Goal: Information Seeking & Learning: Learn about a topic

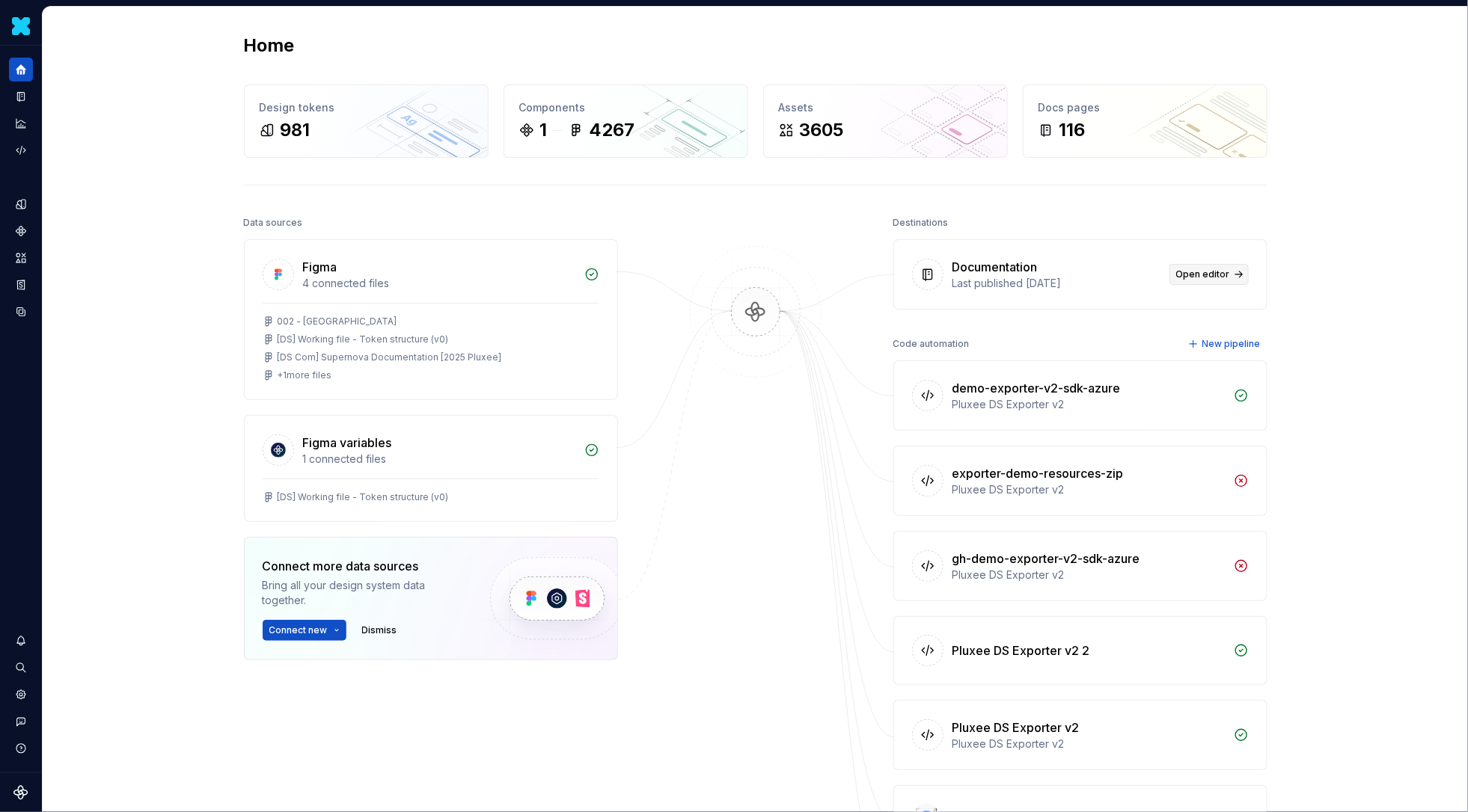
click at [1221, 276] on span "Open editor" at bounding box center [1203, 273] width 54 height 12
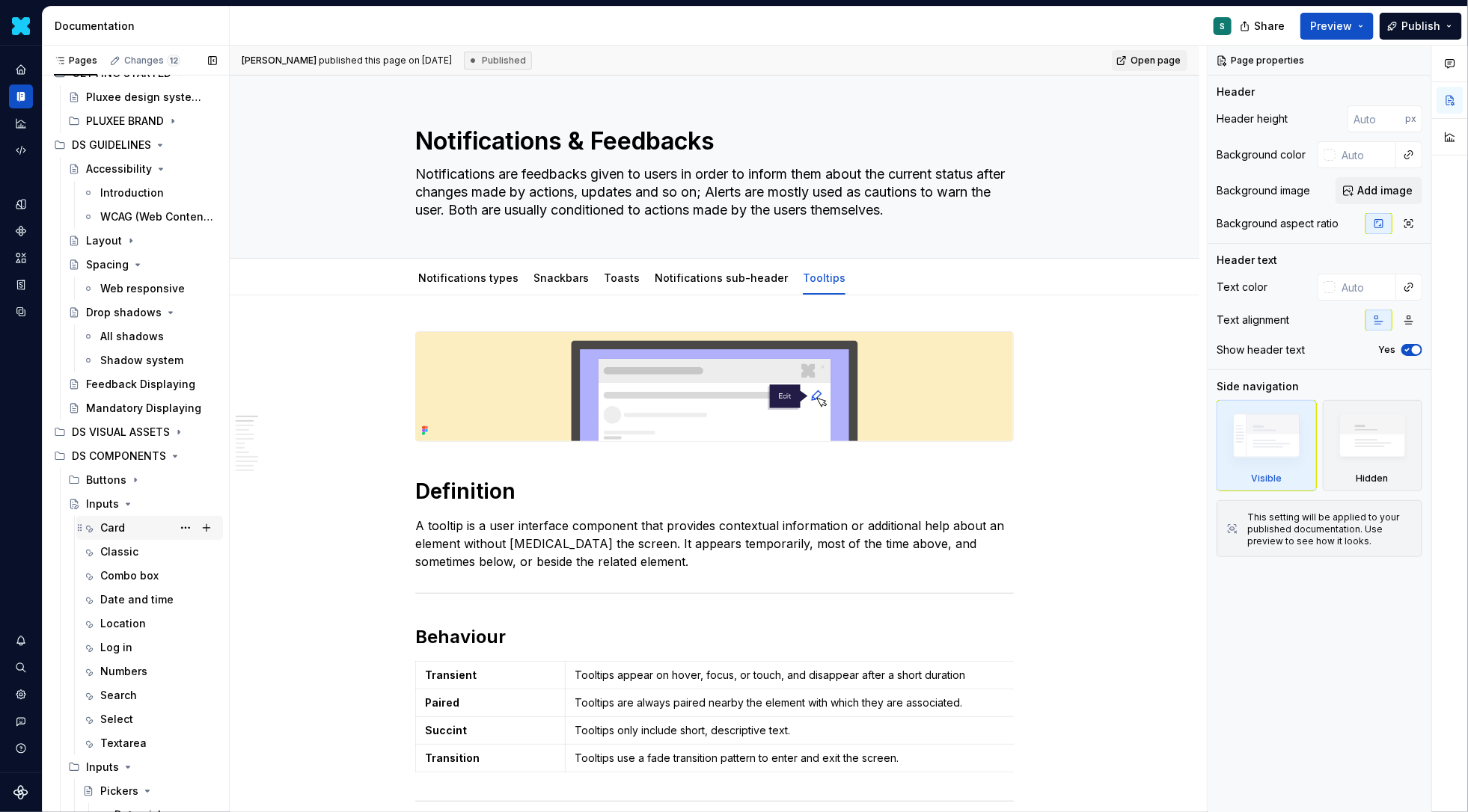
scroll to position [57, 0]
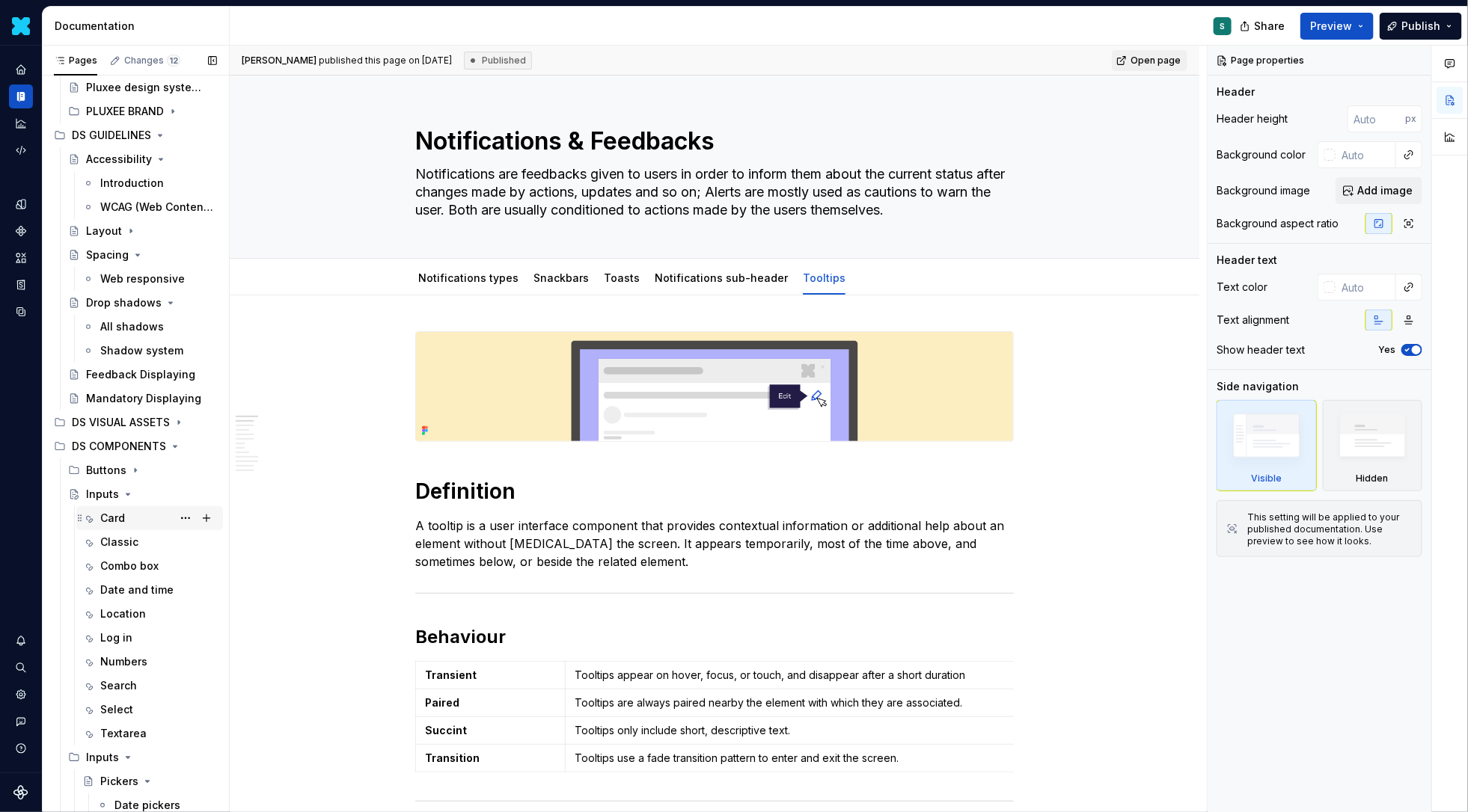
click at [121, 520] on div "Card" at bounding box center [113, 518] width 25 height 15
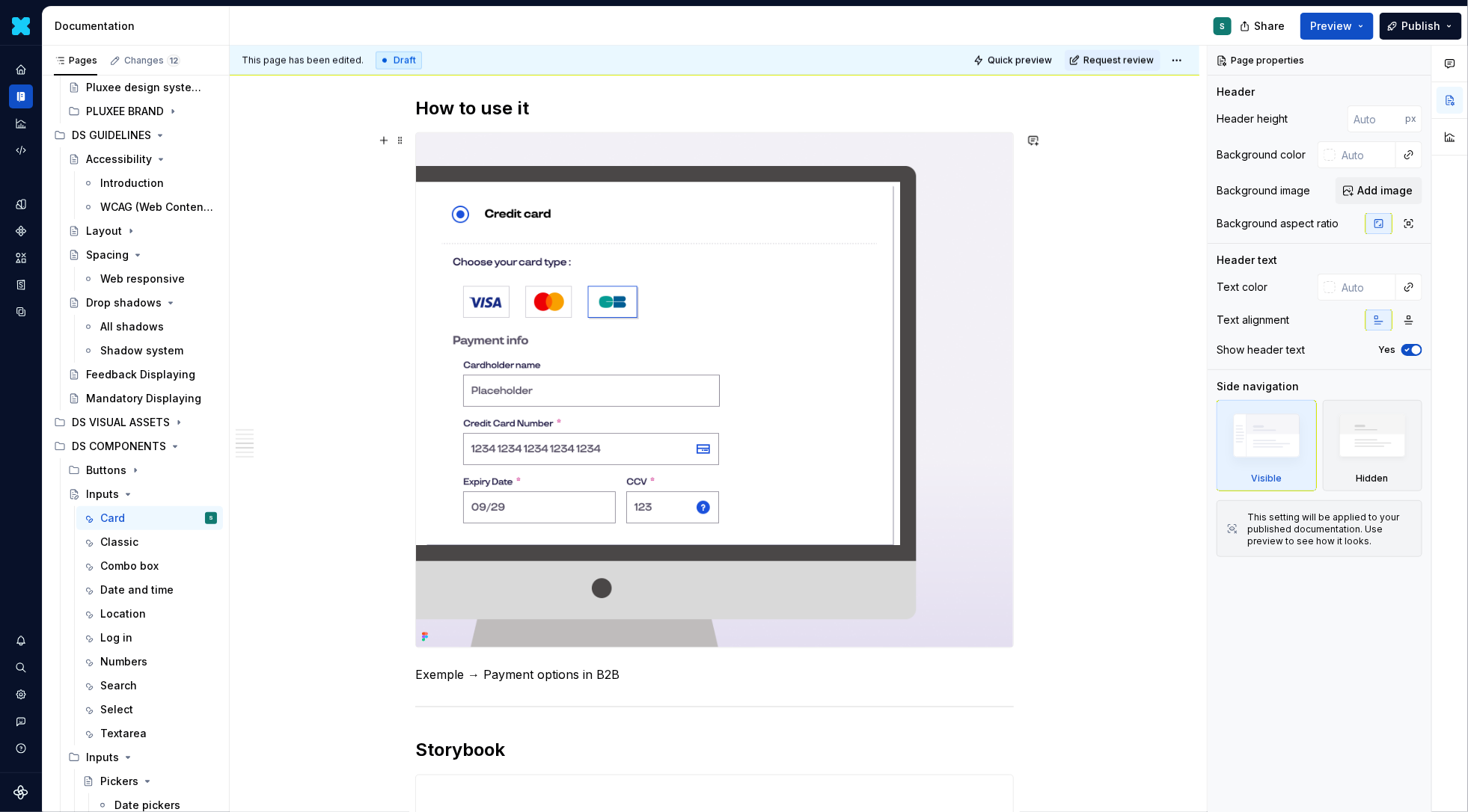
scroll to position [927, 0]
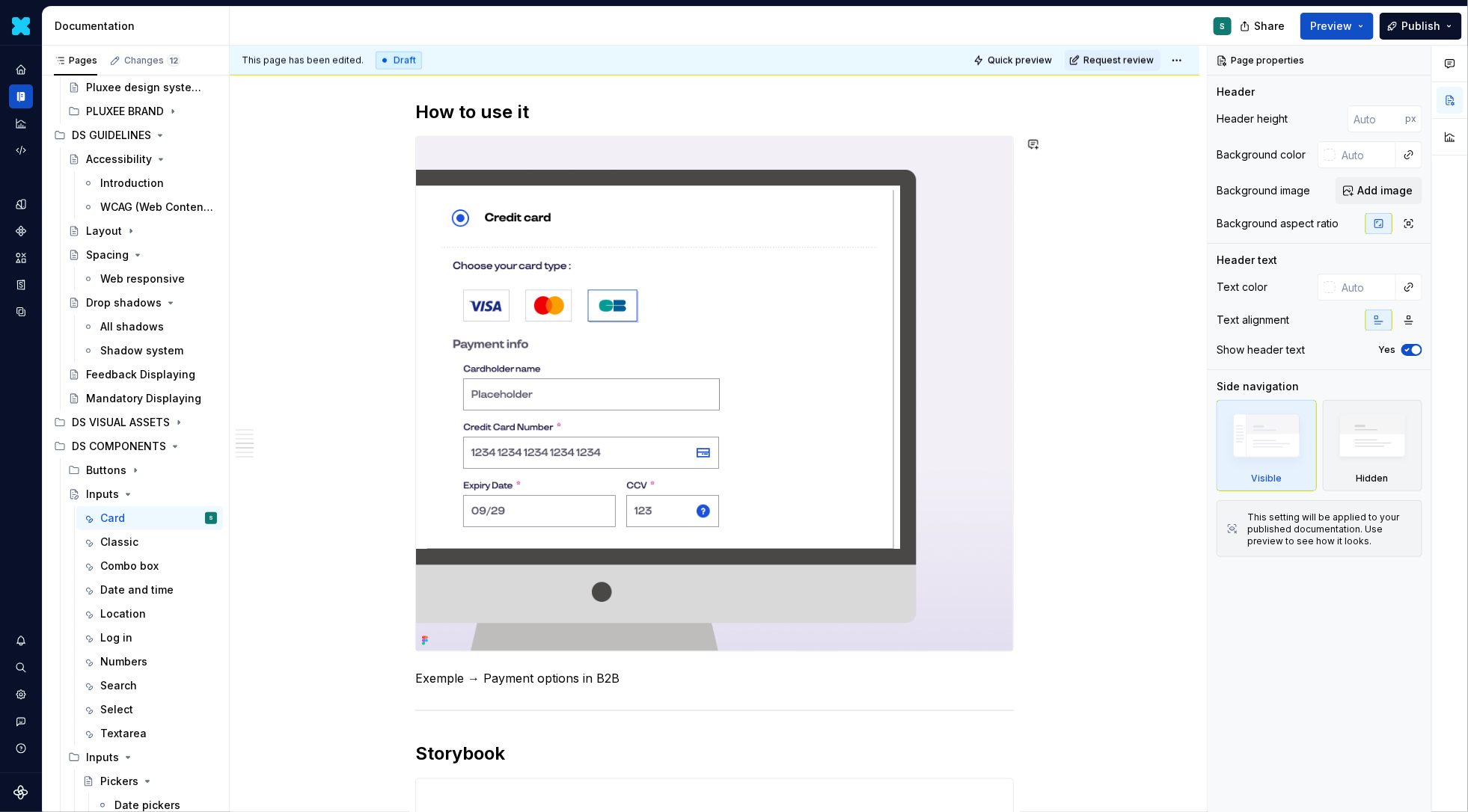
click at [614, 680] on p "Exemple → Payment options in B2B" at bounding box center [714, 678] width 598 height 18
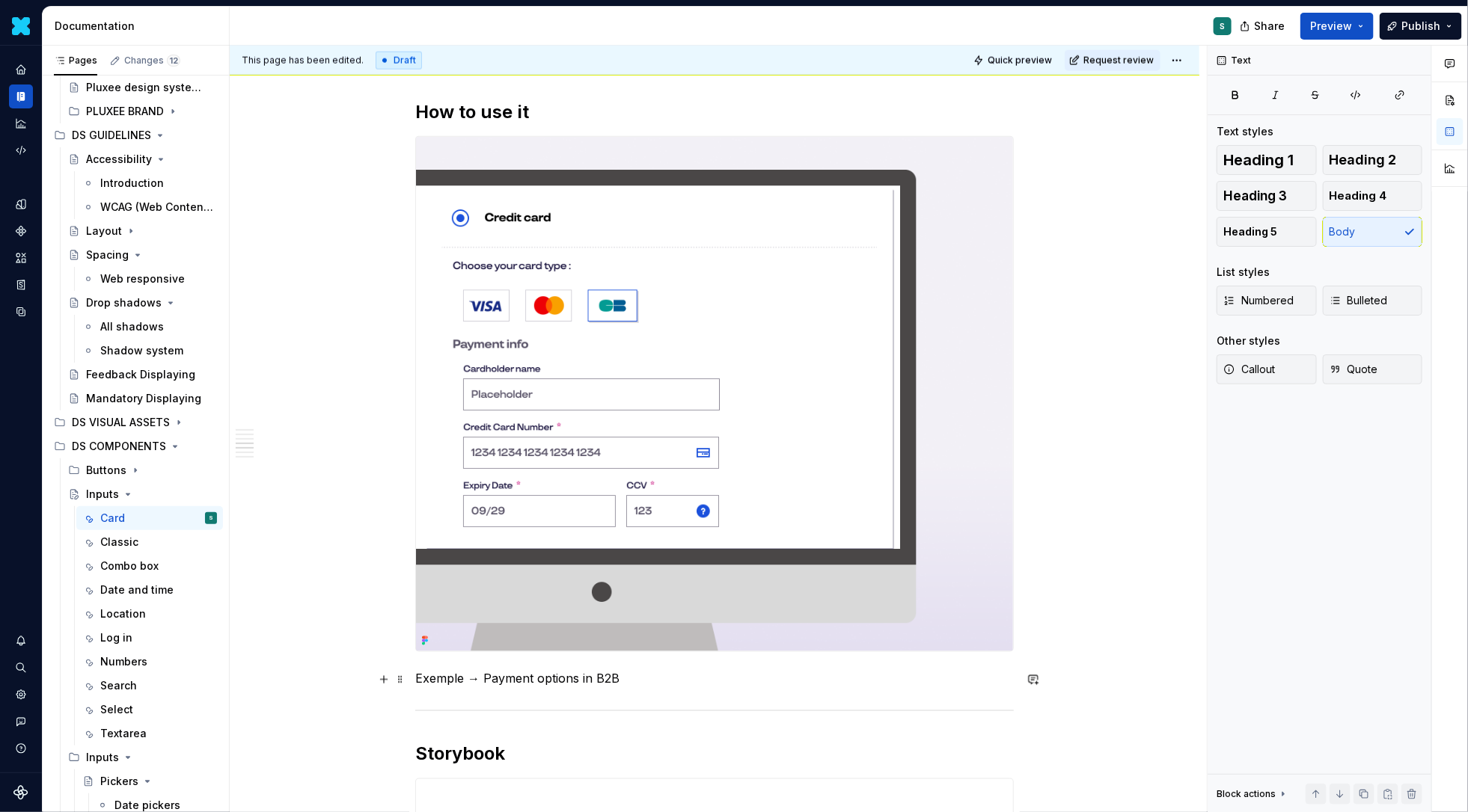
click at [643, 680] on p "Exemple → Payment options in B2B" at bounding box center [714, 678] width 598 height 18
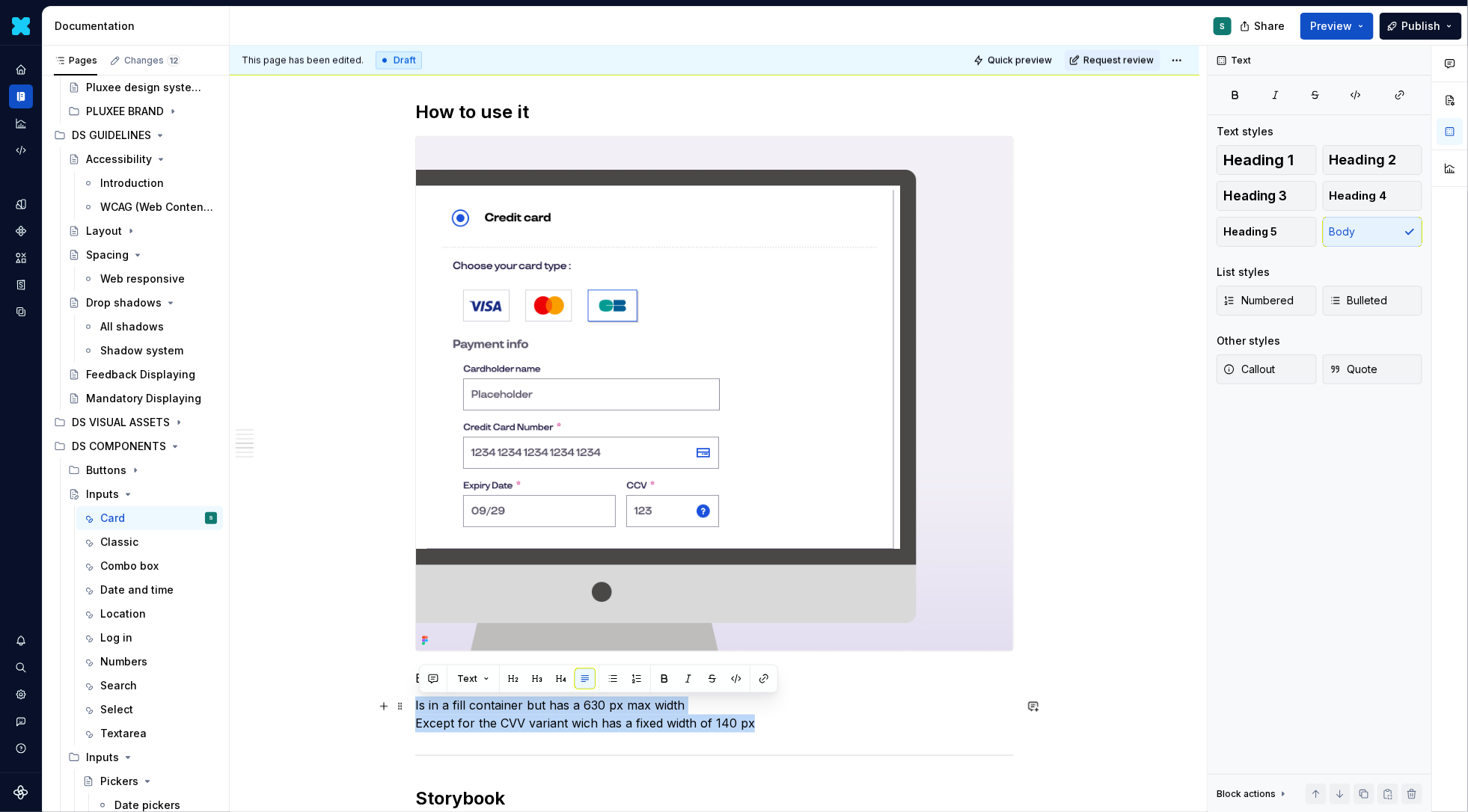
drag, startPoint x: 776, startPoint y: 725, endPoint x: 373, endPoint y: 702, distance: 403.7
click at [373, 702] on div "Definition The Input Credit Card component allows users to enter credit or debi…" at bounding box center [714, 605] width 969 height 2546
click at [658, 685] on button "button" at bounding box center [664, 678] width 21 height 21
click at [810, 711] on p "Is in a fill container but has a 630 px max width Except for the CVV variant wi…" at bounding box center [714, 715] width 598 height 36
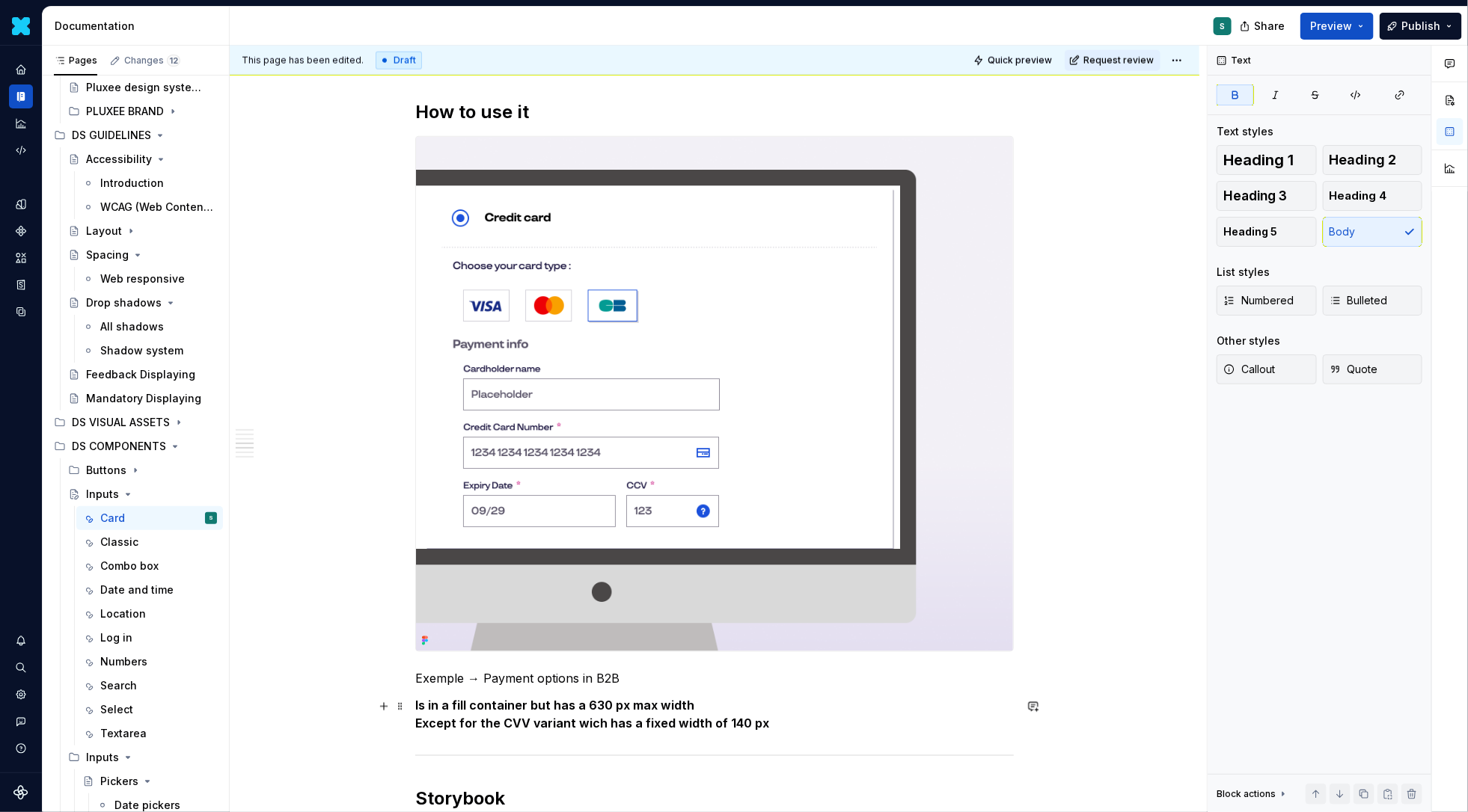
click at [420, 708] on strong "Is in a fill container but has a 630 px max width Except for the CVV variant wi…" at bounding box center [592, 715] width 354 height 33
click at [639, 677] on p "Exemple → Payment options in B2B" at bounding box center [714, 678] width 598 height 18
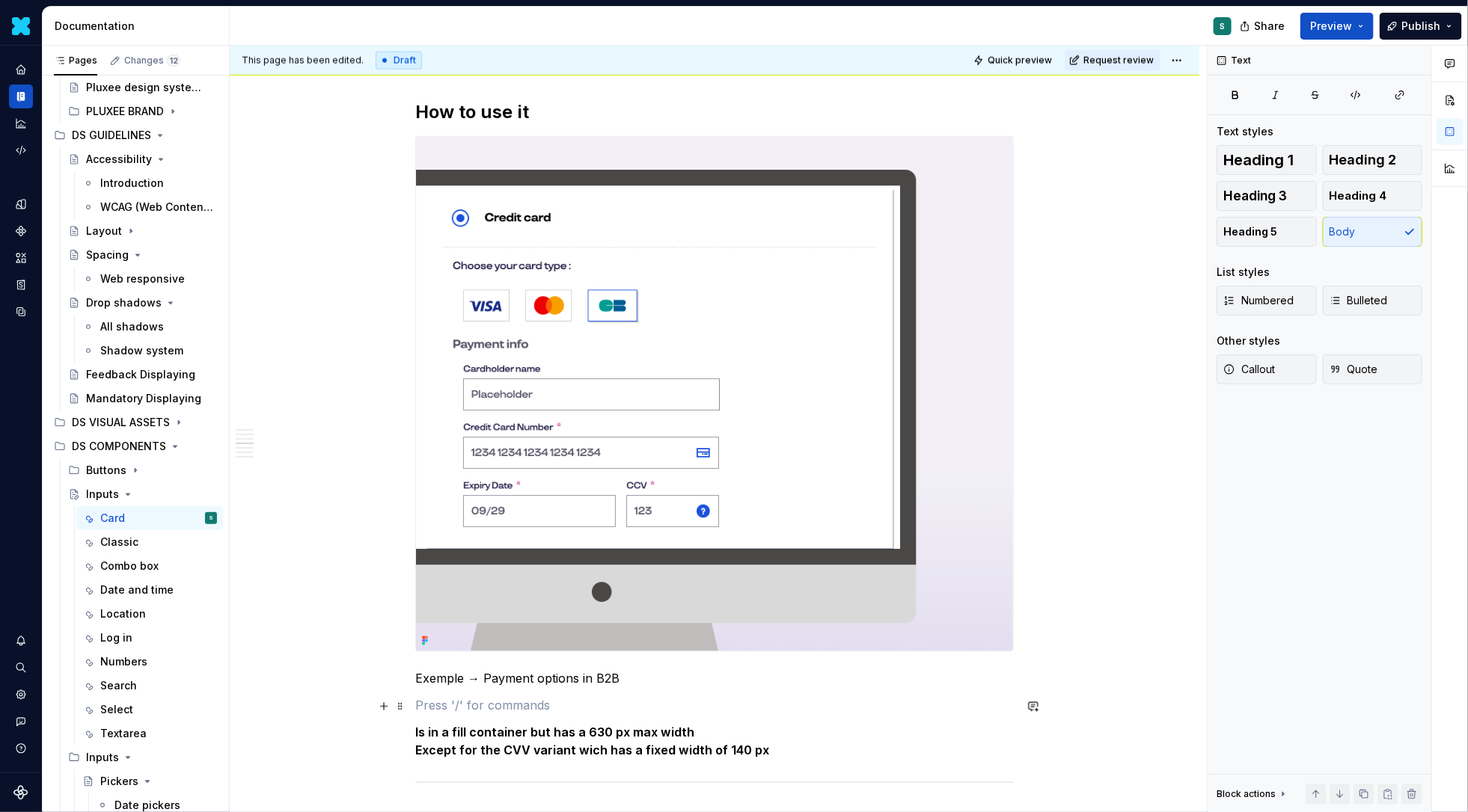
click at [564, 704] on p at bounding box center [714, 705] width 598 height 18
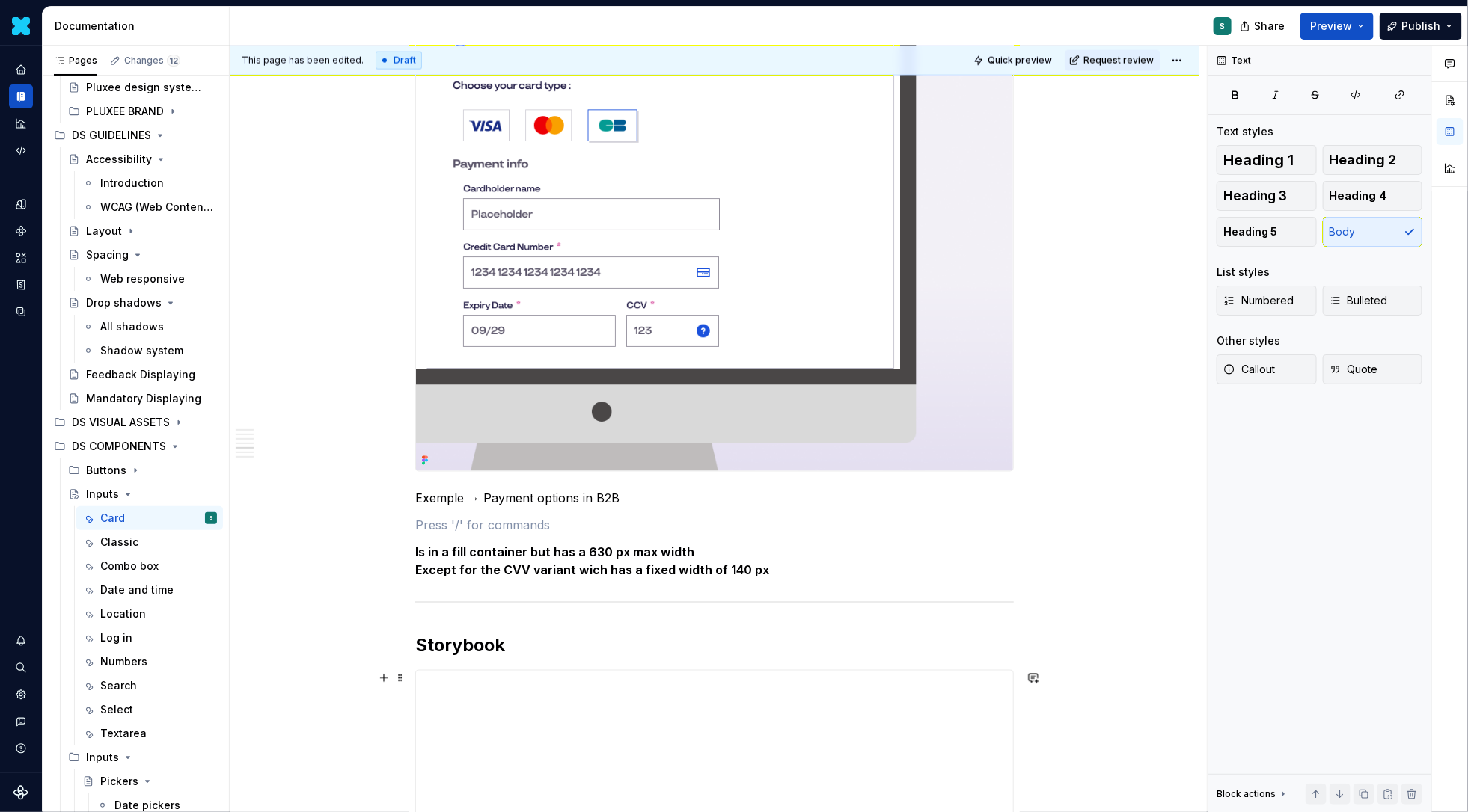
scroll to position [1109, 0]
click at [122, 538] on div "Classic" at bounding box center [119, 542] width 38 height 15
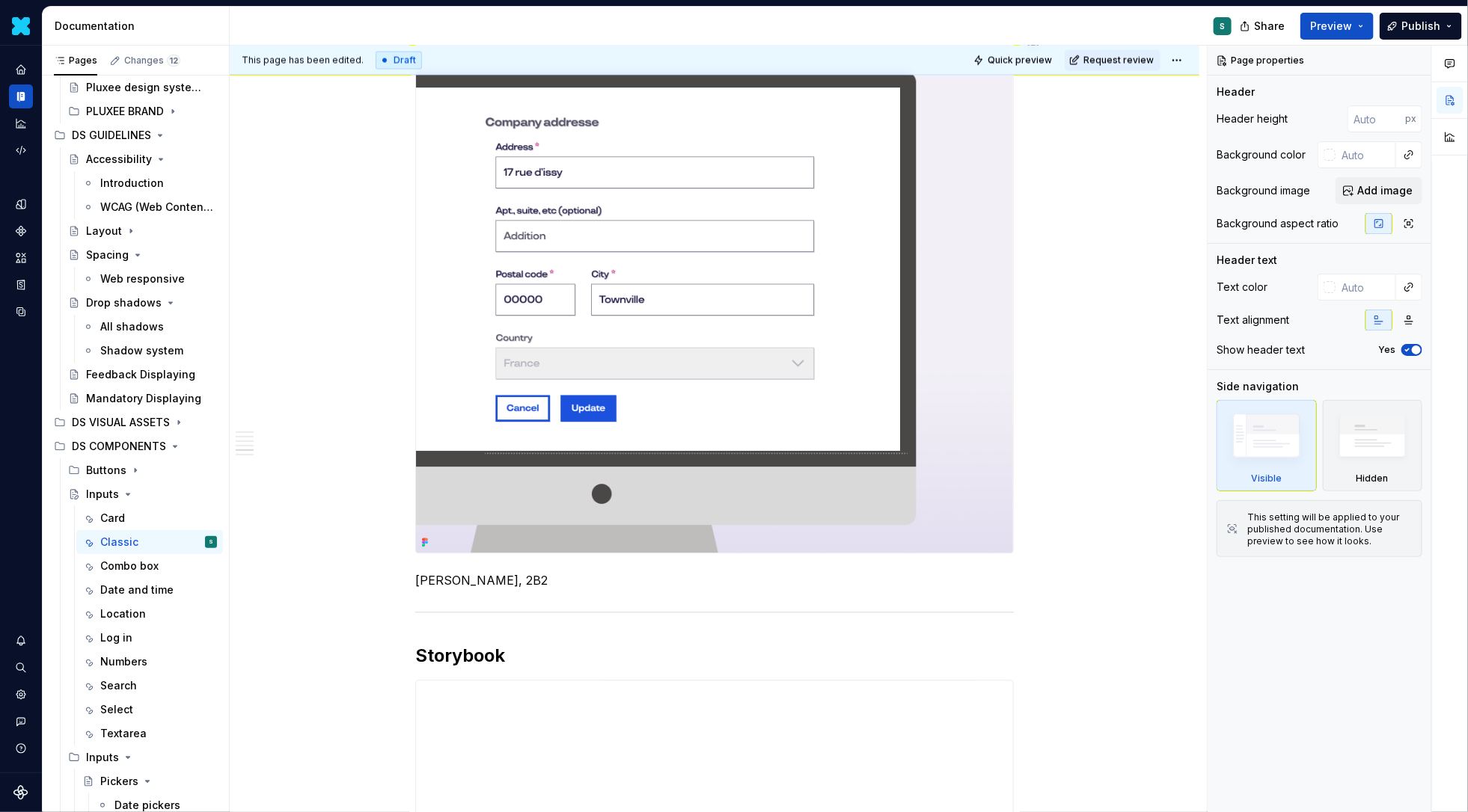
scroll to position [1344, 0]
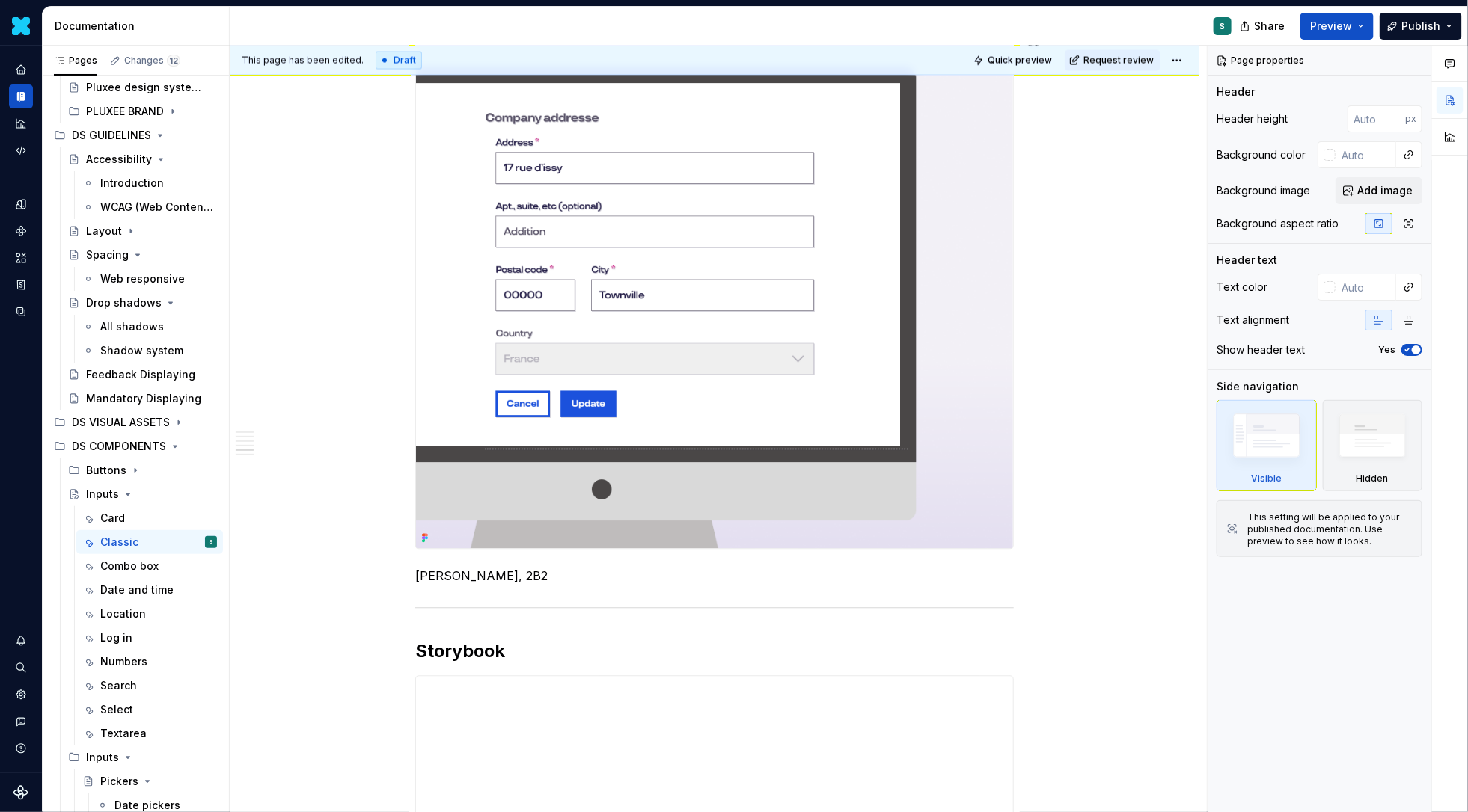
click at [469, 579] on p "[PERSON_NAME], 2B2" at bounding box center [714, 576] width 598 height 18
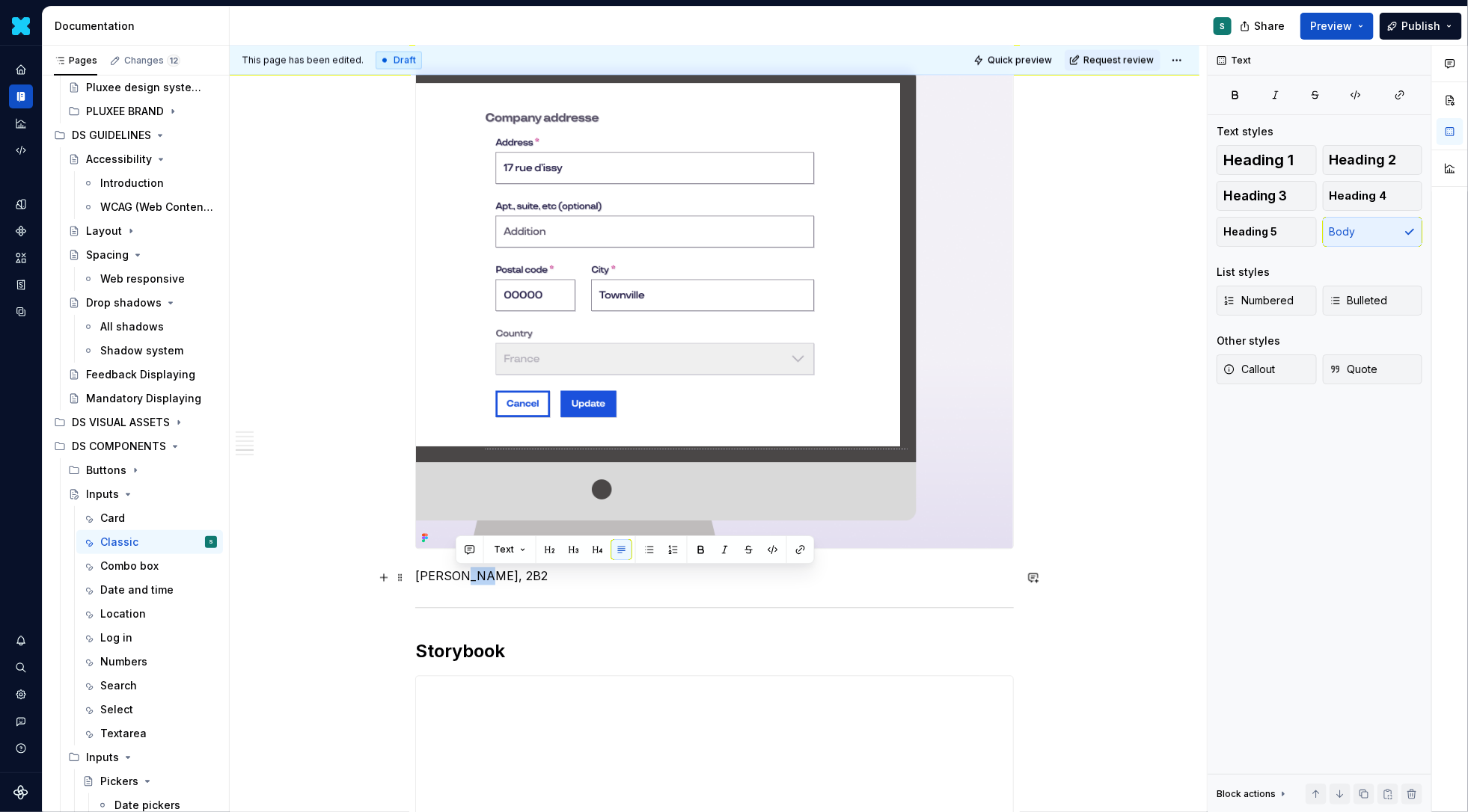
click at [469, 579] on p "[PERSON_NAME], 2B2" at bounding box center [714, 576] width 598 height 18
click at [491, 579] on p "[PERSON_NAME], 2B2" at bounding box center [714, 576] width 598 height 18
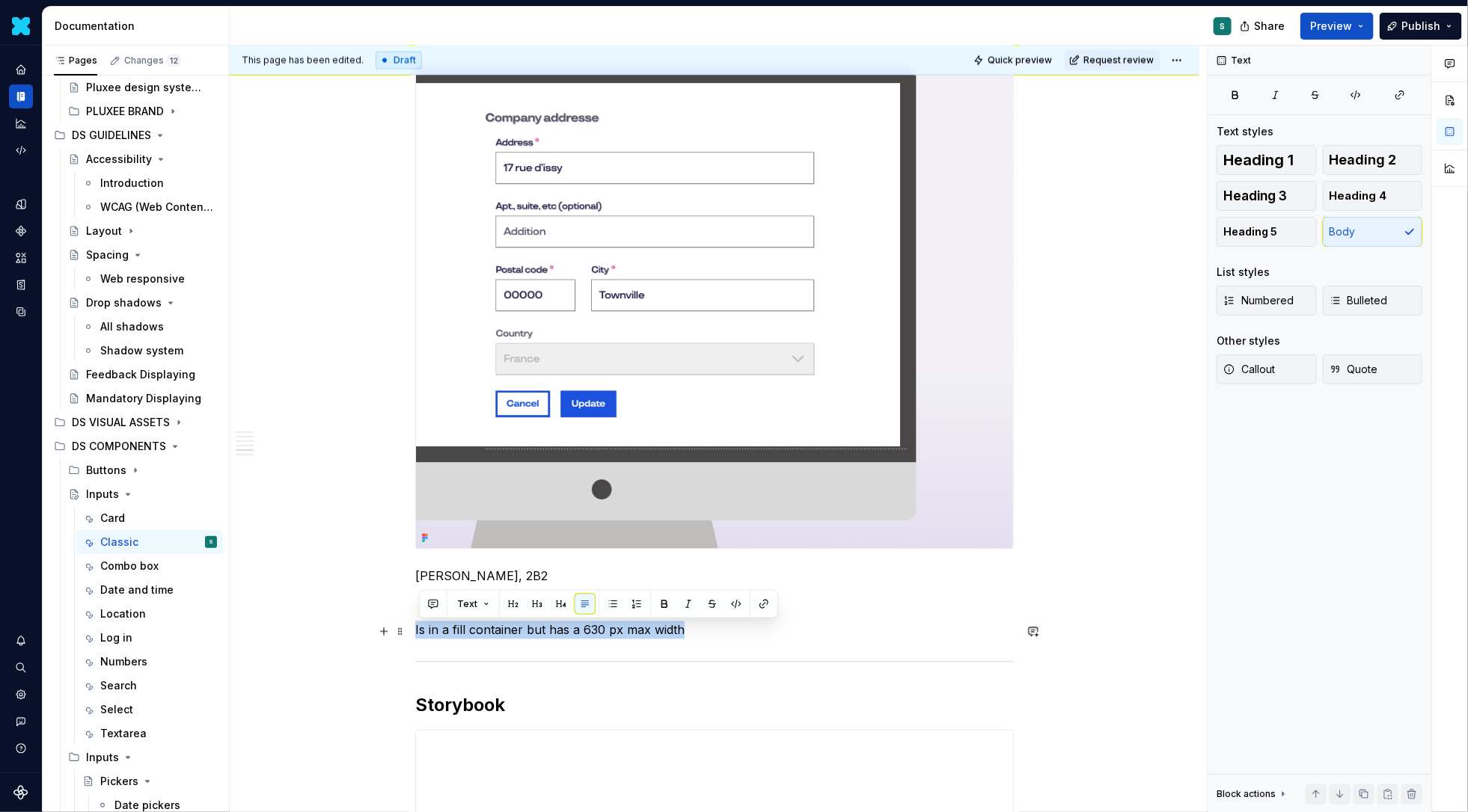
drag, startPoint x: 692, startPoint y: 630, endPoint x: 328, endPoint y: 624, distance: 364.0
click at [328, 625] on div "Definition Classic Input Field  The Input Classic allows users to enter, edit, …" at bounding box center [714, 219] width 969 height 2605
click at [661, 599] on button "button" at bounding box center [664, 603] width 21 height 21
click at [137, 567] on div "Combo box" at bounding box center [129, 566] width 58 height 15
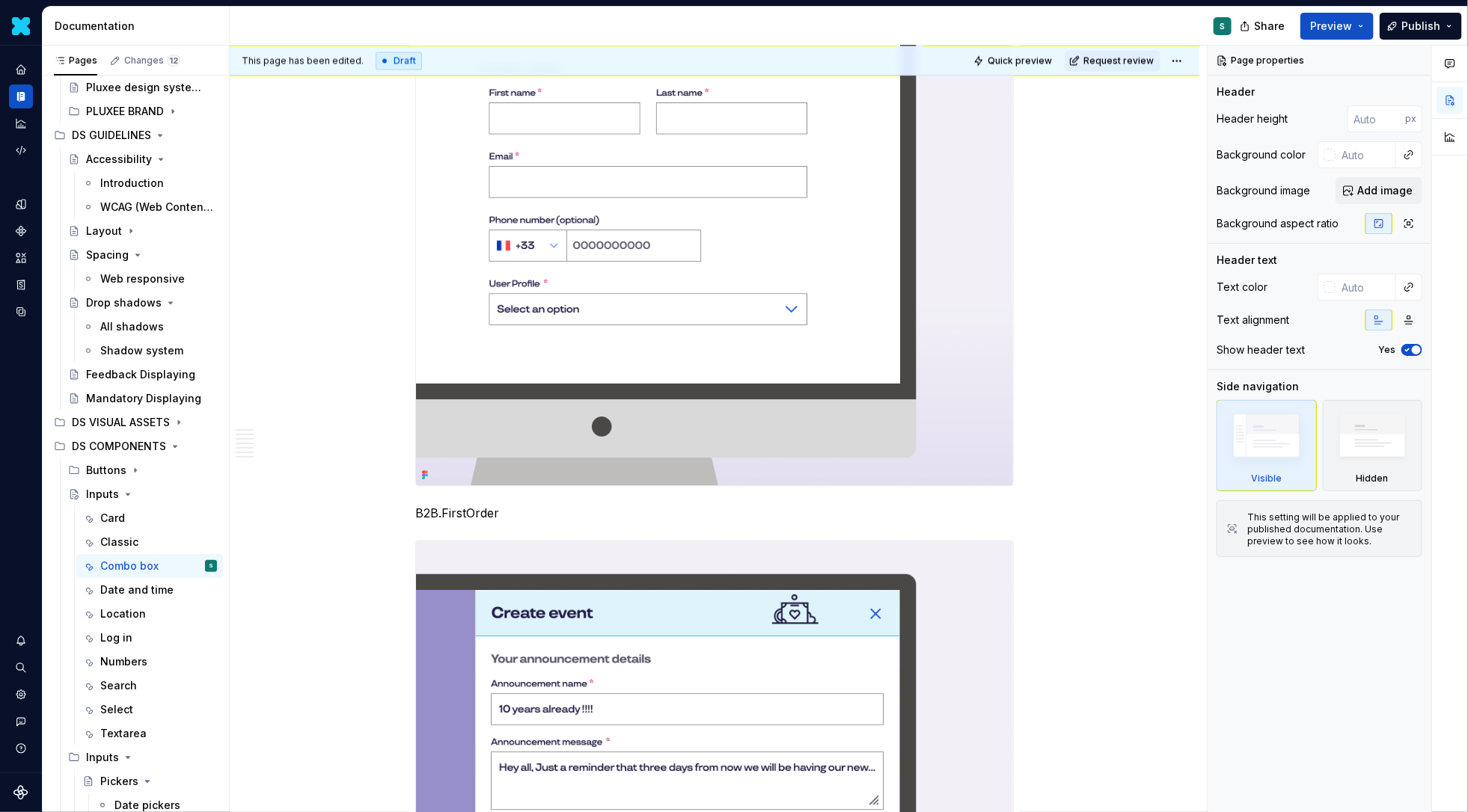
scroll to position [1568, 0]
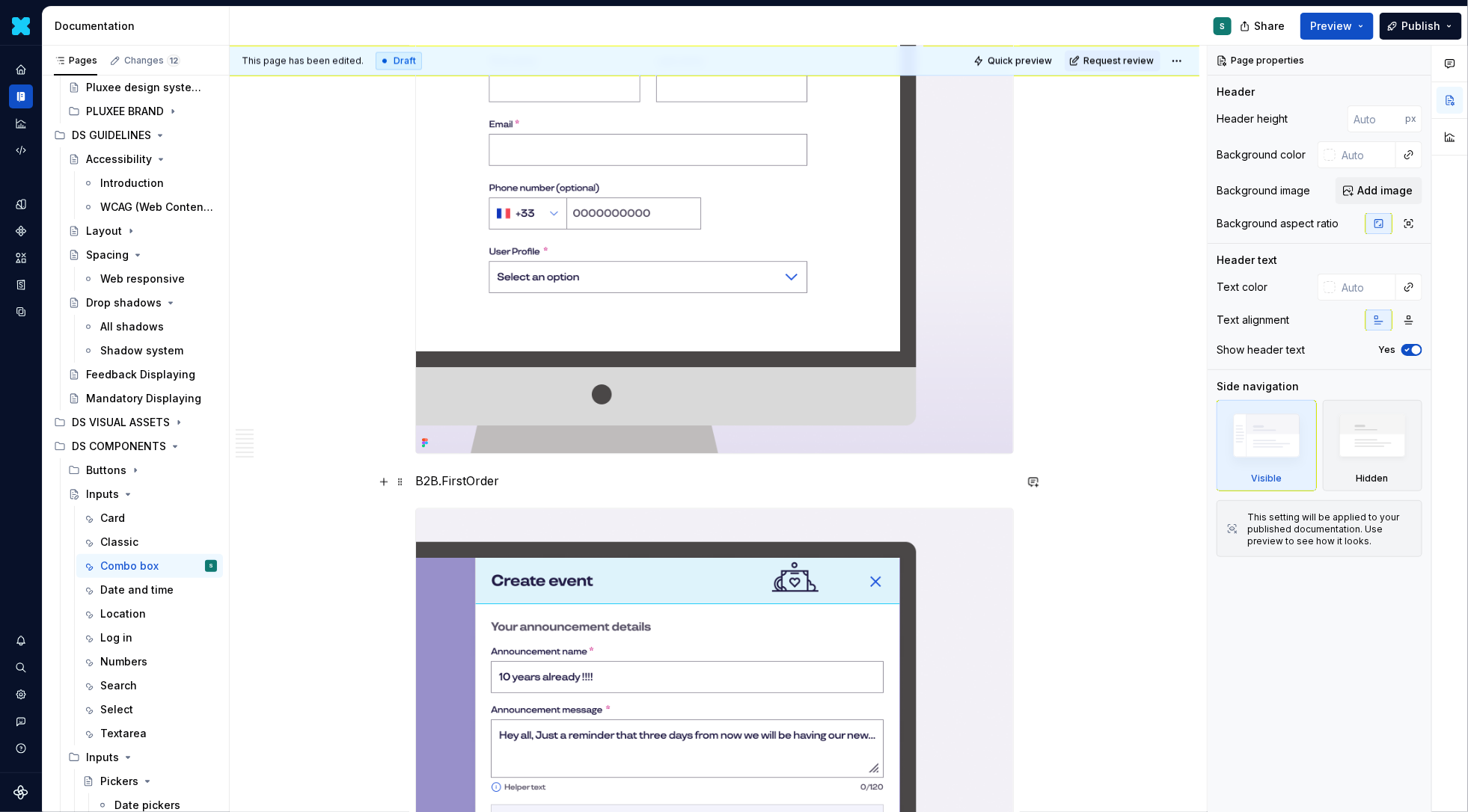
type textarea "*"
click at [506, 481] on p "B2B.FirstOrder" at bounding box center [714, 481] width 598 height 18
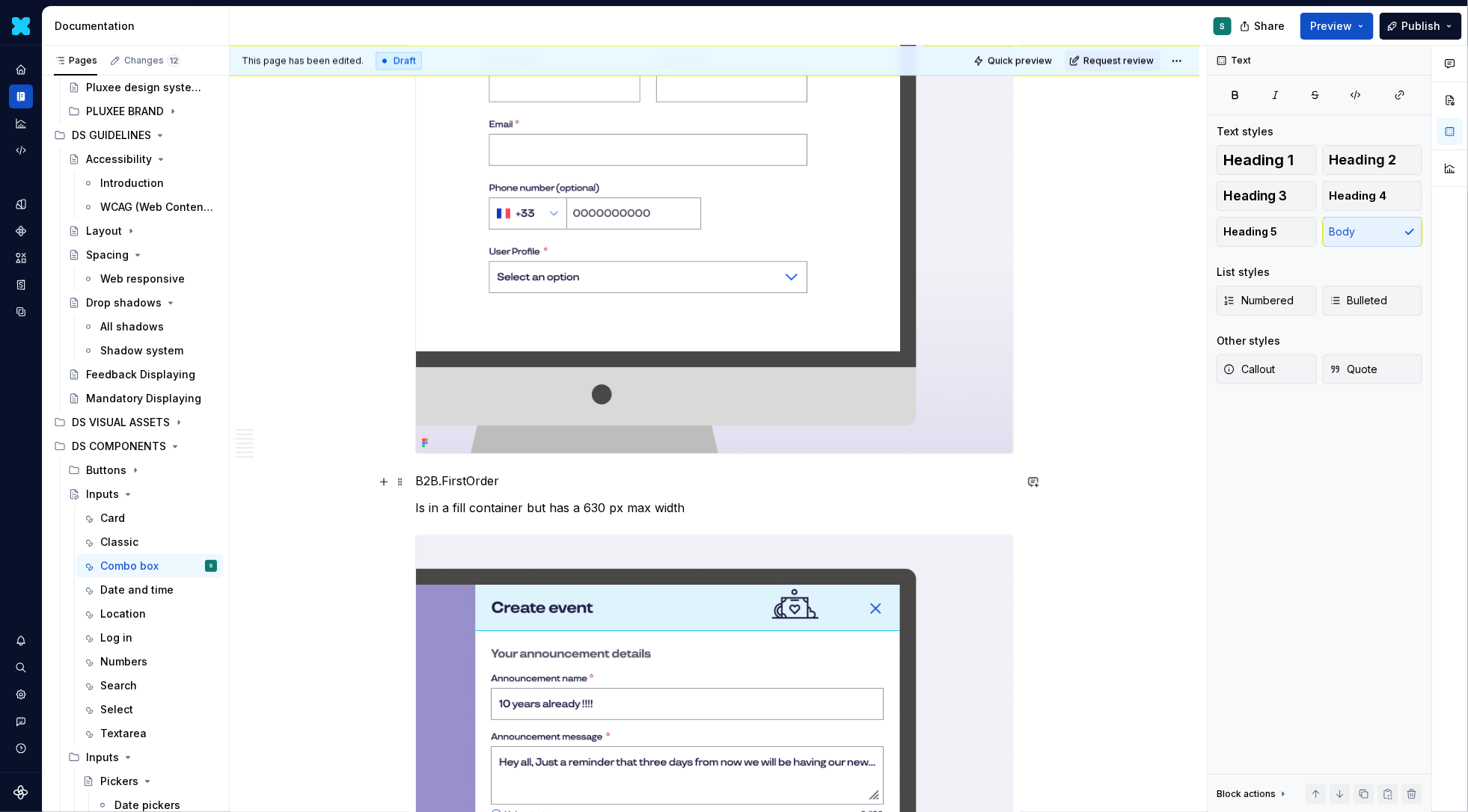
click at [531, 480] on p "B2B.FirstOrder" at bounding box center [714, 481] width 598 height 18
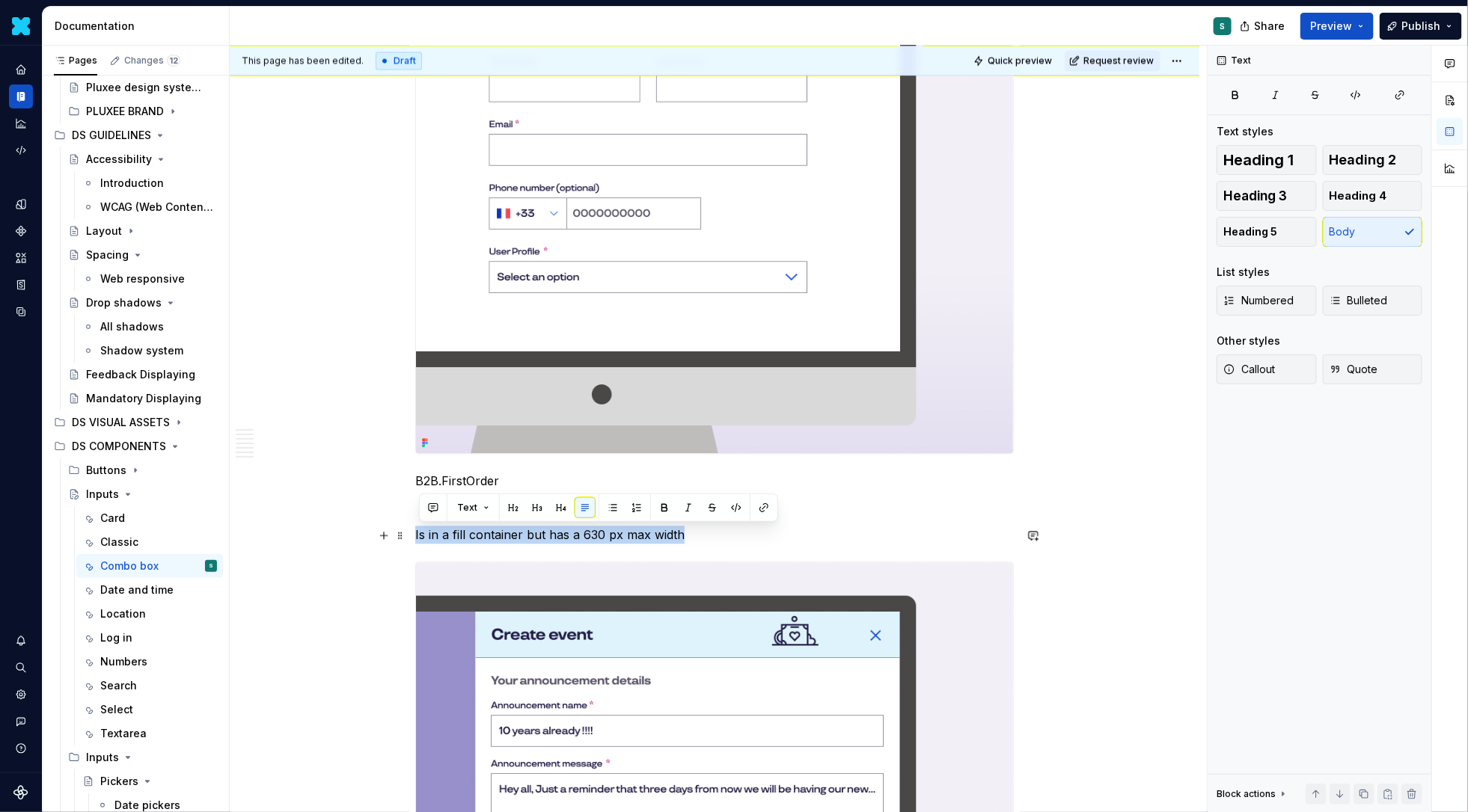
drag, startPoint x: 698, startPoint y: 533, endPoint x: 291, endPoint y: 533, distance: 407.0
click at [291, 533] on div "**********" at bounding box center [714, 708] width 969 height 4035
click at [662, 502] on button "button" at bounding box center [664, 508] width 21 height 21
click at [438, 534] on strong "Is in a fill container but has a 630 px max width" at bounding box center [554, 534] width 279 height 15
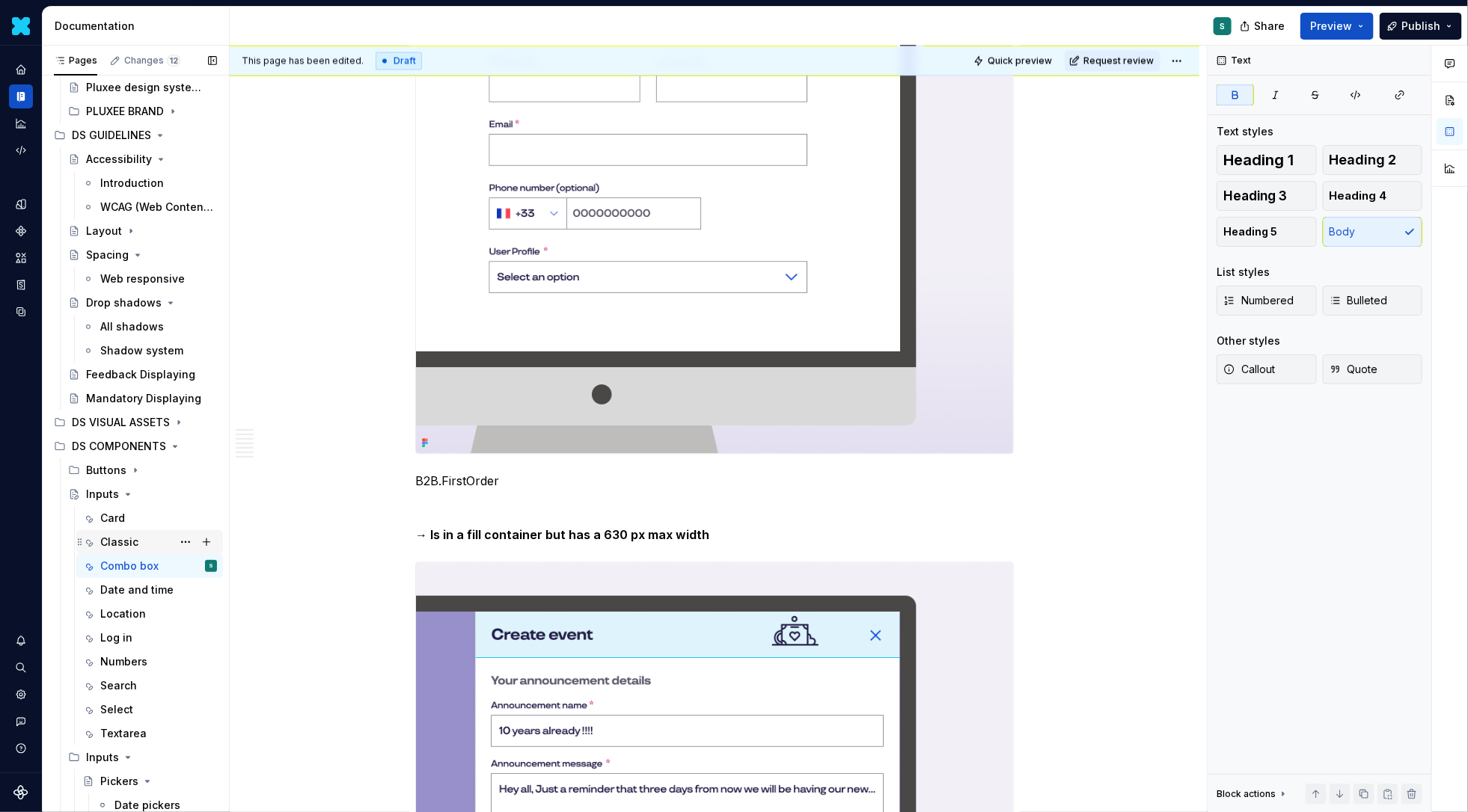
click at [154, 532] on div "Classic" at bounding box center [158, 542] width 117 height 21
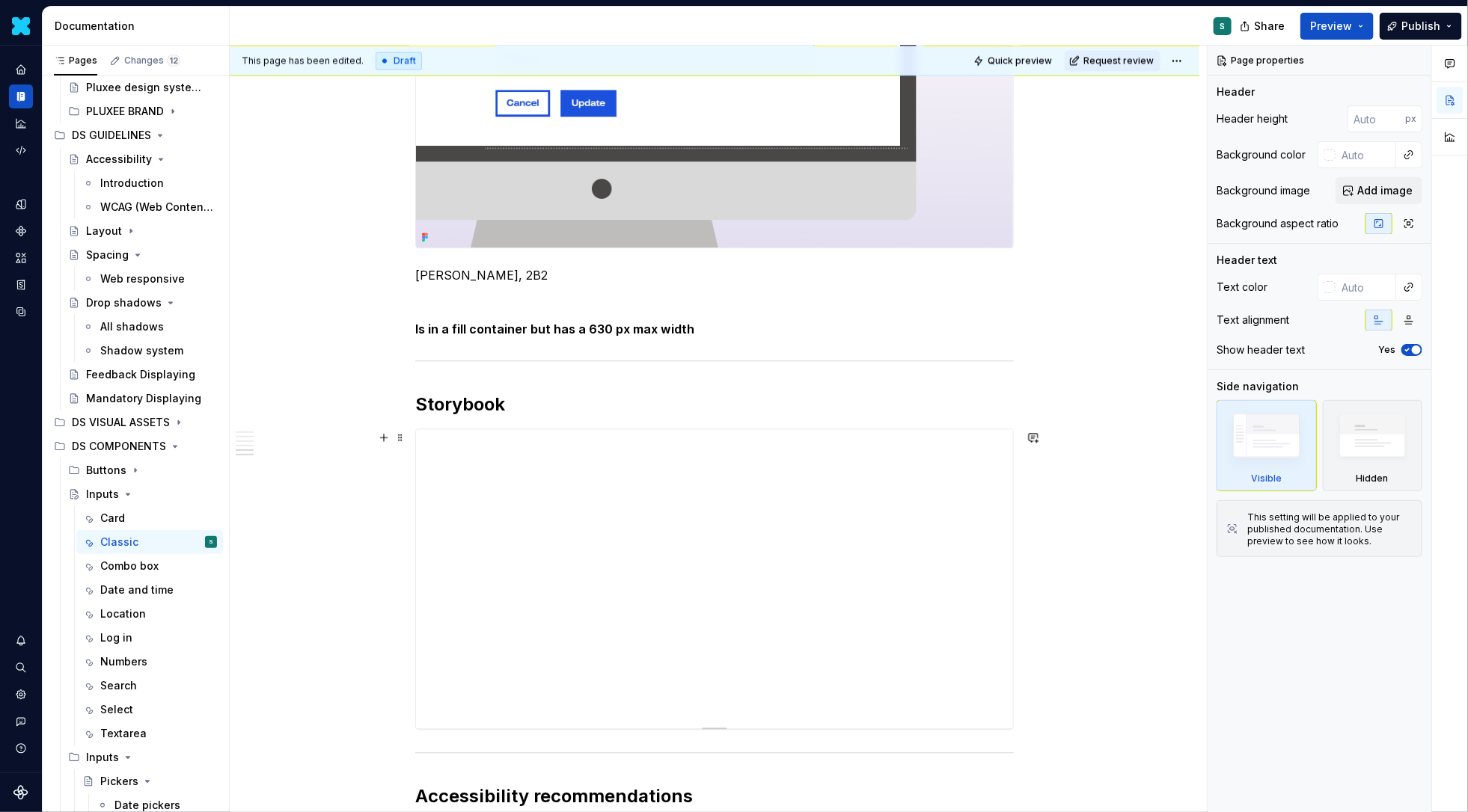
scroll to position [1651, 0]
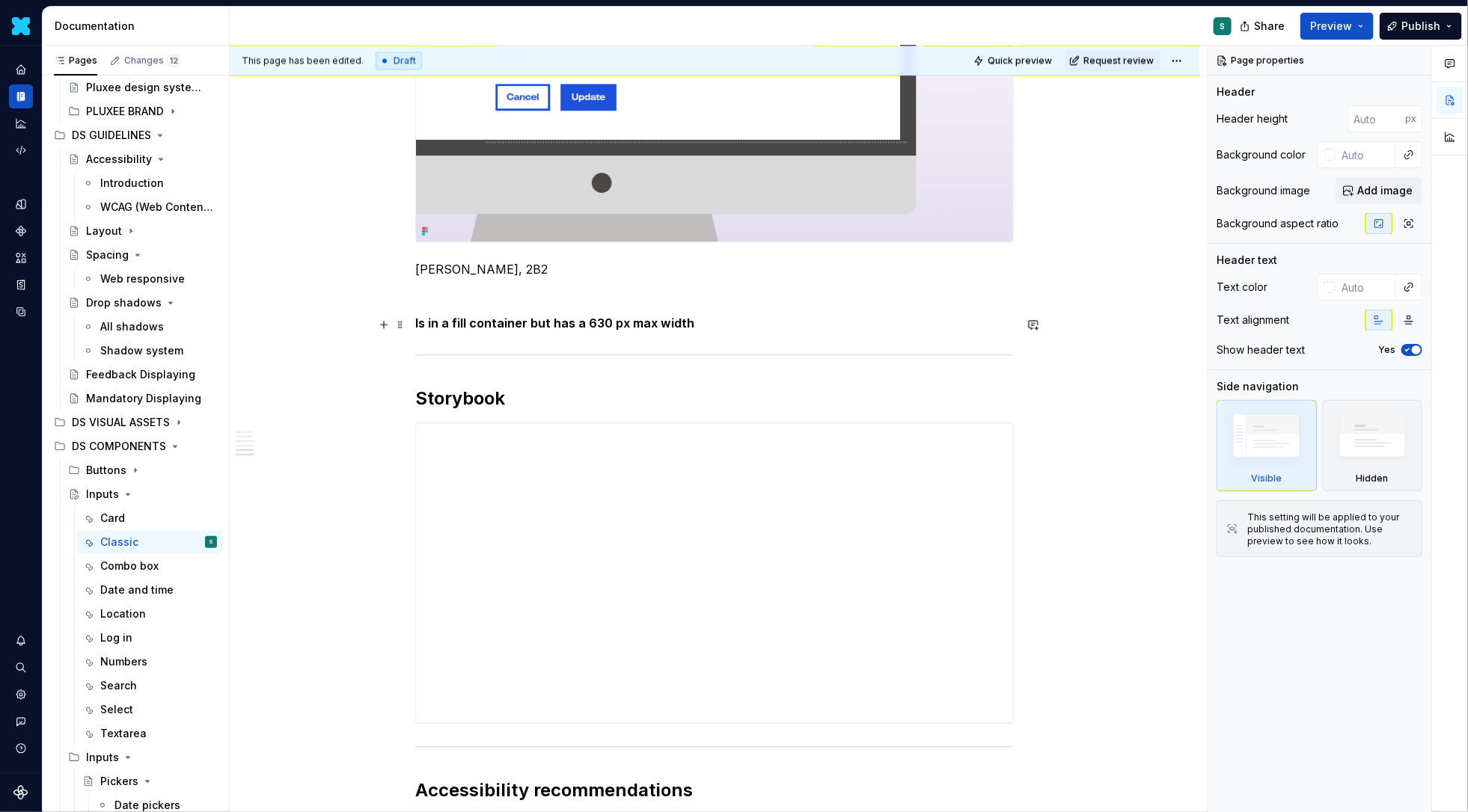
type textarea "*"
click at [431, 324] on strong "Is in a fill container but has a 630 px max width" at bounding box center [554, 322] width 279 height 15
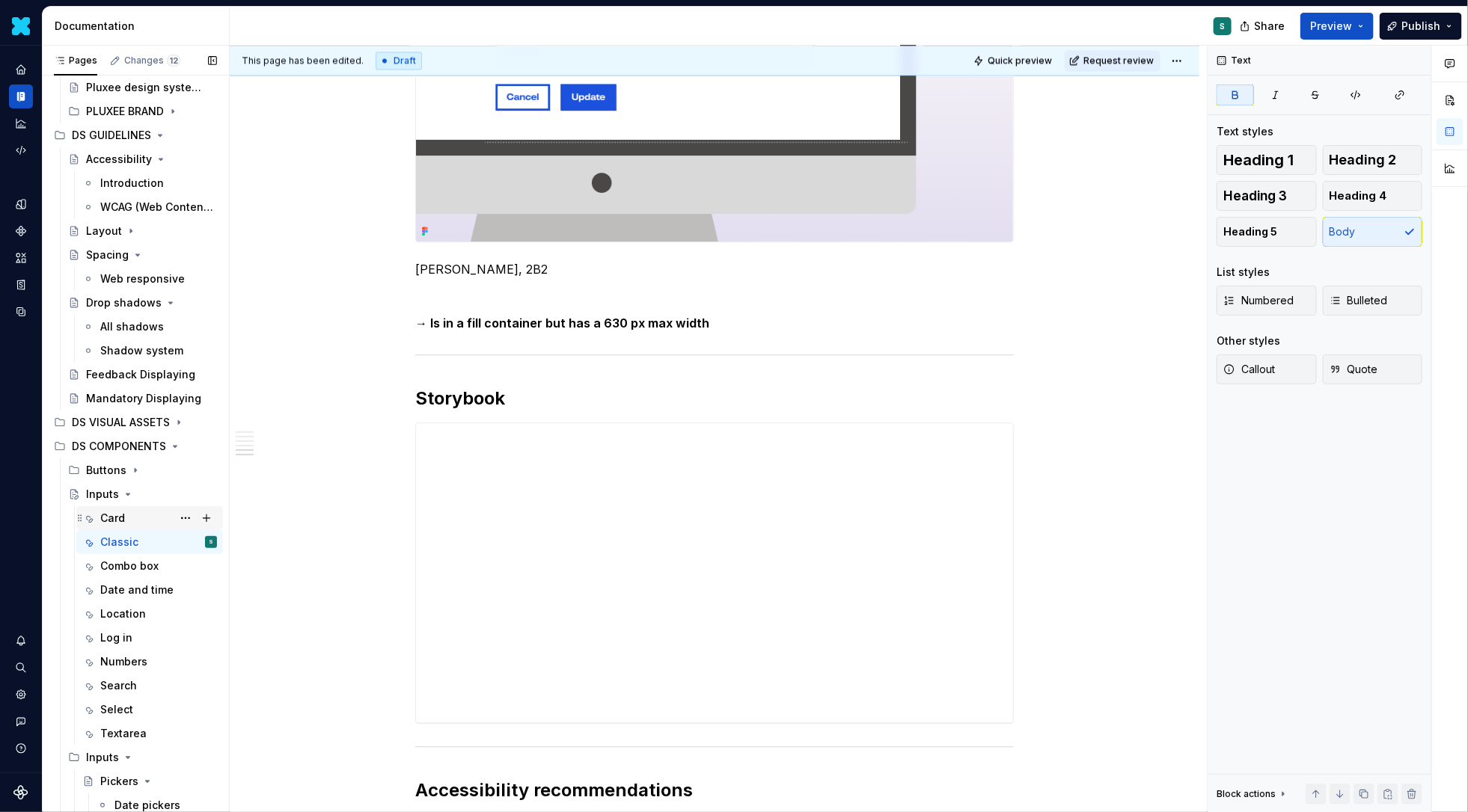
click at [136, 510] on div "Card" at bounding box center [158, 518] width 117 height 21
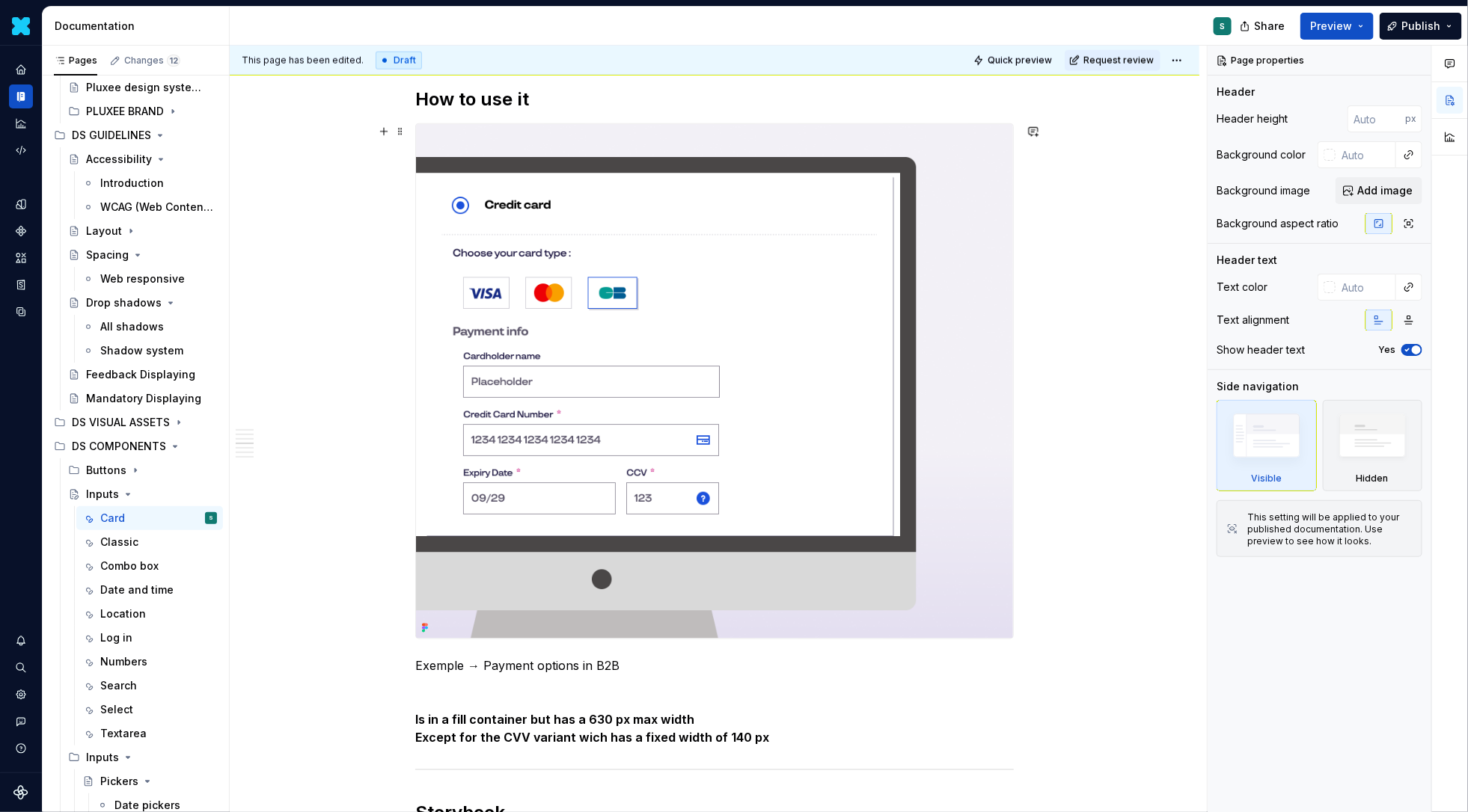
scroll to position [1055, 0]
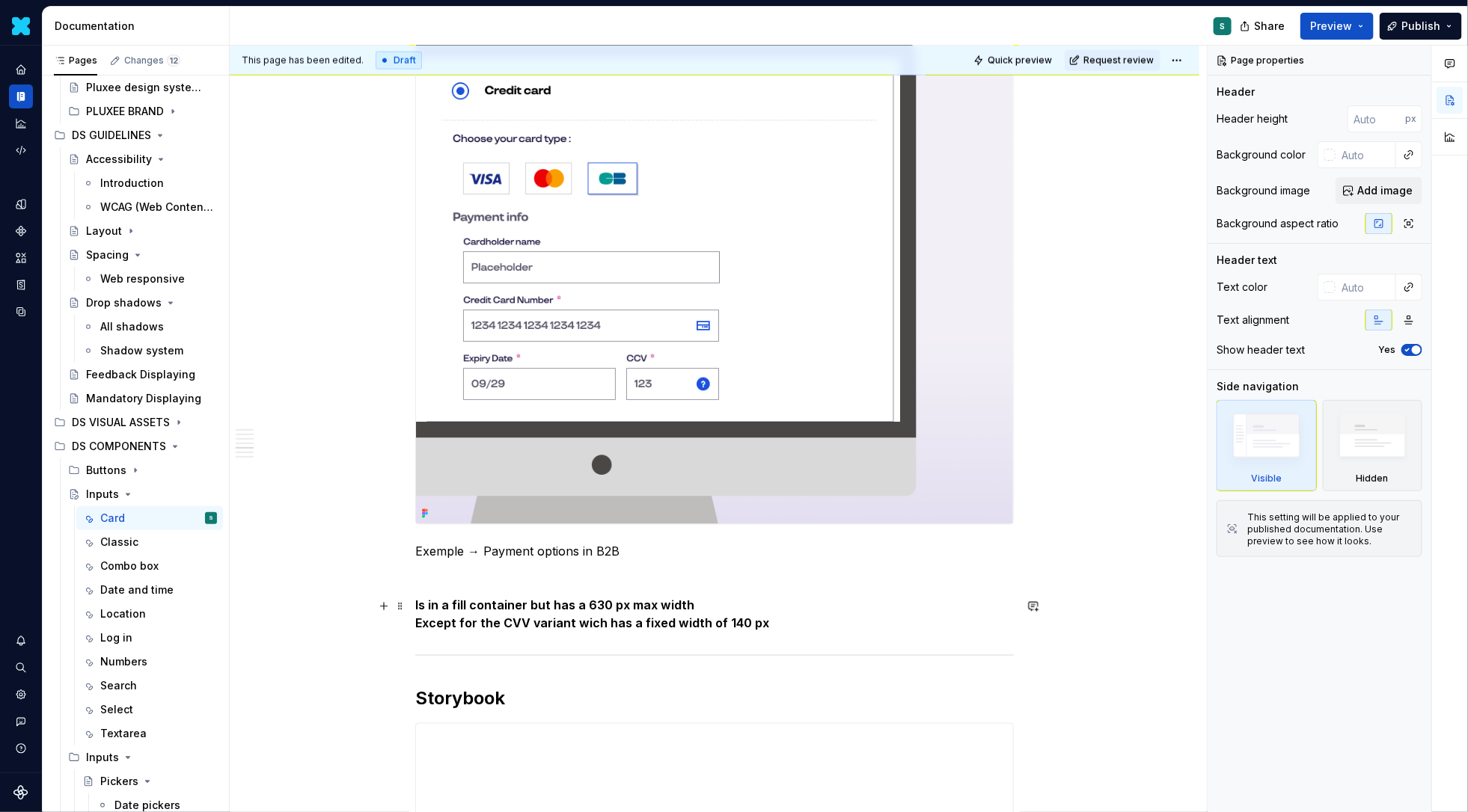
click at [434, 605] on strong "Is in a fill container but has a 630 px max width" at bounding box center [554, 605] width 279 height 15
type textarea "*"
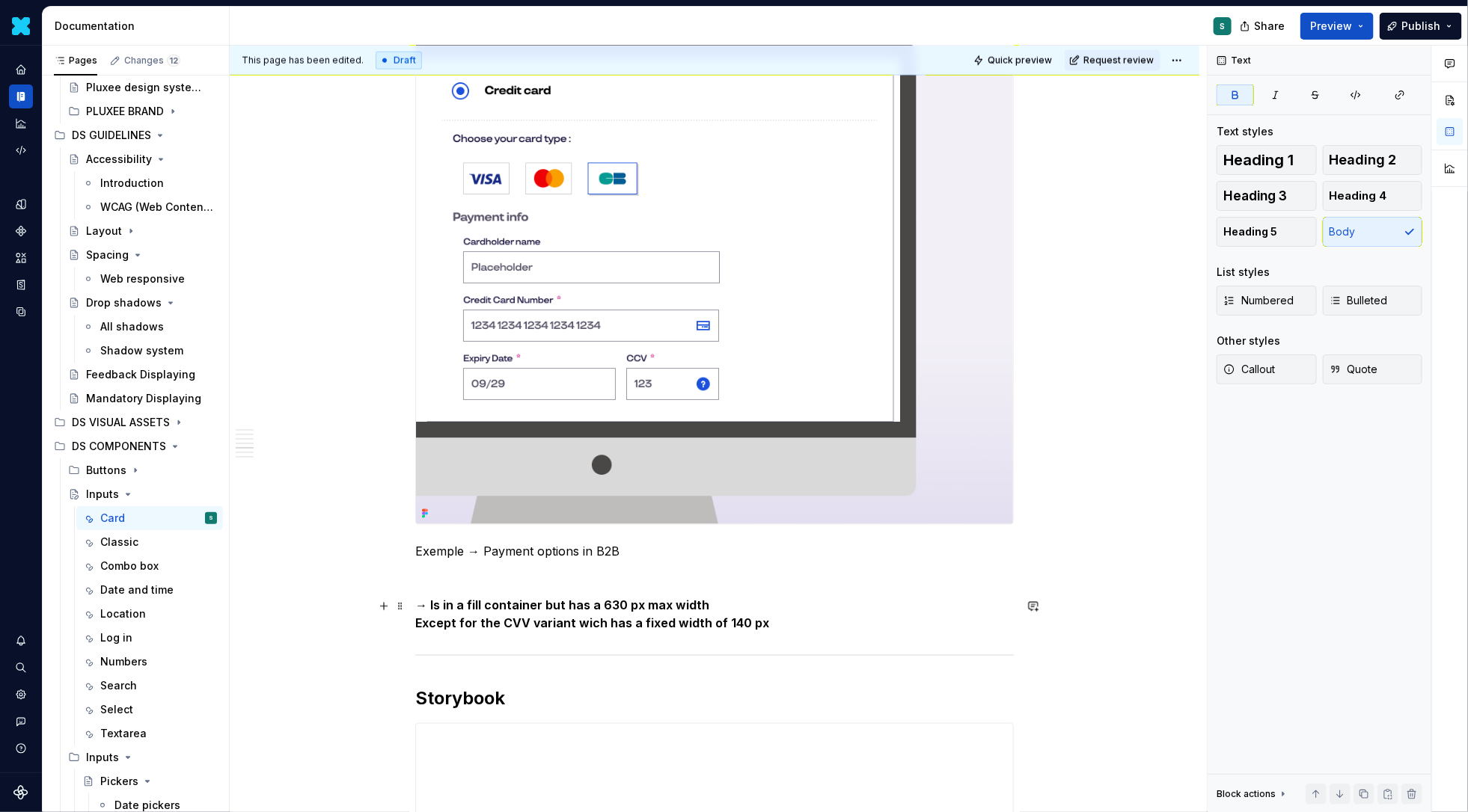
click at [416, 628] on div "Definition The Input Credit Card component allows users to enter credit or debi…" at bounding box center [714, 491] width 969 height 2573
click at [141, 593] on div "Date and time" at bounding box center [136, 589] width 72 height 15
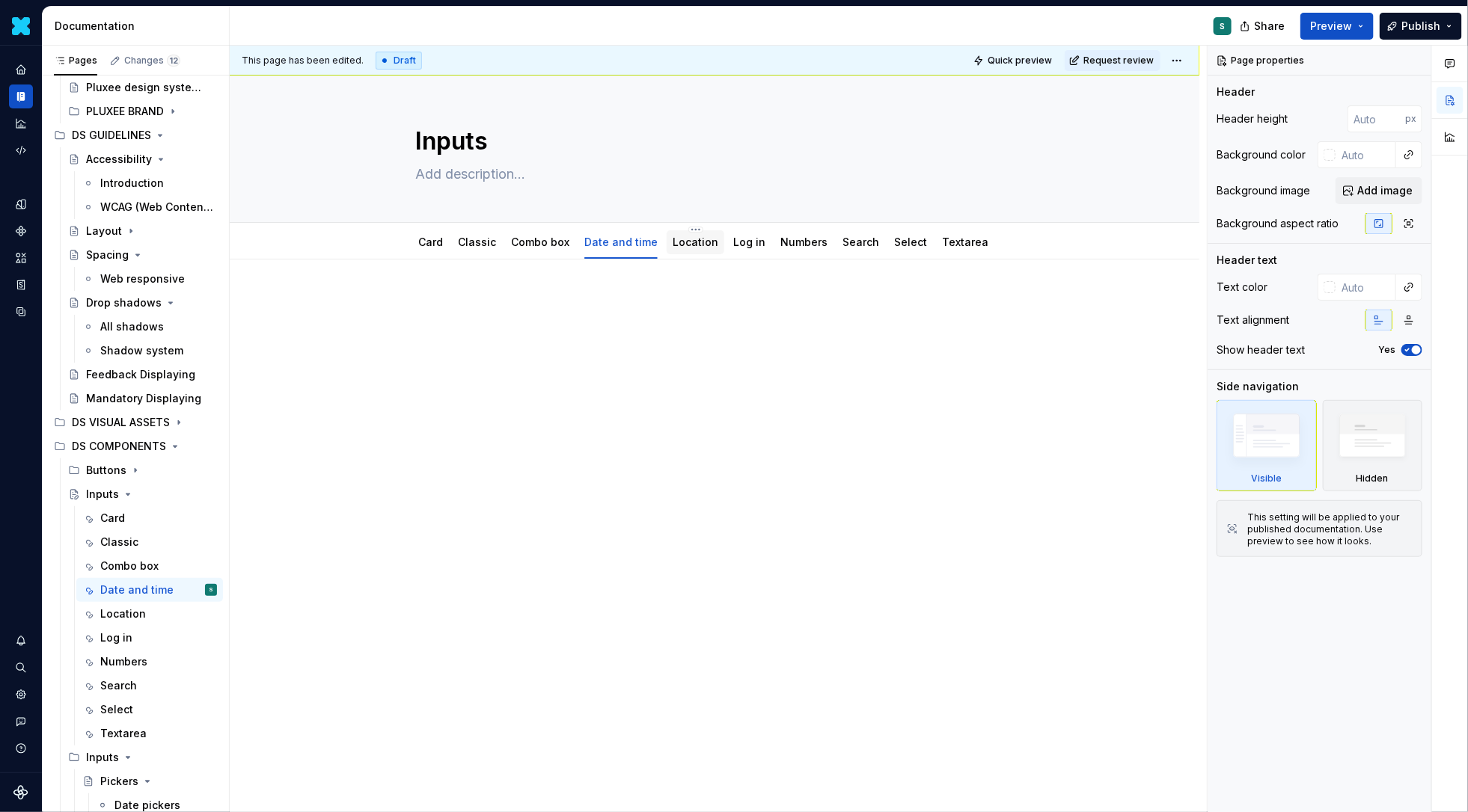
click at [693, 247] on link "Location" at bounding box center [695, 242] width 46 height 12
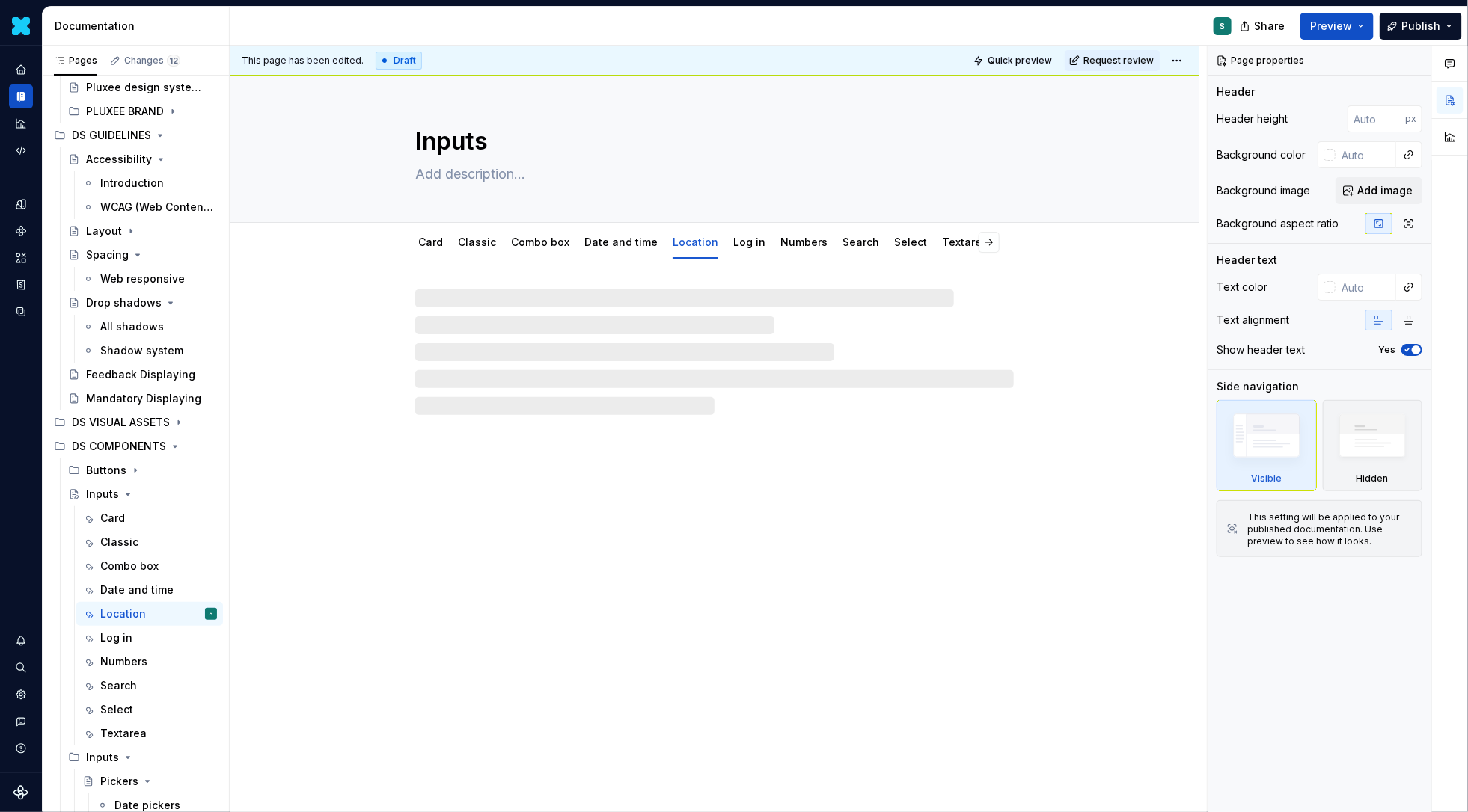
type textarea "*"
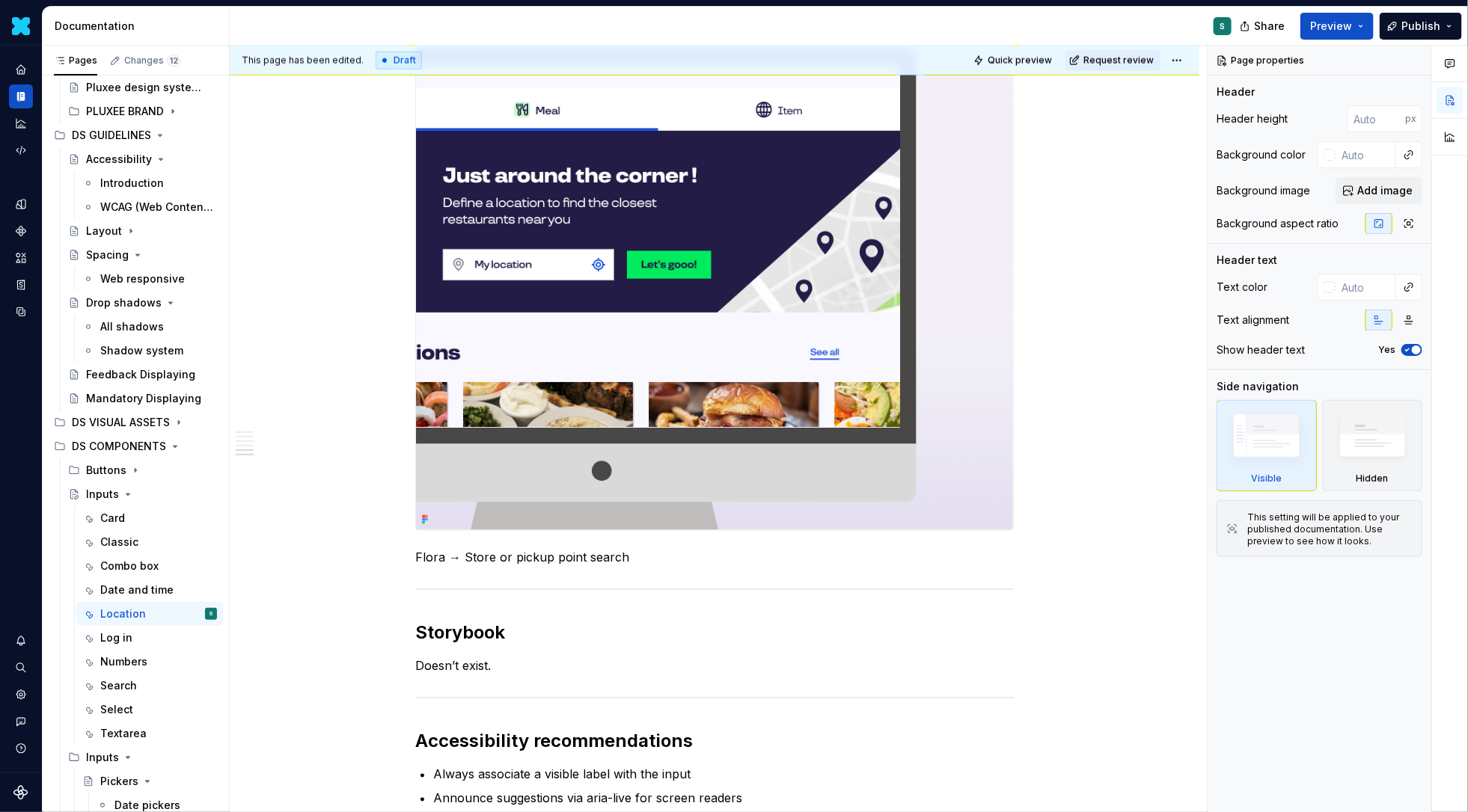
scroll to position [1000, 0]
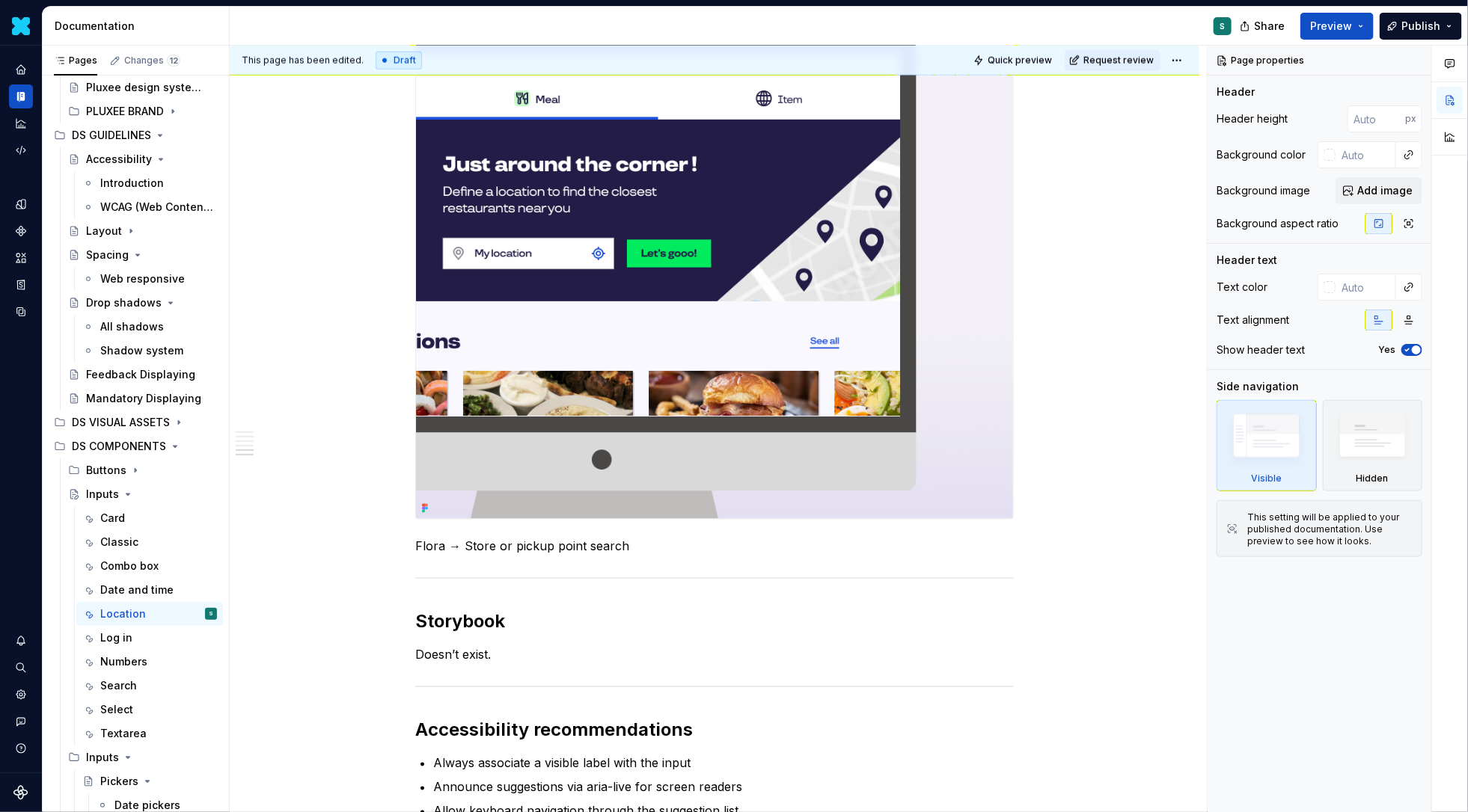
click at [642, 546] on p "Flora → Store or pickup point search" at bounding box center [714, 546] width 598 height 18
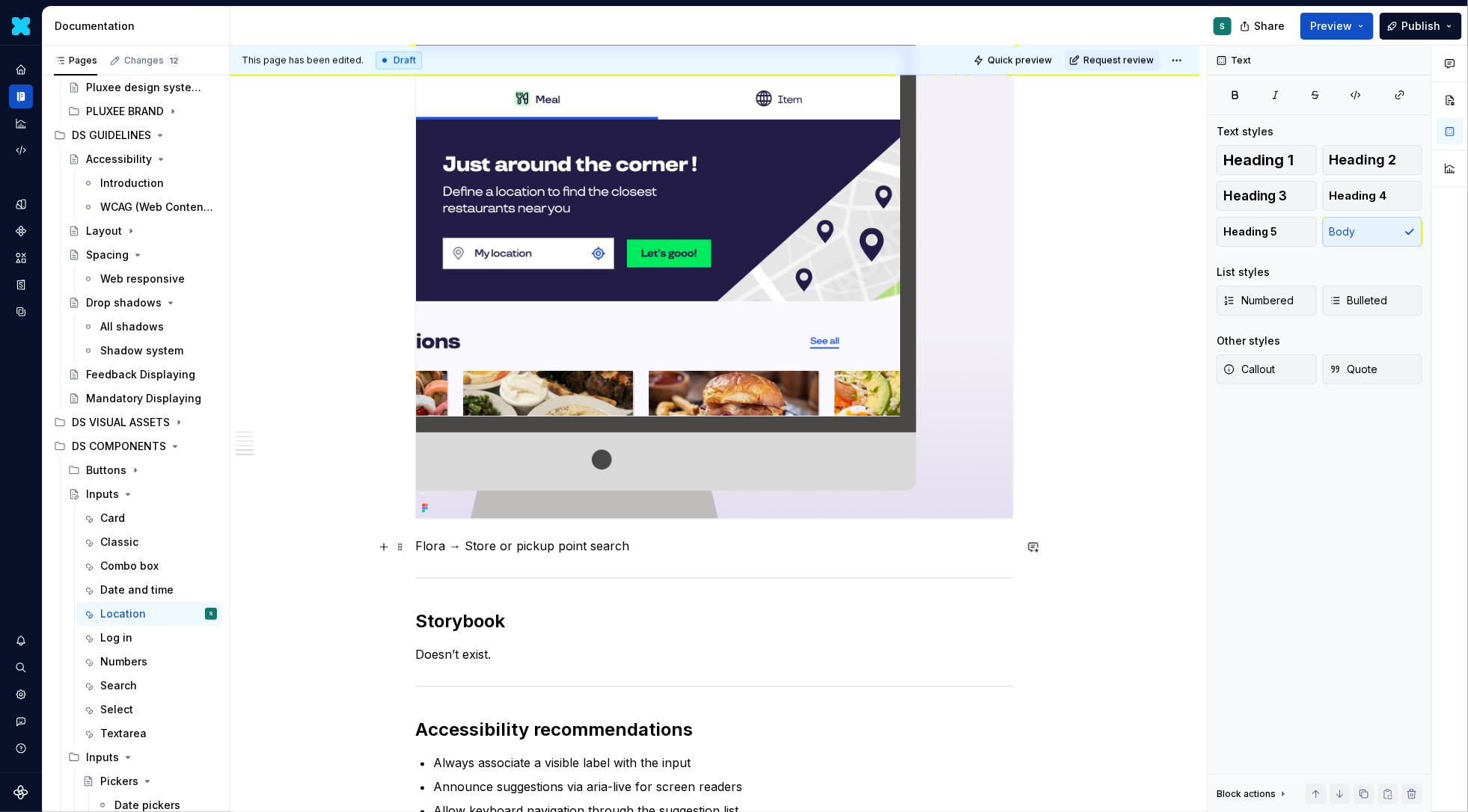
click at [642, 546] on p "Flora → Store or pickup point search" at bounding box center [714, 546] width 598 height 18
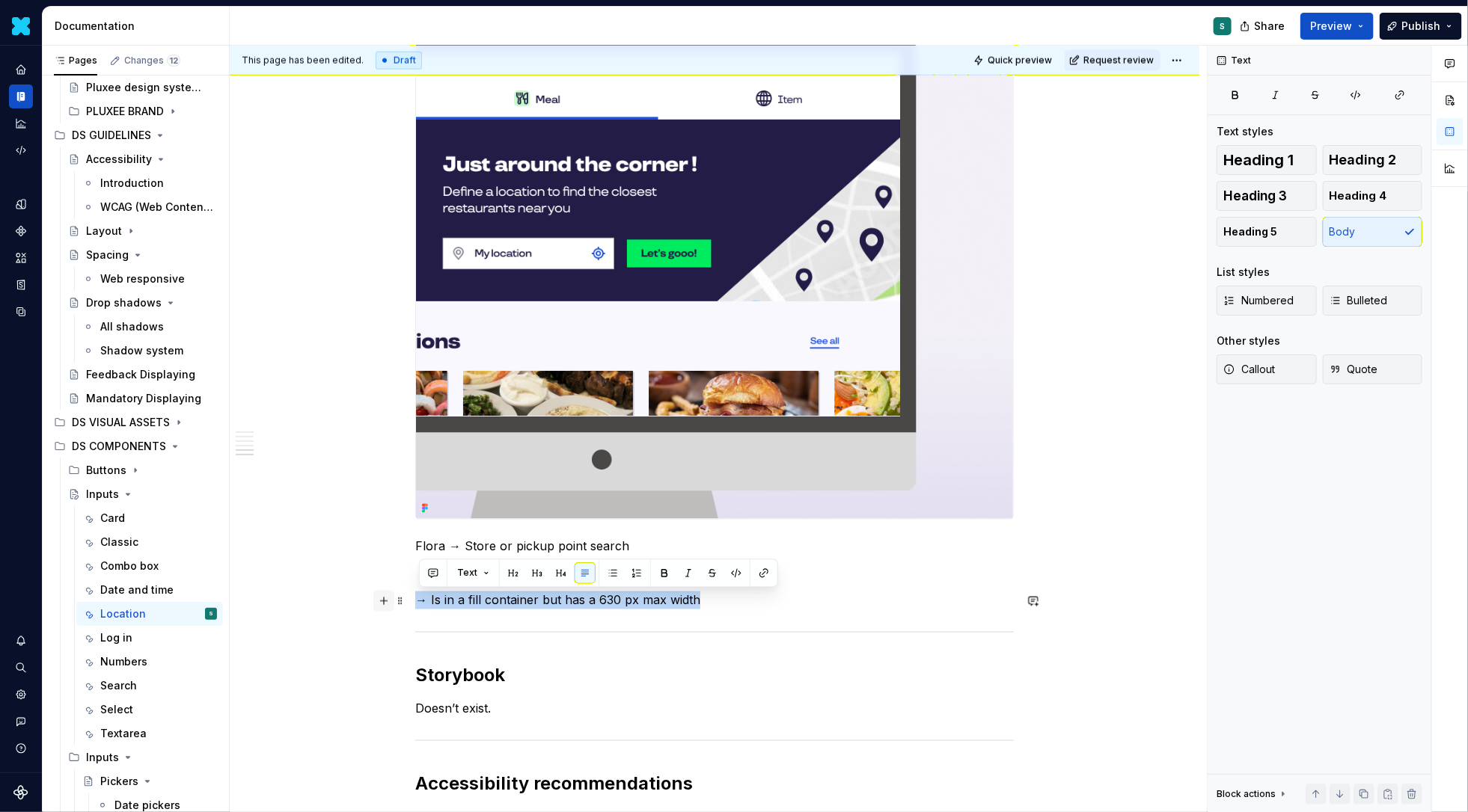
drag, startPoint x: 714, startPoint y: 601, endPoint x: 381, endPoint y: 600, distance: 333.0
click at [415, 600] on div "Definition The Input Location allows users to enter, search for, or select a lo…" at bounding box center [714, 129] width 598 height 1668
click at [662, 573] on button "button" at bounding box center [664, 573] width 21 height 21
click at [109, 640] on div "Log in" at bounding box center [117, 637] width 32 height 15
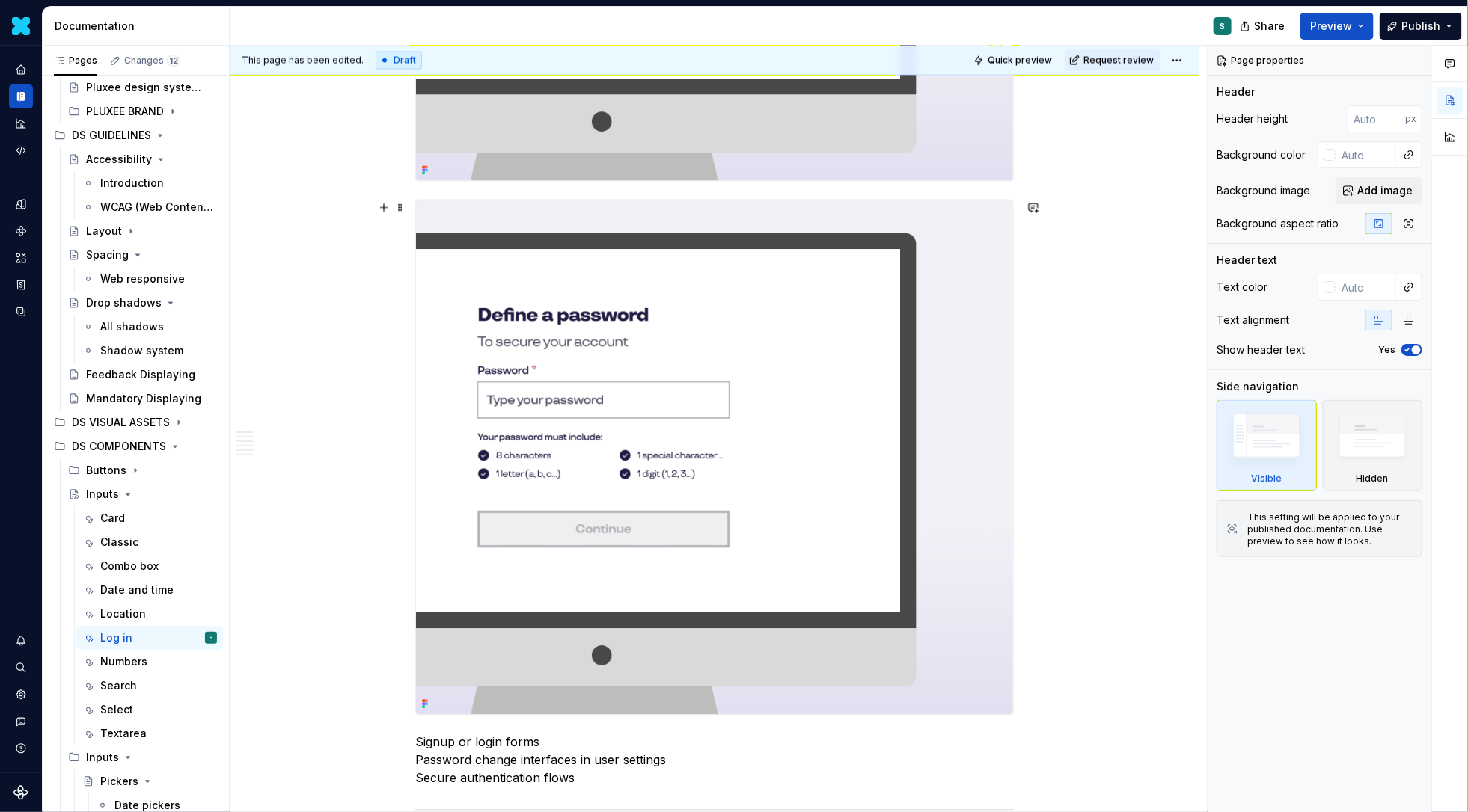
scroll to position [1551, 0]
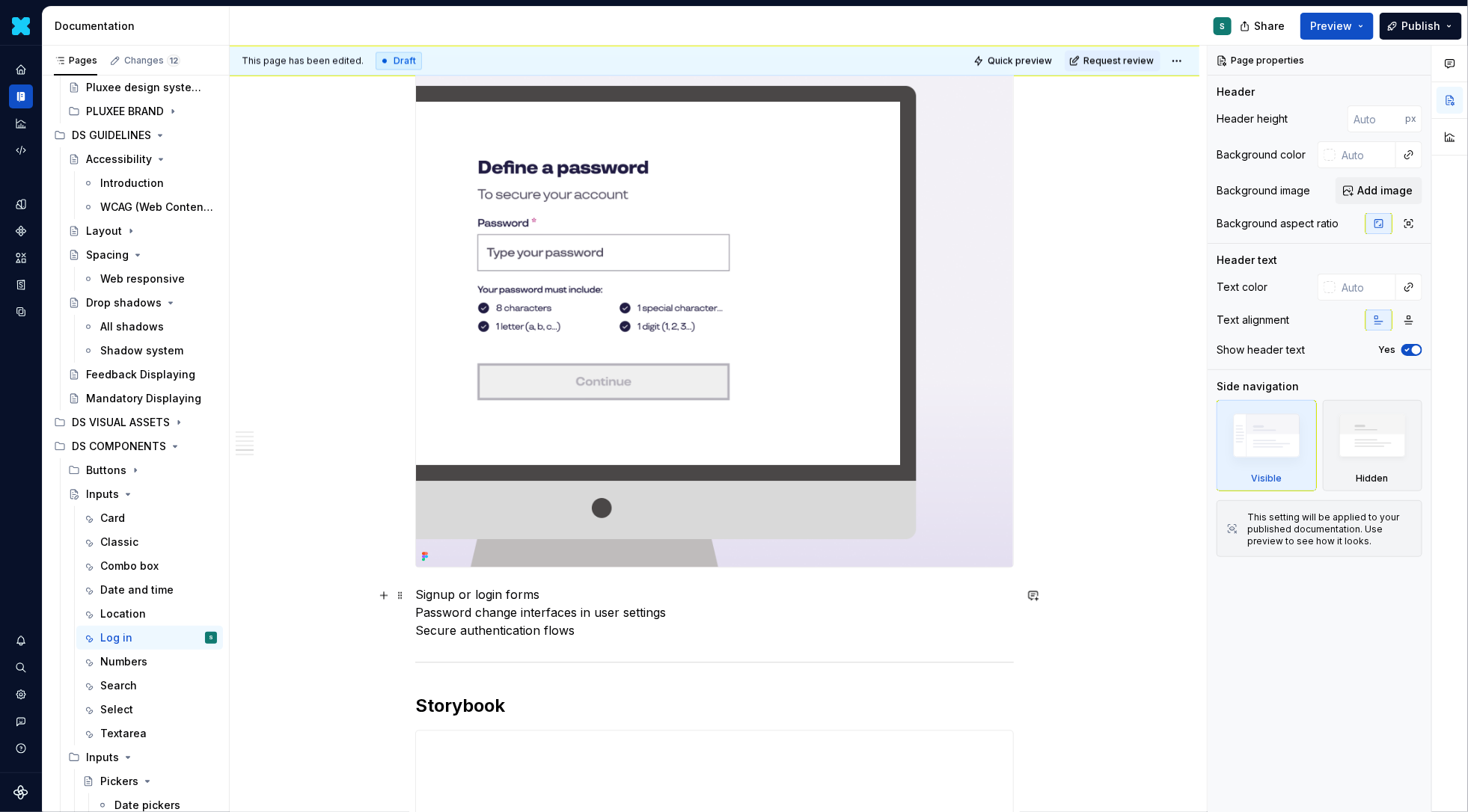
type textarea "*"
click at [593, 634] on p "Signup or login forms Password change interfaces in user settings Secure authen…" at bounding box center [714, 613] width 598 height 54
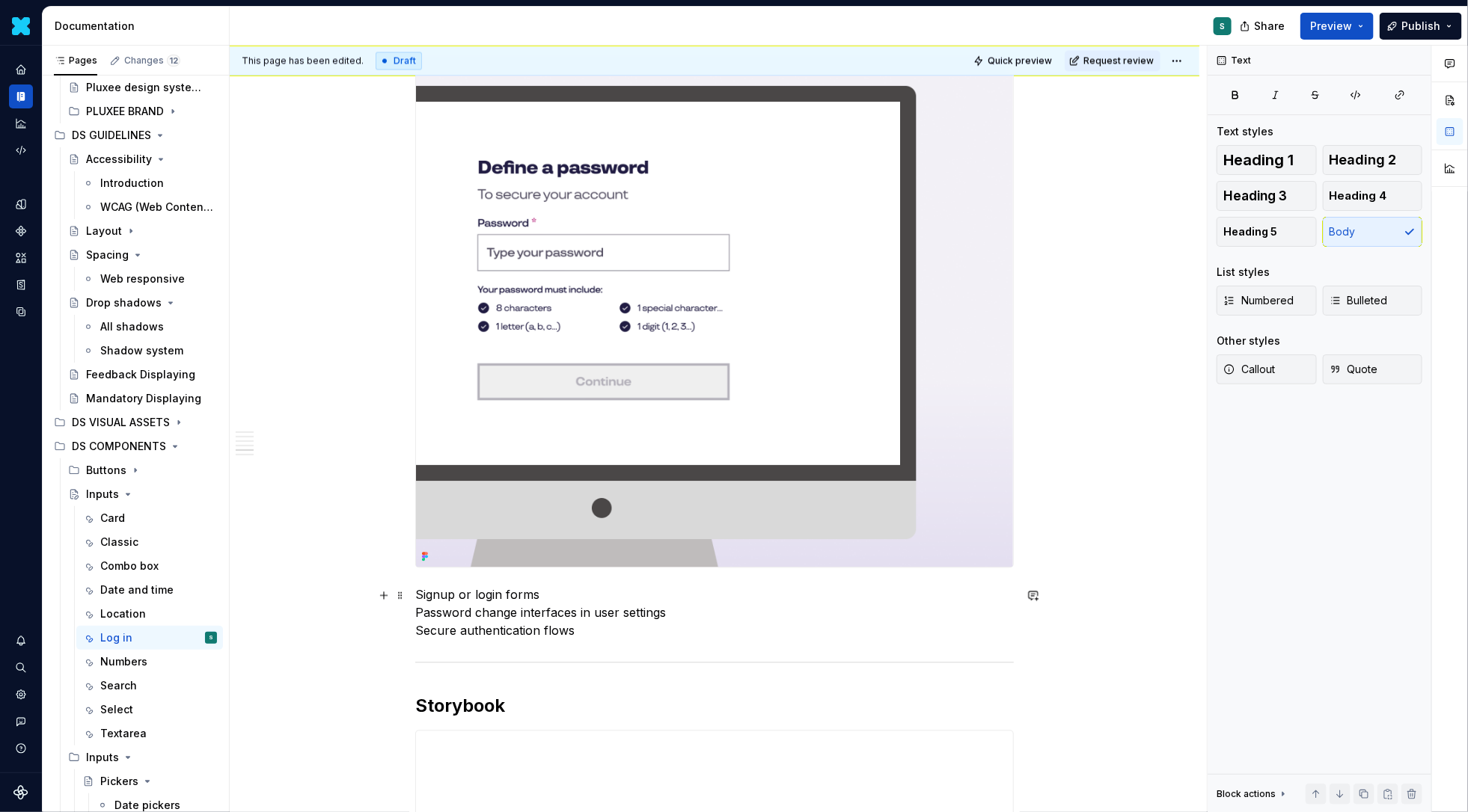
click at [605, 639] on p "Signup or login forms Password change interfaces in user settings Secure authen…" at bounding box center [714, 613] width 598 height 54
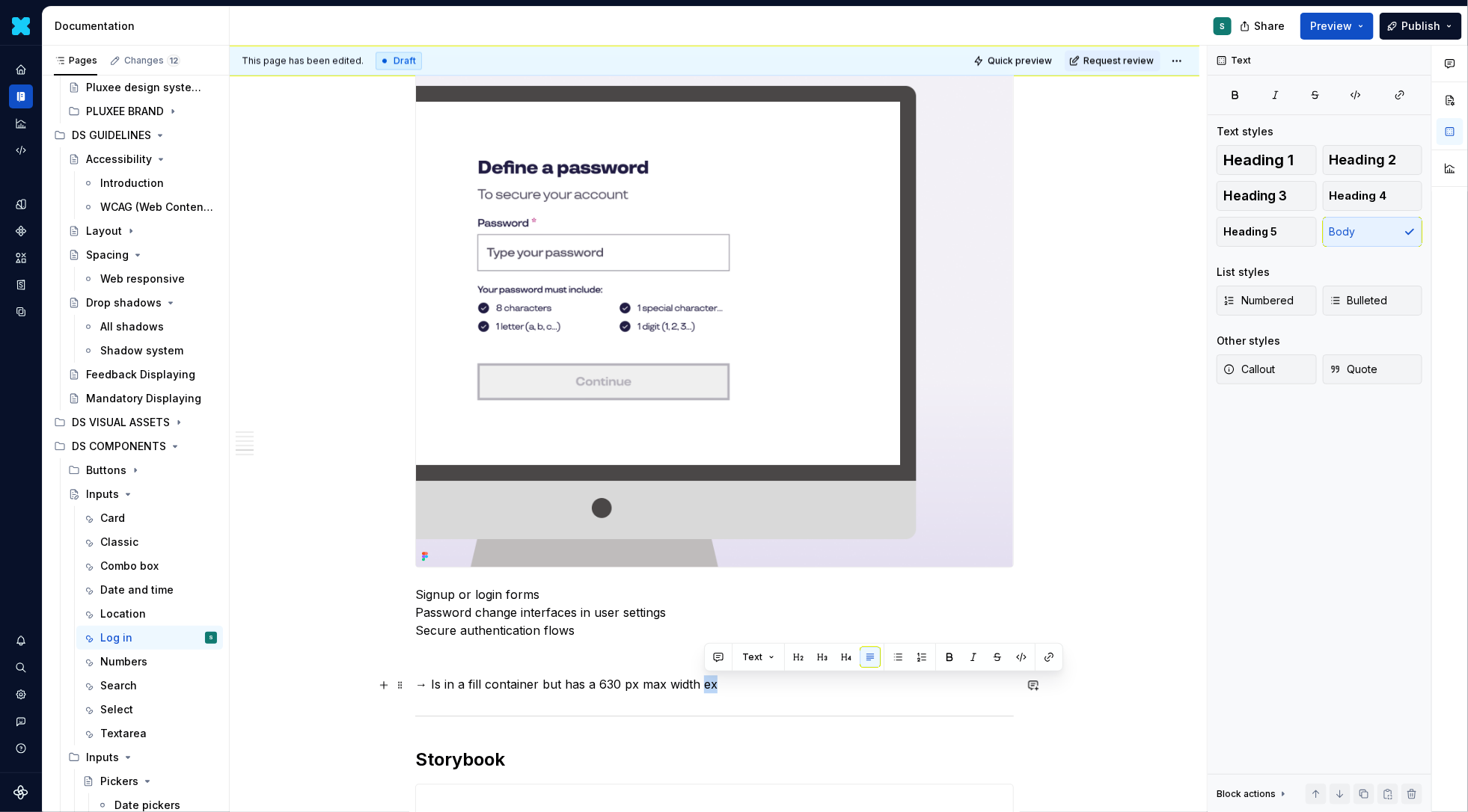
drag, startPoint x: 706, startPoint y: 685, endPoint x: 741, endPoint y: 685, distance: 35.0
click at [741, 685] on p "→ Is in a fill container but has a 630 px max width ex" at bounding box center [714, 684] width 598 height 18
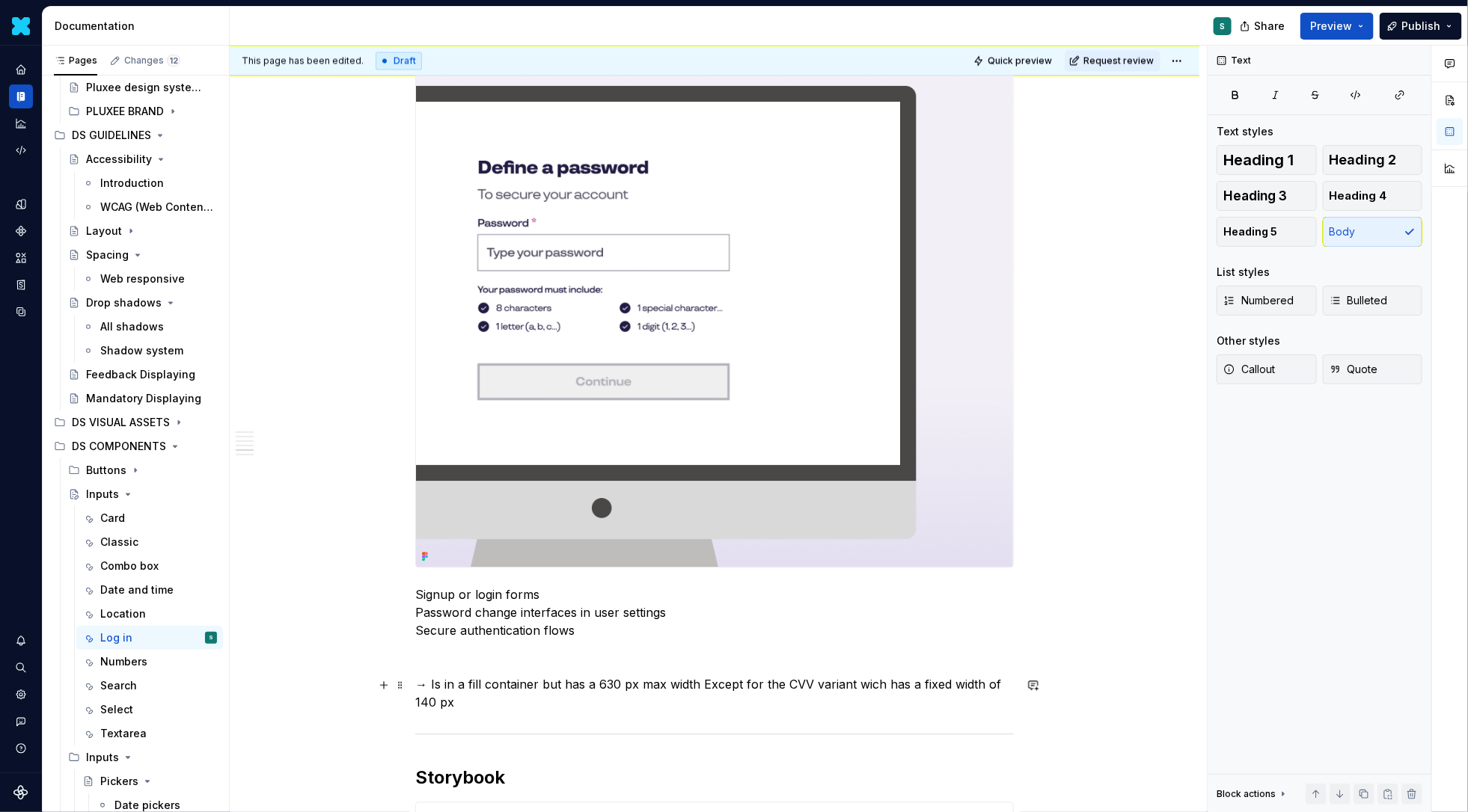
click at [706, 682] on p "→ Is in a fill container but has a 630 px max width Except for the CVV variant …" at bounding box center [714, 693] width 598 height 36
click at [748, 715] on p "→ Except for the CVV variant wich has a fixed width of 140 px" at bounding box center [714, 711] width 598 height 18
click at [740, 712] on p "→ Except for the CVV variant wich has a fixed width of 140 px" at bounding box center [714, 711] width 598 height 18
click at [500, 708] on p "→ Except for the CVV variant wich has a fixed width of 40 px" at bounding box center [714, 711] width 598 height 18
click at [538, 710] on p "→ Except for the CVV variant wich has a fixed width of 40 px" at bounding box center [714, 711] width 598 height 18
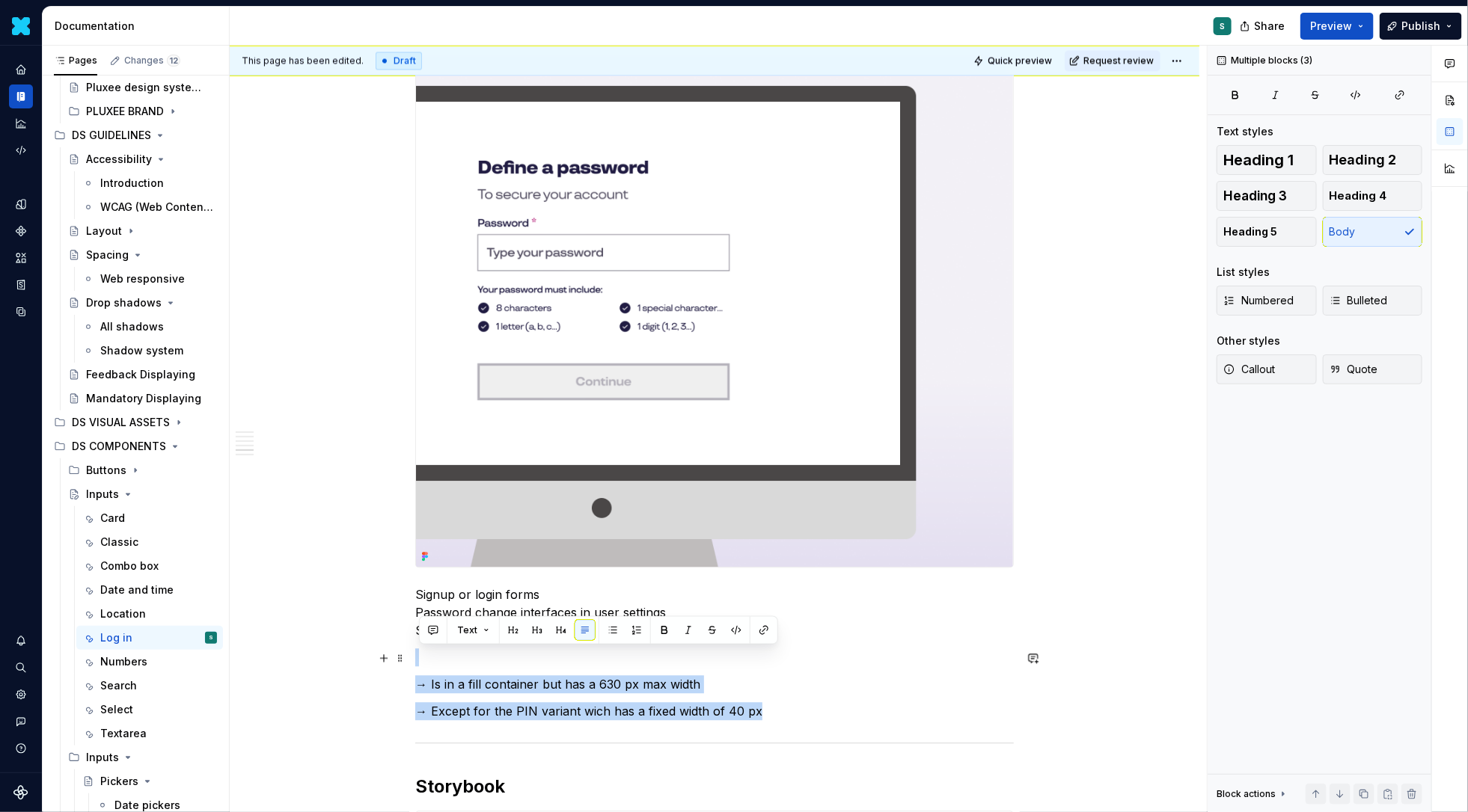
drag, startPoint x: 773, startPoint y: 710, endPoint x: 411, endPoint y: 666, distance: 364.7
click at [411, 666] on div "Definition Both components are specific and dedicated to use on a login page. P…" at bounding box center [714, 425] width 969 height 3434
click at [663, 626] on button "button" at bounding box center [664, 630] width 21 height 21
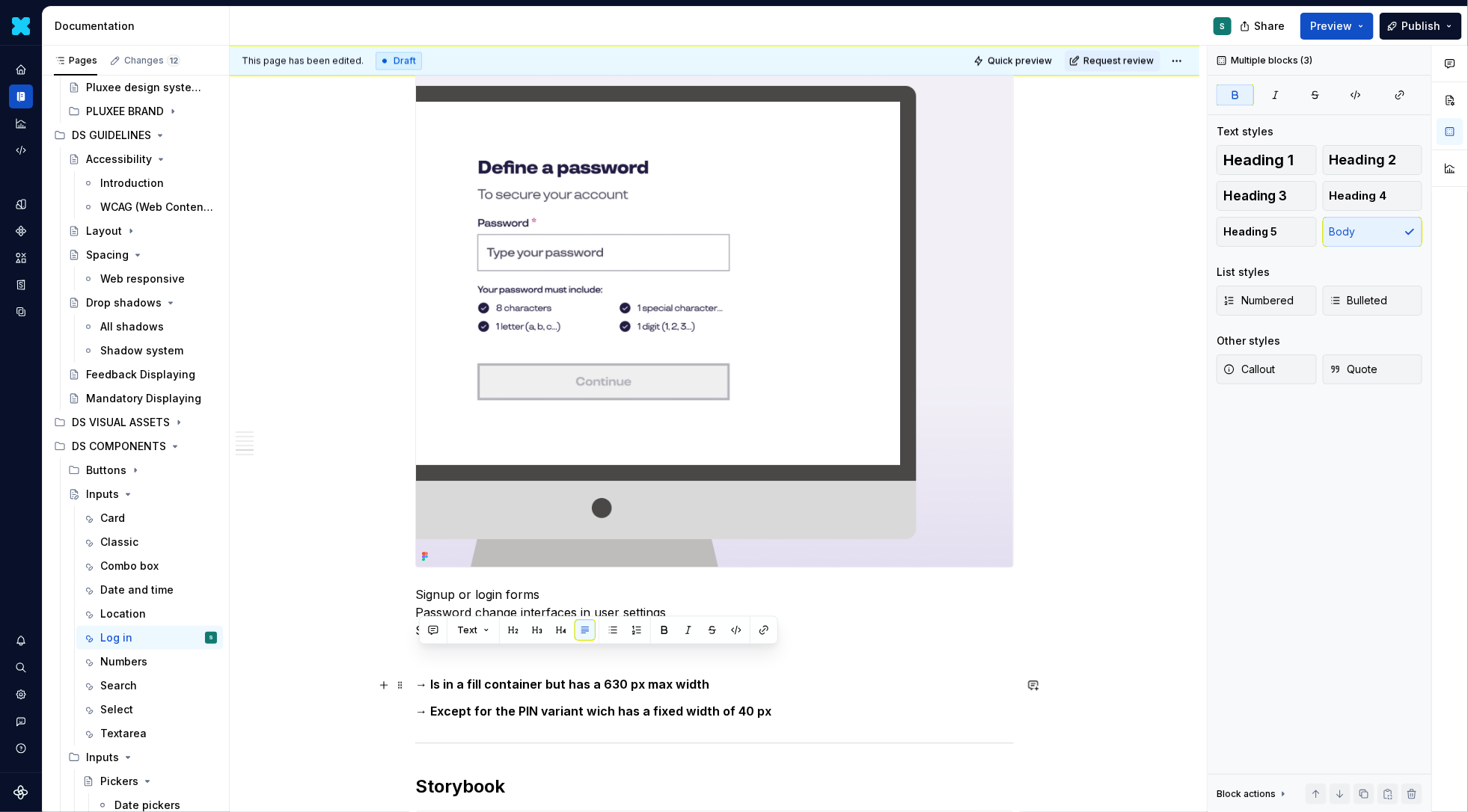
click at [807, 702] on div "Definition Both components are specific and dedicated to use on a login page. P…" at bounding box center [714, 312] width 598 height 3137
click at [135, 664] on div "Numbers" at bounding box center [124, 661] width 47 height 15
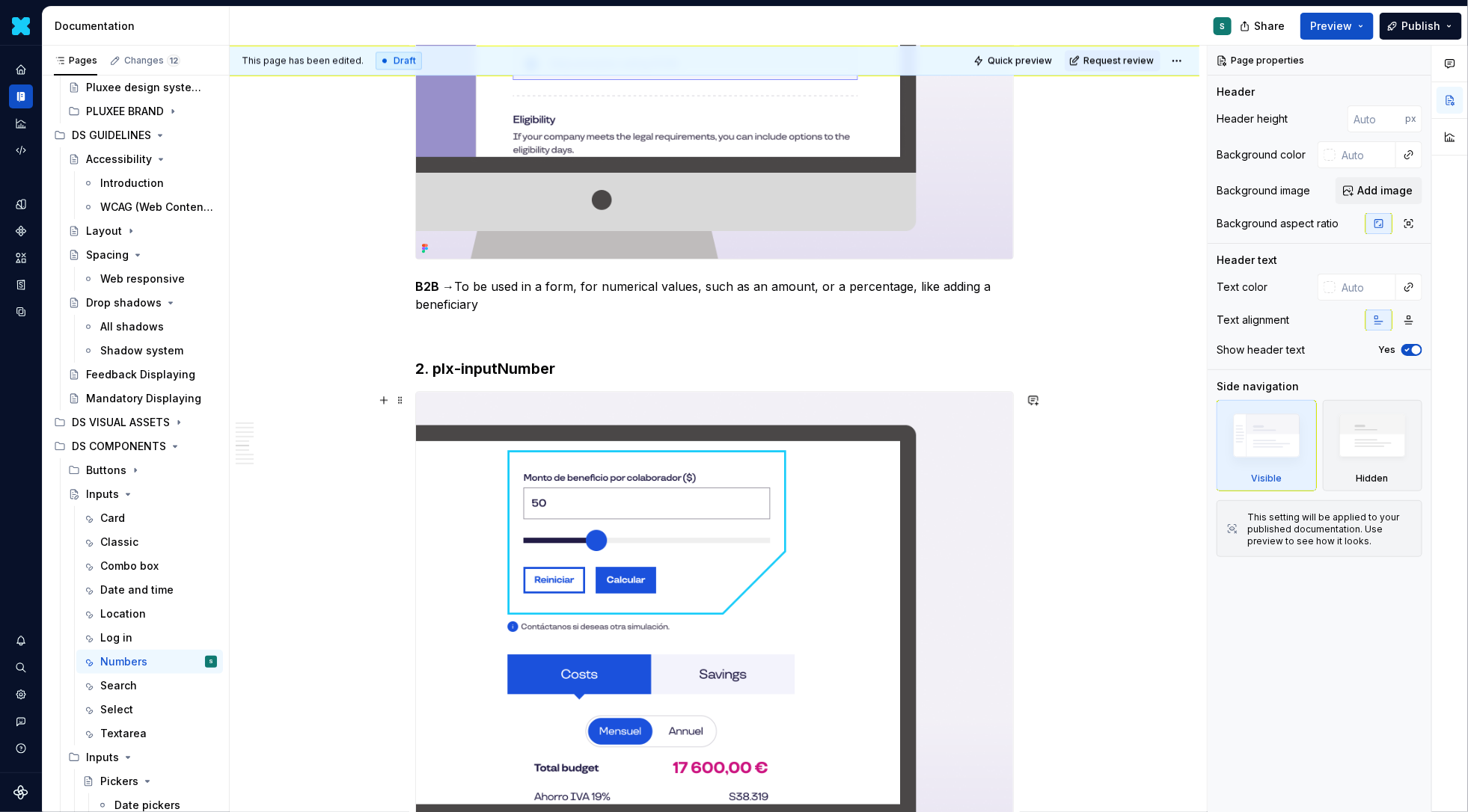
scroll to position [2009, 0]
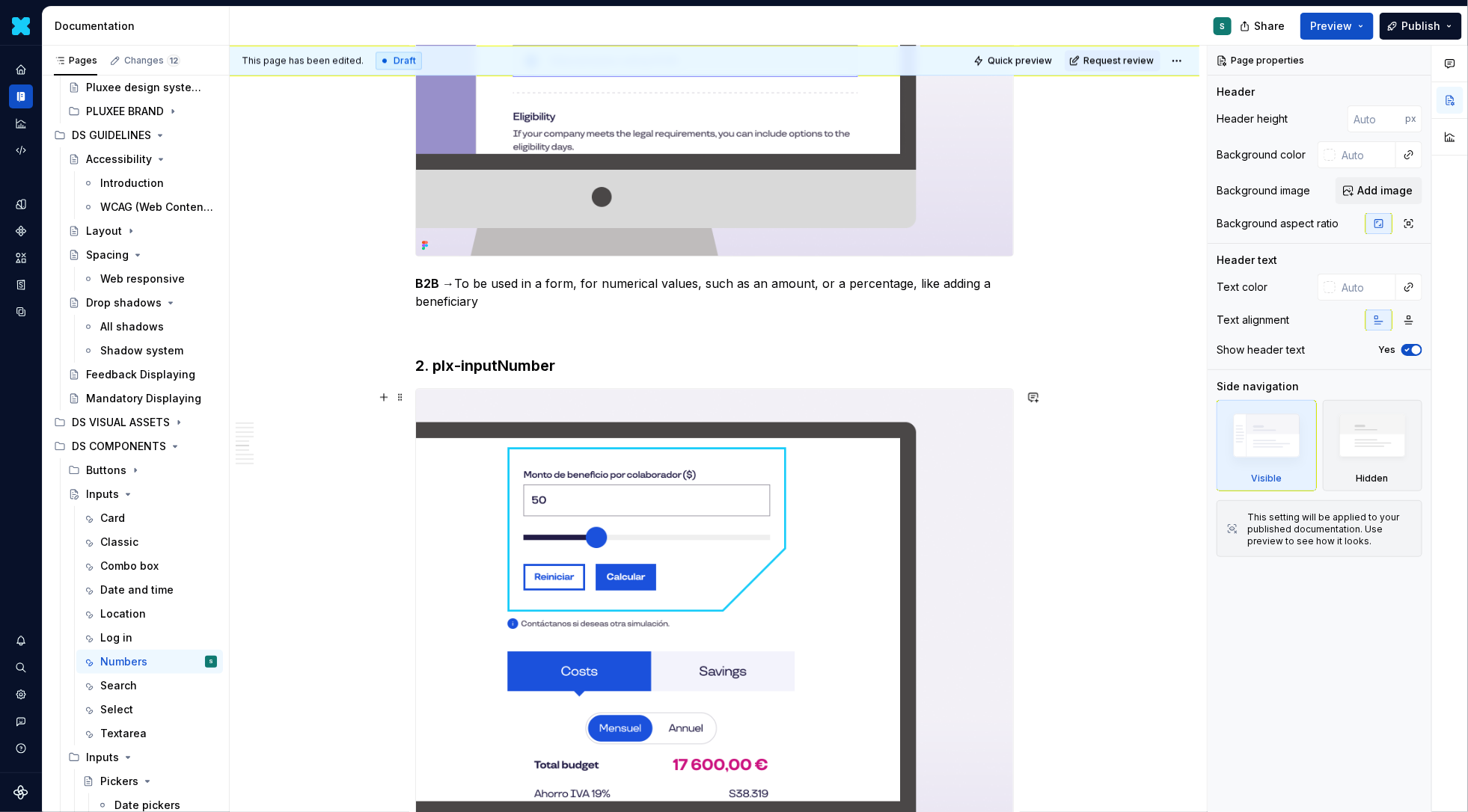
click at [852, 505] on img at bounding box center [714, 646] width 597 height 515
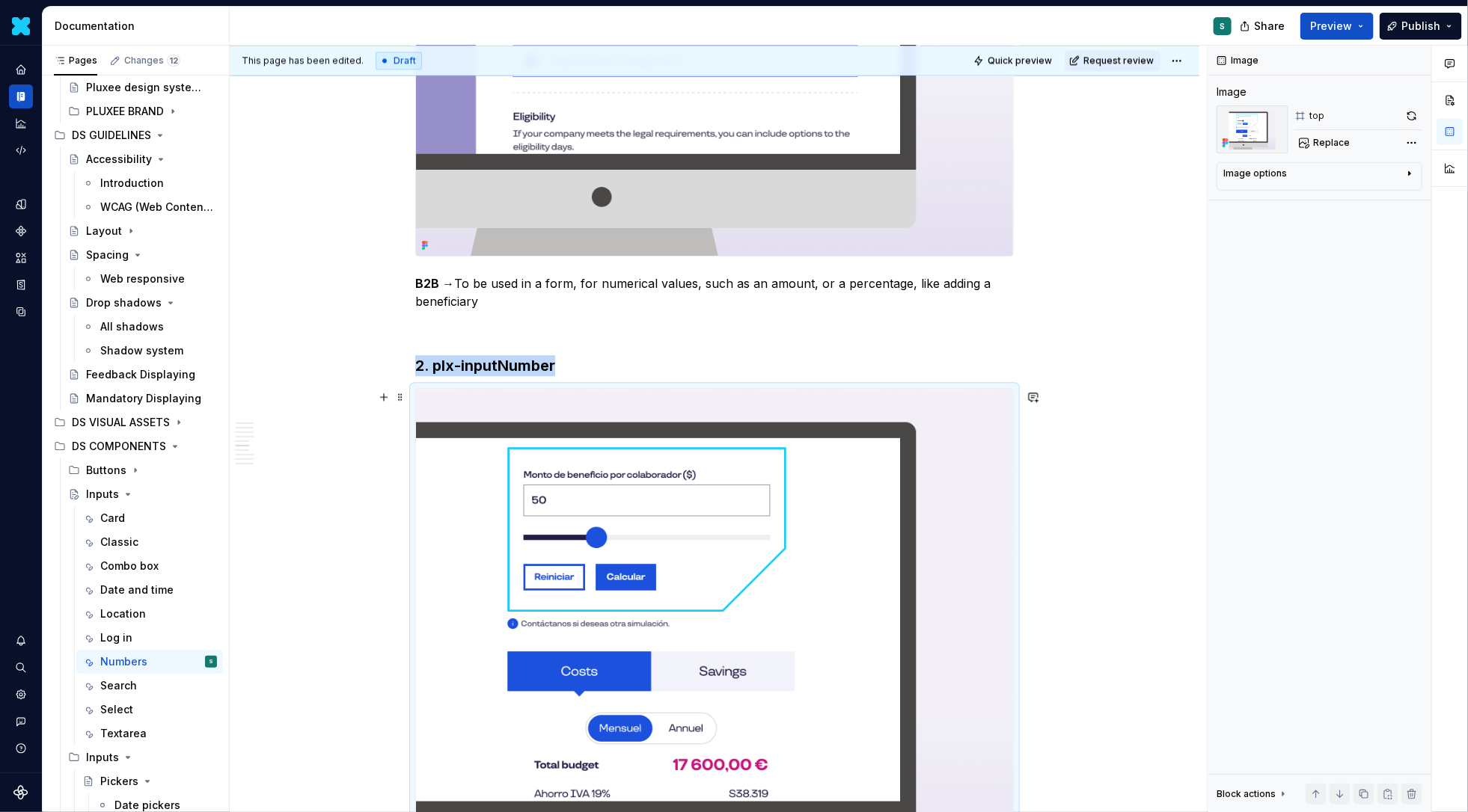
click at [852, 505] on img at bounding box center [714, 646] width 597 height 515
click at [1415, 118] on button "button" at bounding box center [1412, 115] width 21 height 21
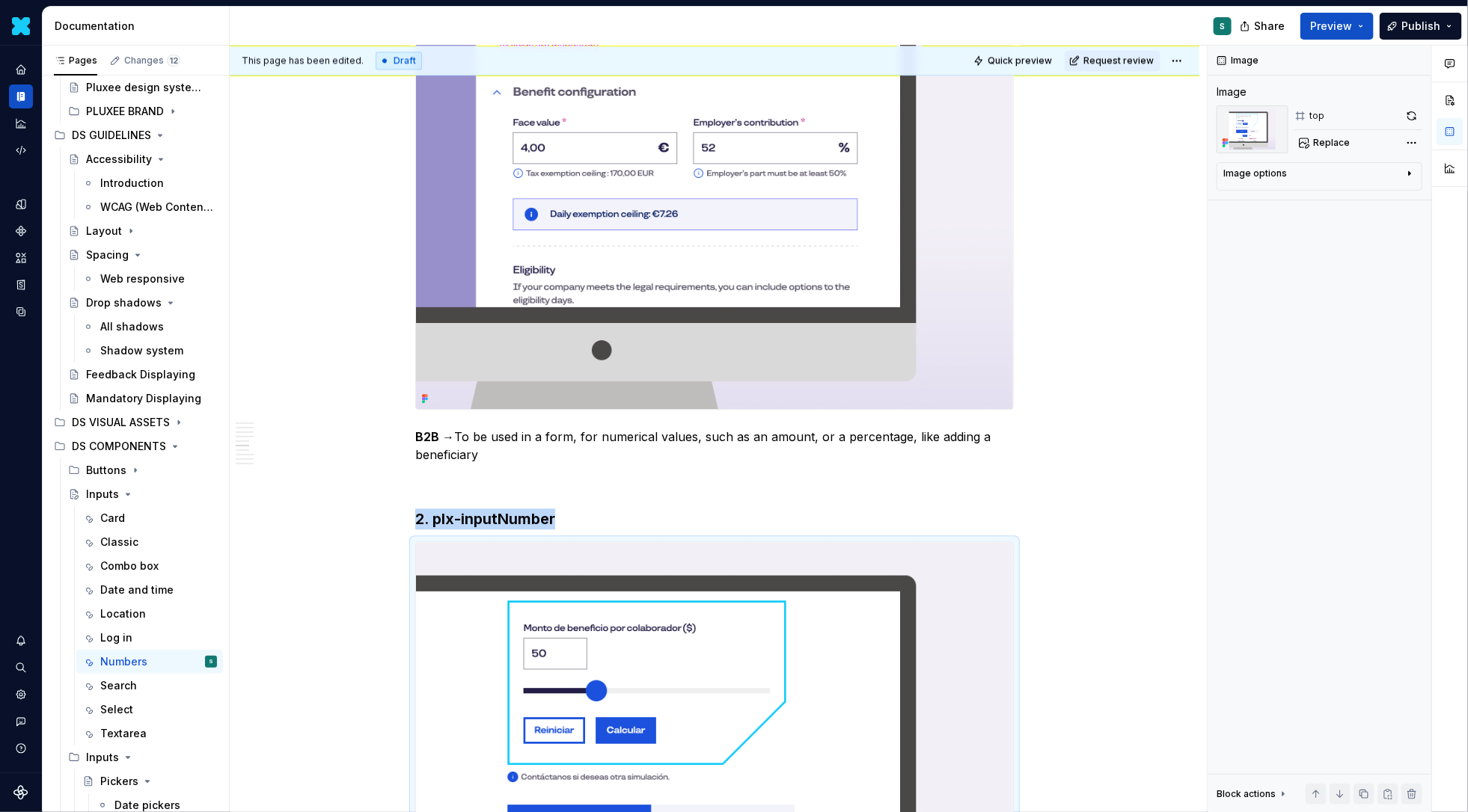
scroll to position [1923, 0]
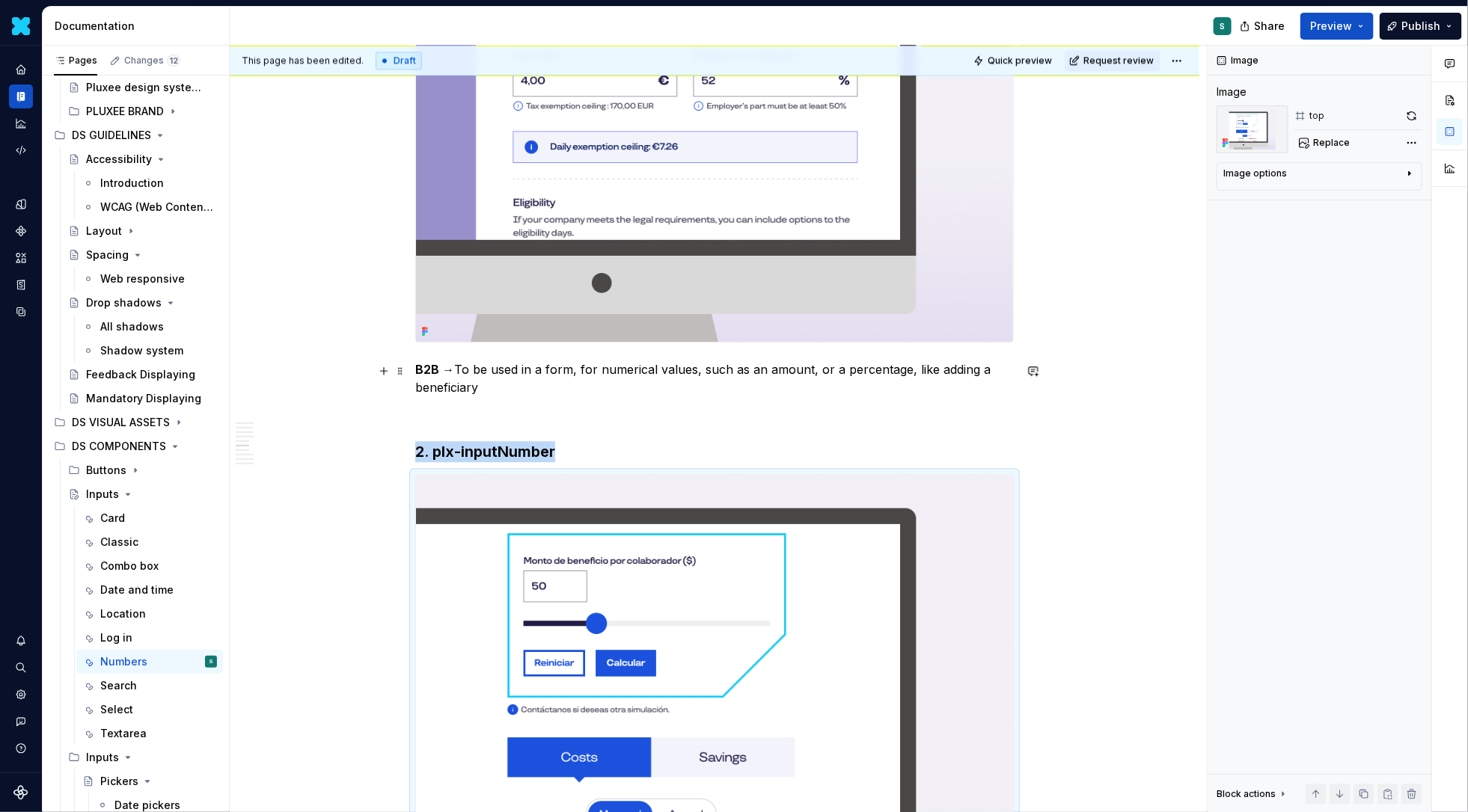
type textarea "*"
click at [500, 395] on p "B2B → To be used in a form, for numerical values, such as an amount, or a perce…" at bounding box center [714, 378] width 598 height 36
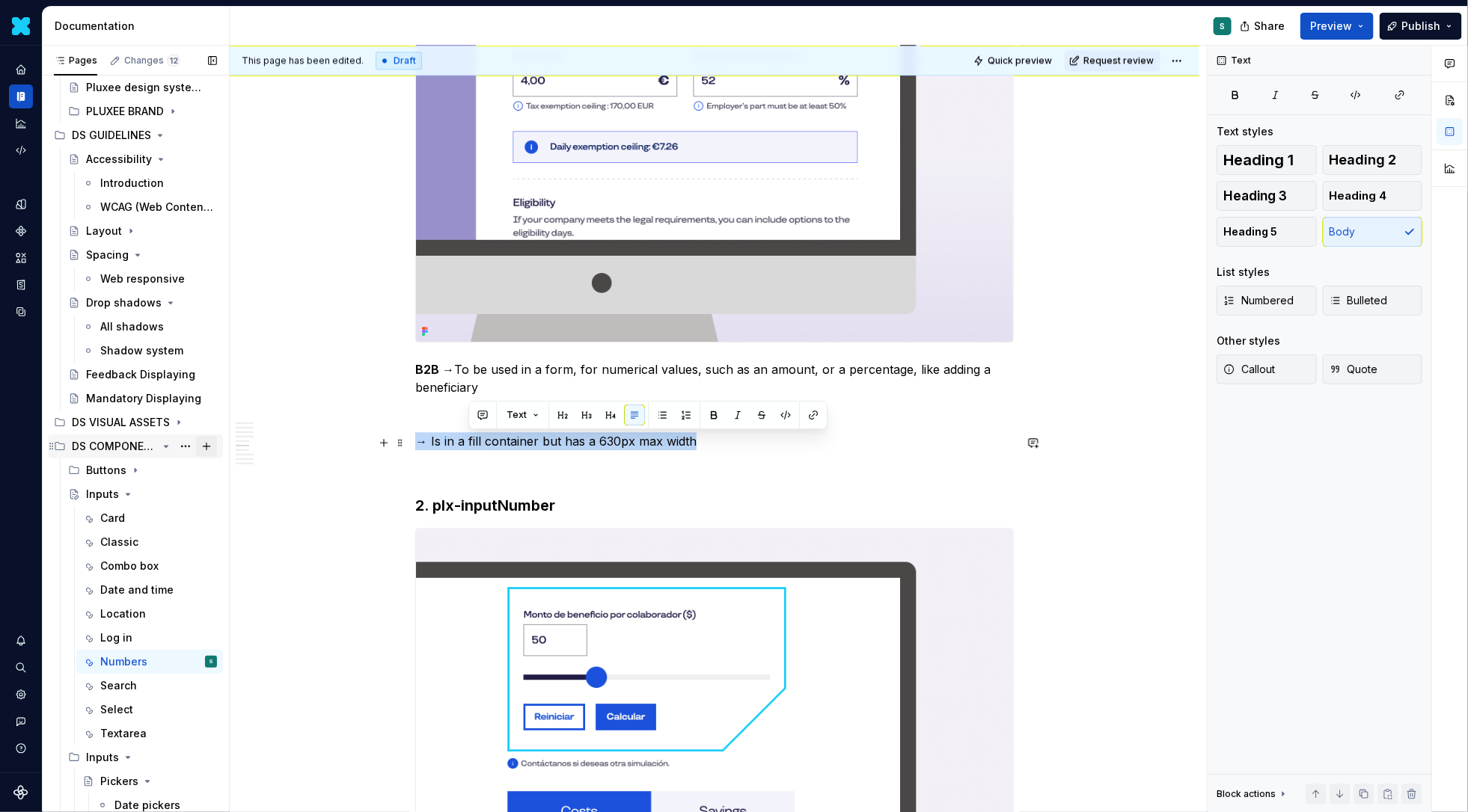
drag, startPoint x: 700, startPoint y: 442, endPoint x: 216, endPoint y: 440, distance: 484.0
click at [216, 441] on div "Pages Changes 12 Add Accessibility guide for tree Page tree. Navigate the tree …" at bounding box center [755, 432] width 1425 height 773
click at [661, 413] on button "button" at bounding box center [664, 415] width 21 height 21
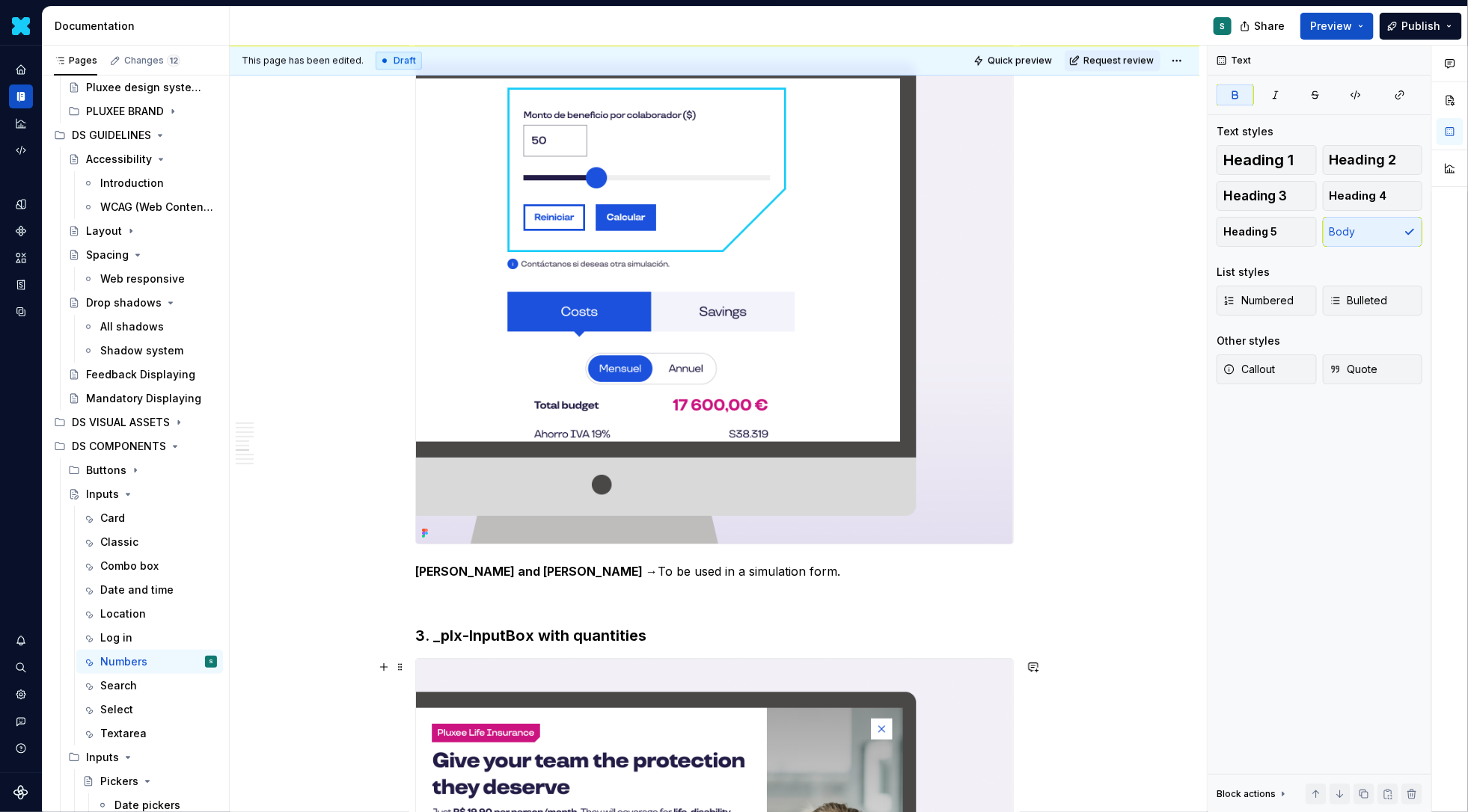
scroll to position [2432, 0]
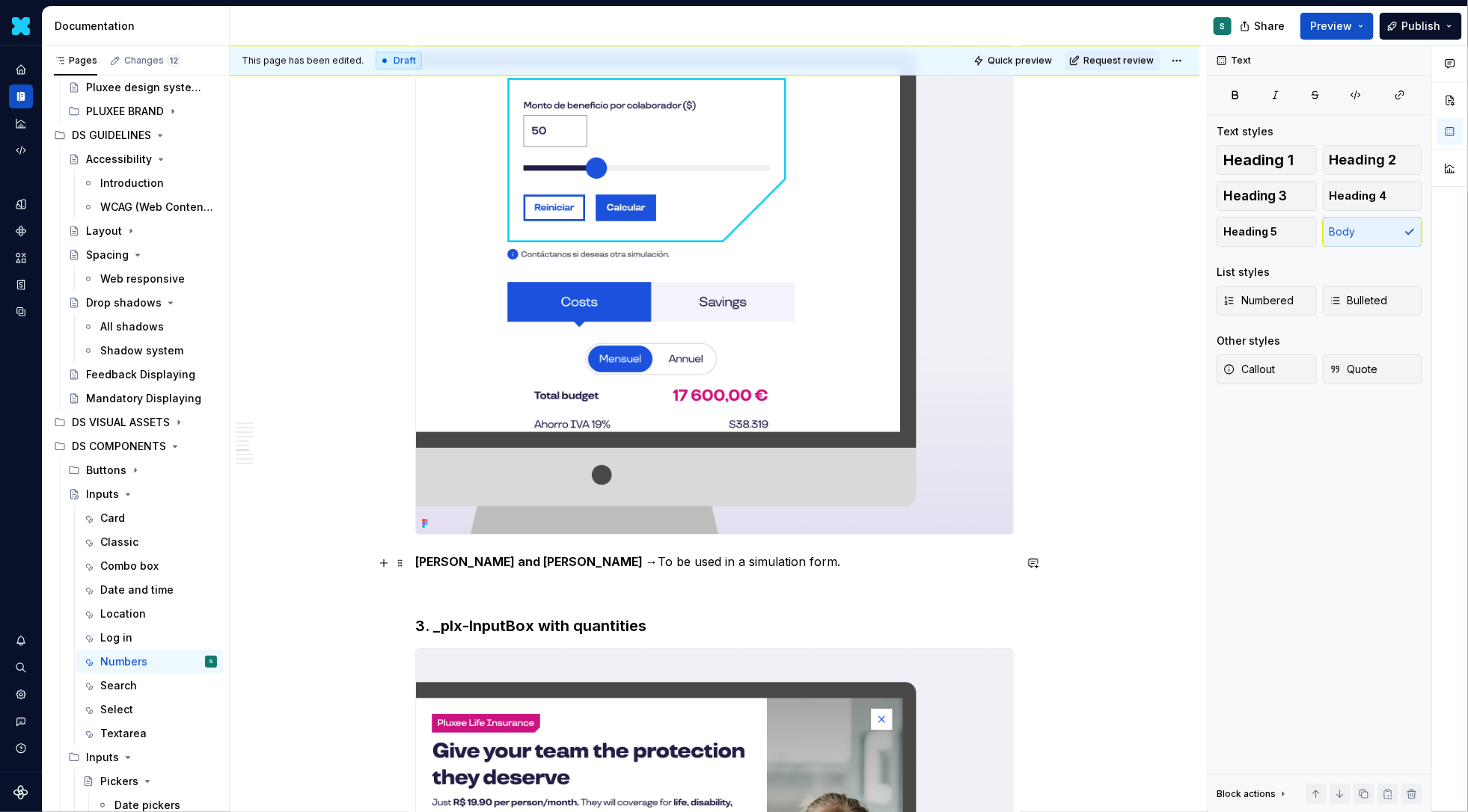
click at [731, 565] on p "[PERSON_NAME] and [PERSON_NAME] → To be used in a simulation form." at bounding box center [714, 561] width 598 height 18
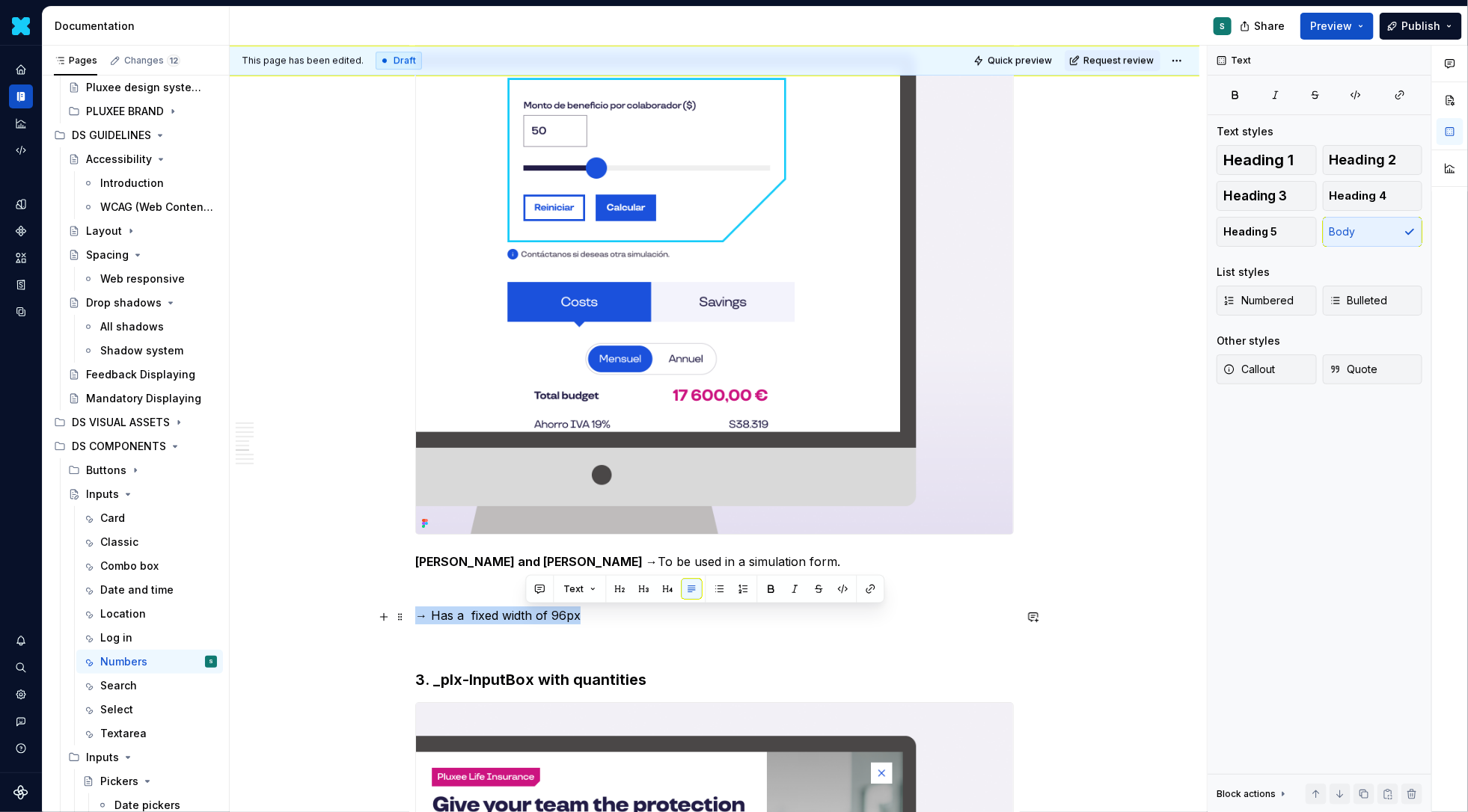
drag, startPoint x: 594, startPoint y: 617, endPoint x: 282, endPoint y: 617, distance: 312.0
click at [282, 617] on div "Definition The Input Number allows users to input or select a numeric value.  I…" at bounding box center [714, 361] width 969 height 5067
click at [662, 589] on button "button" at bounding box center [664, 589] width 21 height 21
click at [627, 632] on div "Definition The Input Number allows users to input or select a numeric value.  I…" at bounding box center [714, 248] width 598 height 4770
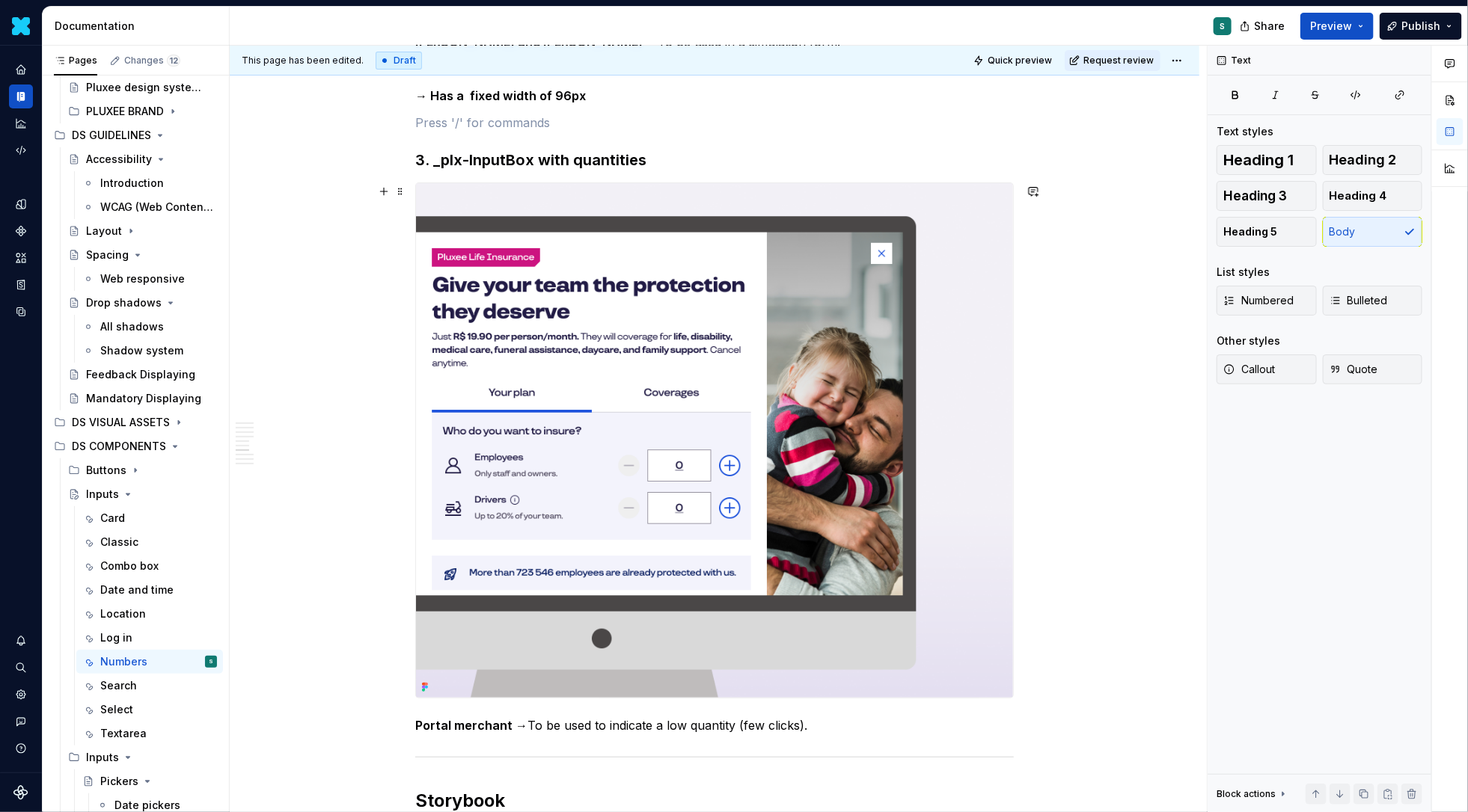
scroll to position [3284, 0]
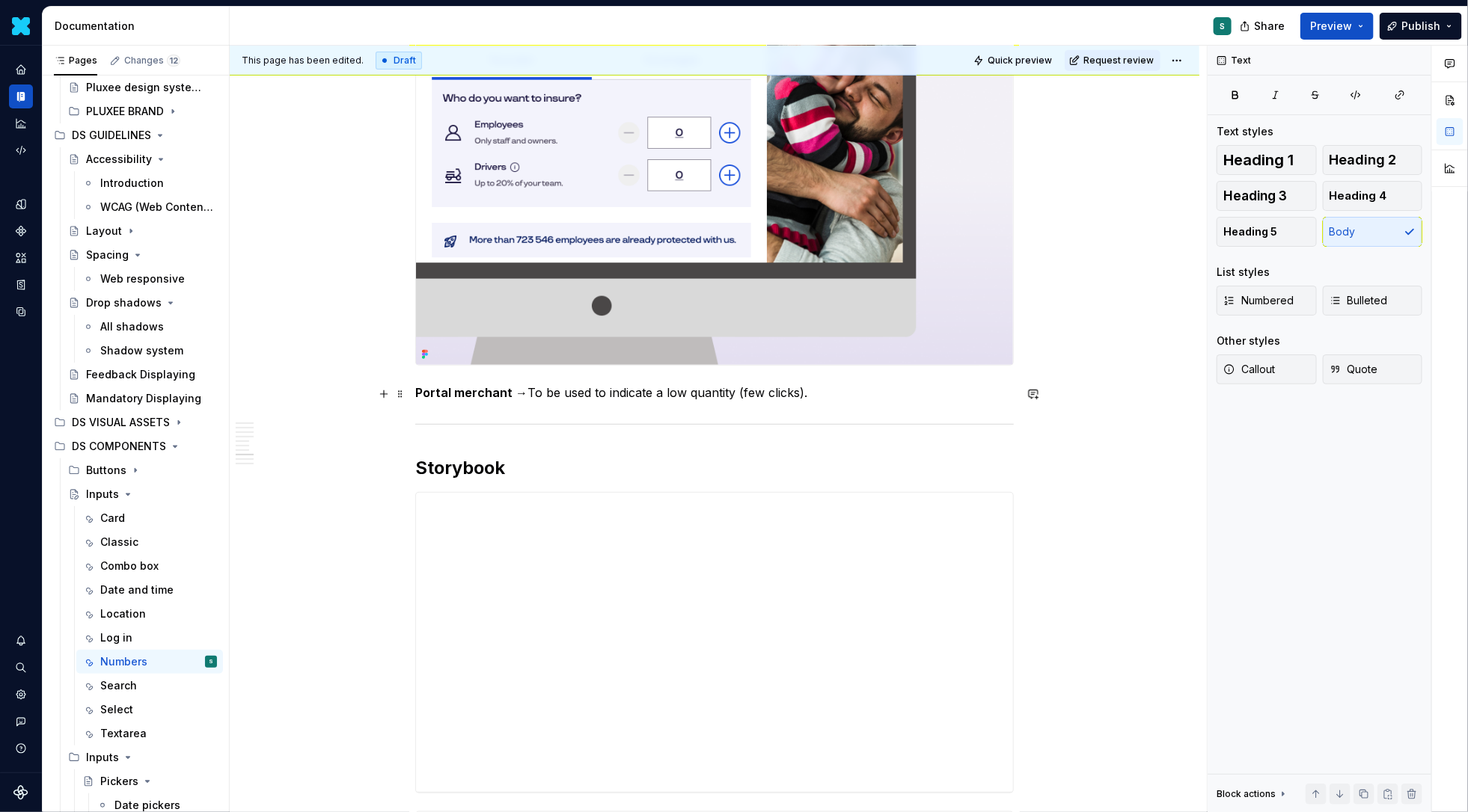
click at [779, 397] on p "Portal merchant → To be used to indicate a low quantity (few clicks)." at bounding box center [714, 392] width 598 height 18
click at [810, 397] on p "Portal merchant → To be used to indicate a low quantity (few clicks)." at bounding box center [714, 392] width 598 height 18
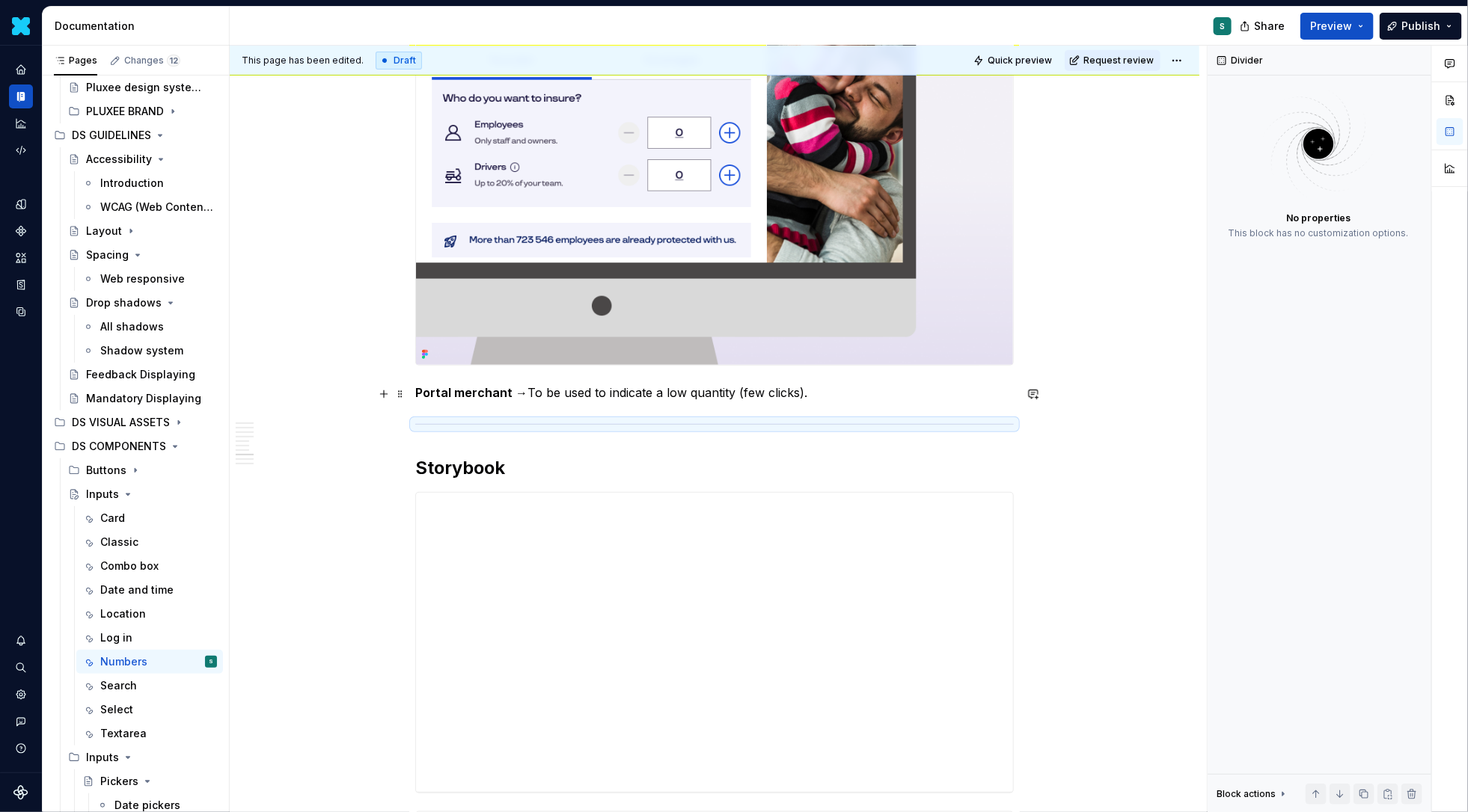
click at [840, 385] on p "Portal merchant → To be used to indicate a low quantity (few clicks)." at bounding box center [714, 392] width 598 height 18
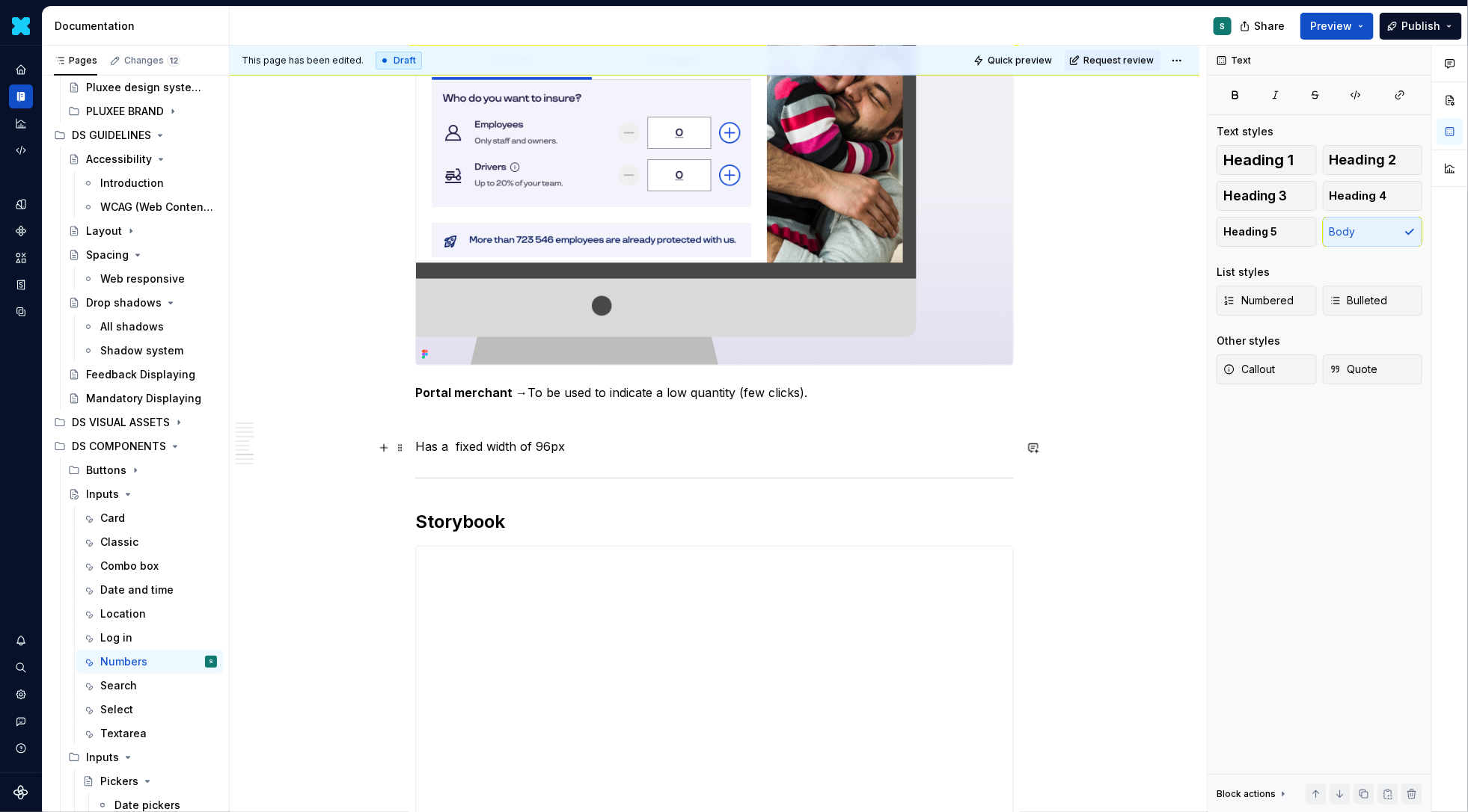
click at [421, 454] on p "Has a fixed width of 96px" at bounding box center [714, 446] width 598 height 18
drag, startPoint x: 596, startPoint y: 445, endPoint x: 276, endPoint y: 444, distance: 320.0
click at [667, 418] on button "button" at bounding box center [664, 420] width 21 height 21
click at [657, 452] on p "→ Has a fixed width of 96px" at bounding box center [714, 446] width 598 height 18
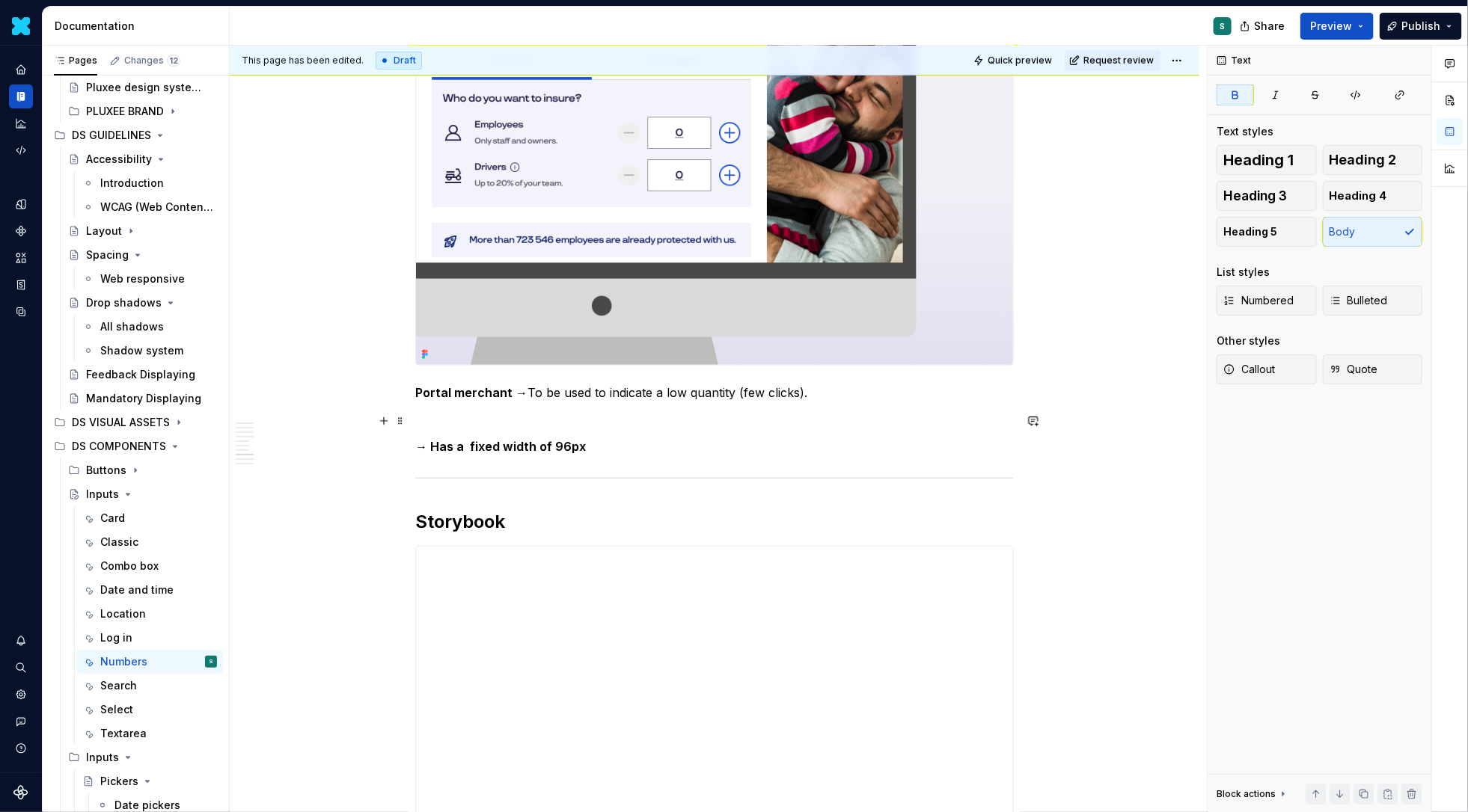
click at [449, 420] on p at bounding box center [714, 419] width 598 height 18
click at [841, 400] on p "Portal merchant → To be used to indicate a low quantity (few clicks)." at bounding box center [714, 392] width 598 height 18
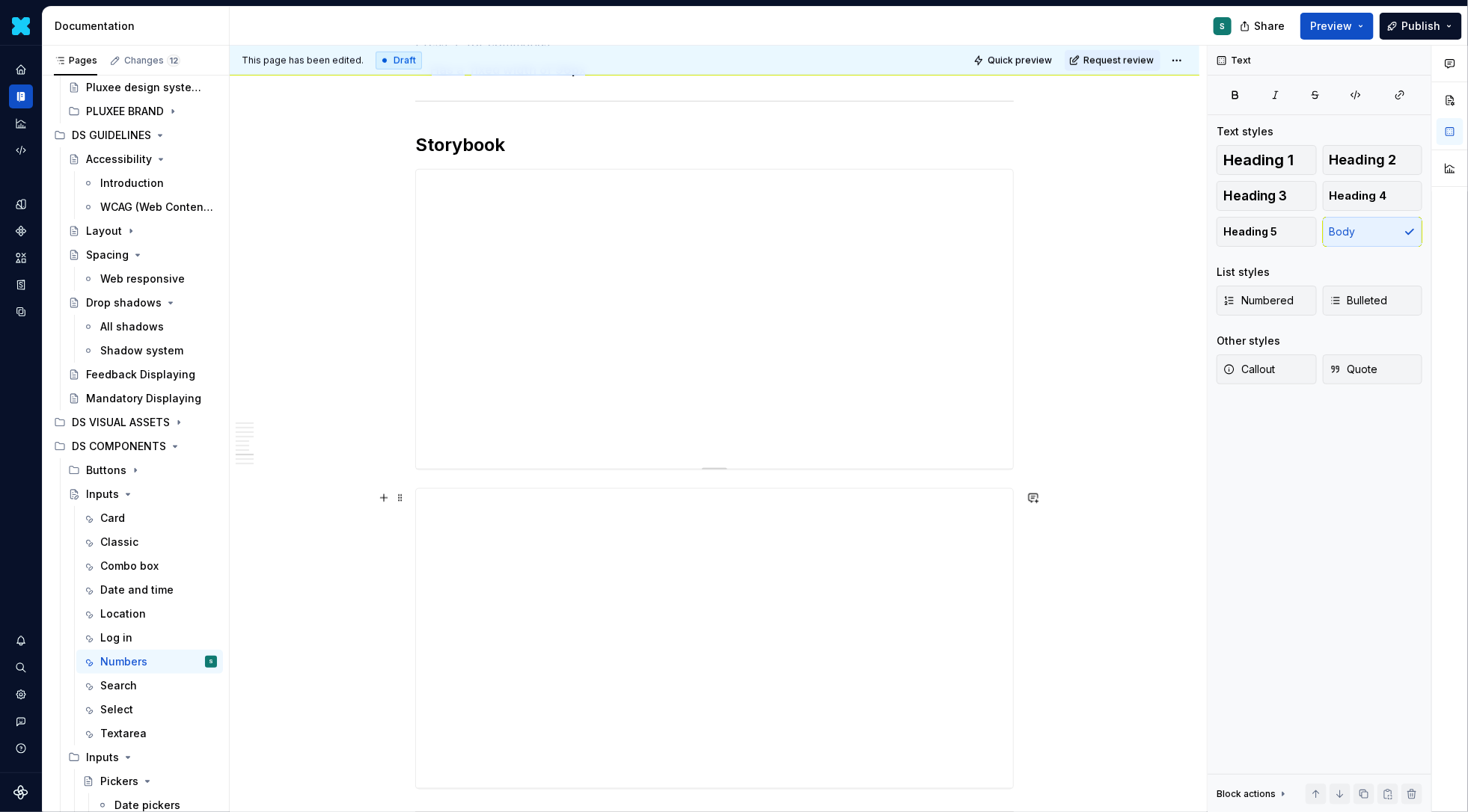
scroll to position [3688, 0]
click at [136, 690] on div "Search" at bounding box center [158, 685] width 117 height 21
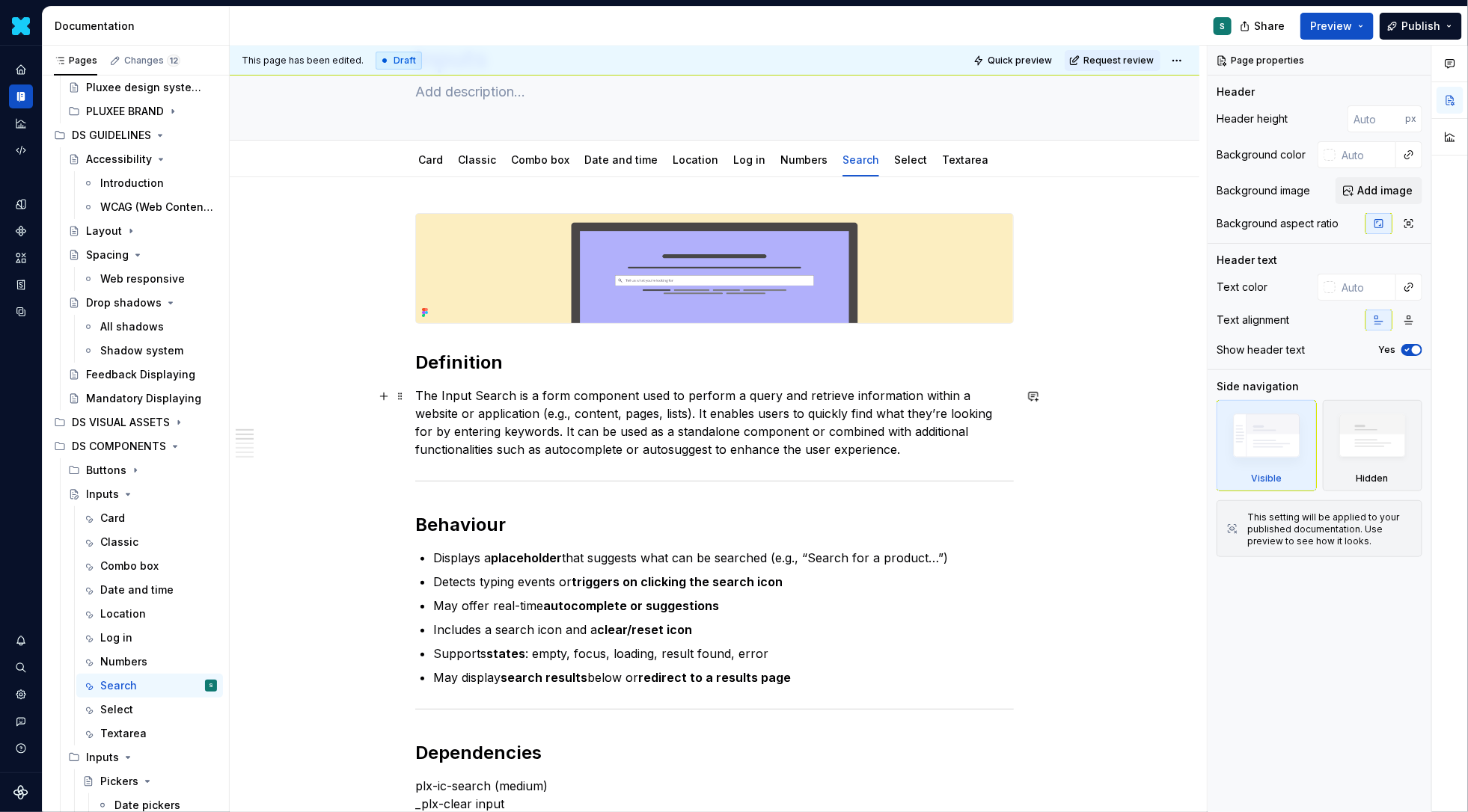
scroll to position [83, 0]
click at [959, 268] on img at bounding box center [714, 267] width 597 height 109
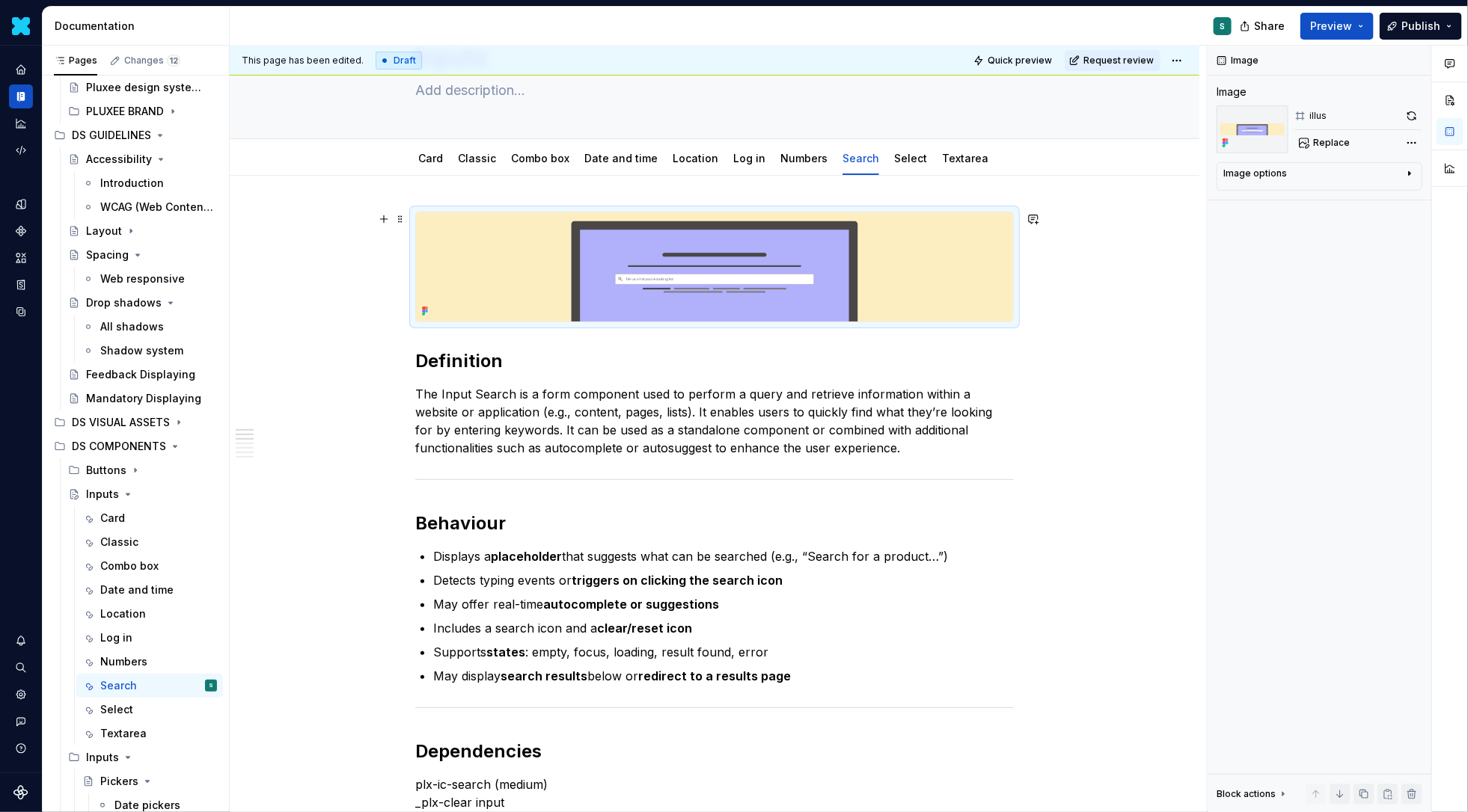
click at [959, 268] on img at bounding box center [714, 267] width 597 height 109
click at [1408, 114] on button "button" at bounding box center [1412, 115] width 21 height 21
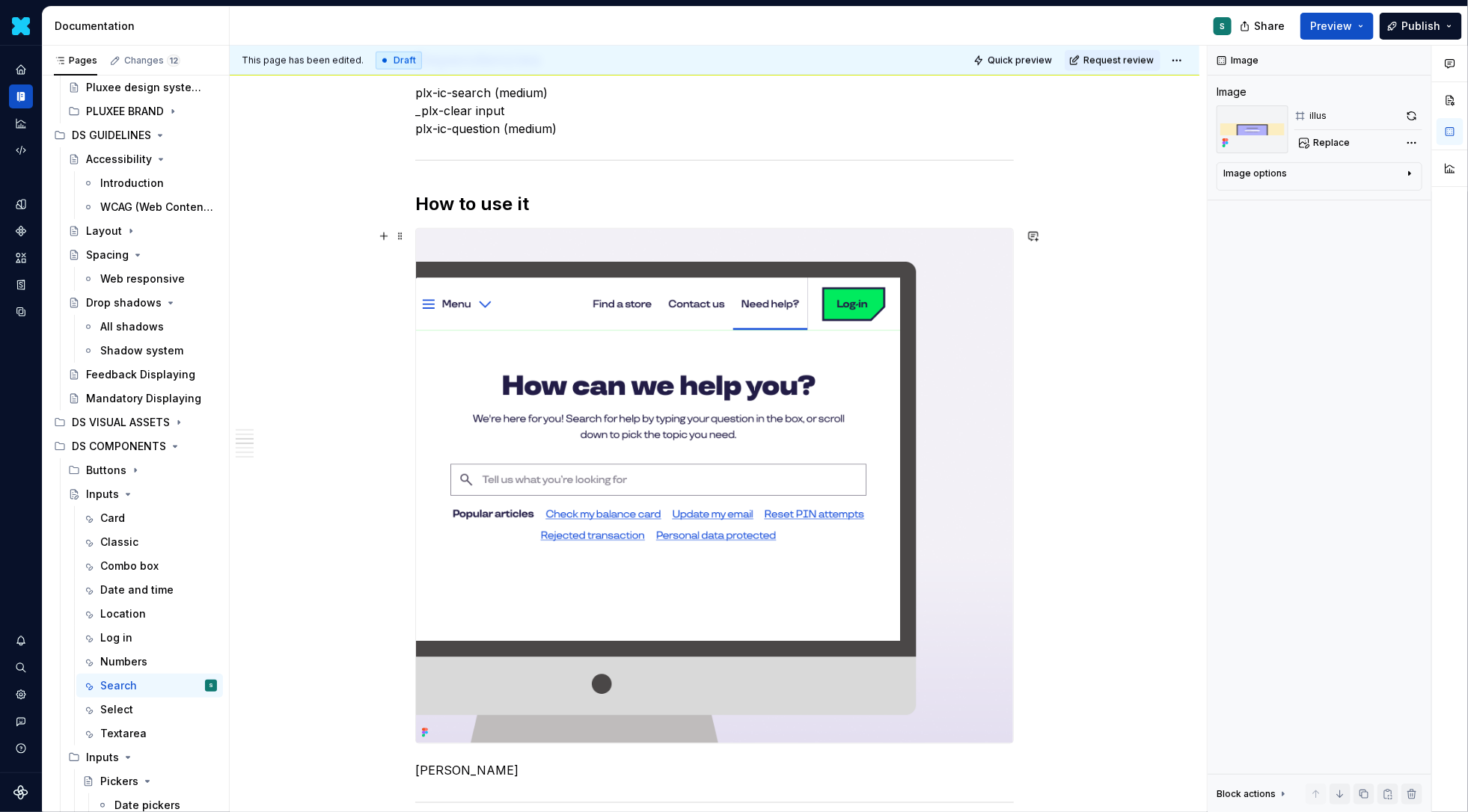
scroll to position [823, 0]
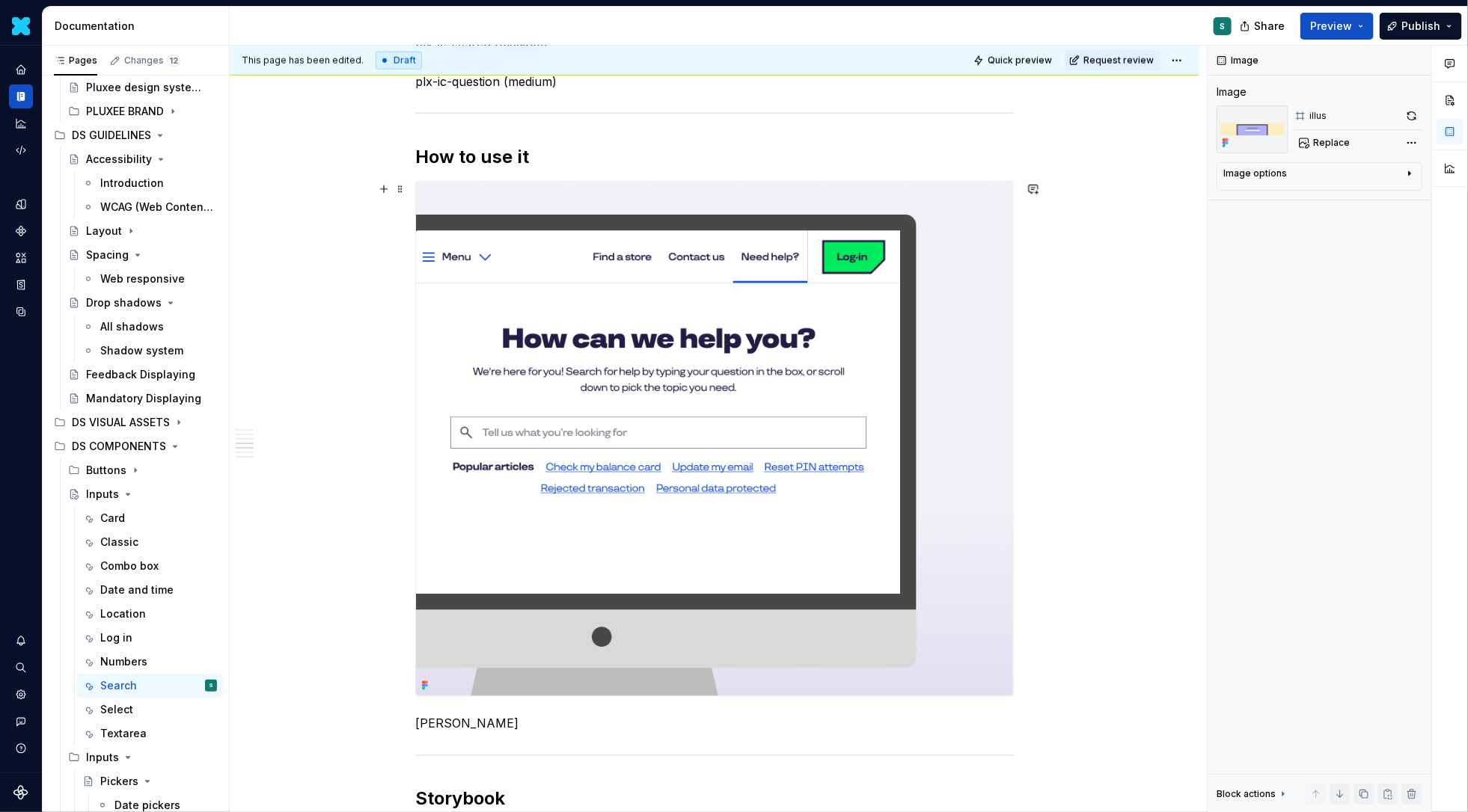
click at [873, 440] on img at bounding box center [714, 439] width 597 height 515
click at [1419, 121] on button "button" at bounding box center [1412, 115] width 21 height 21
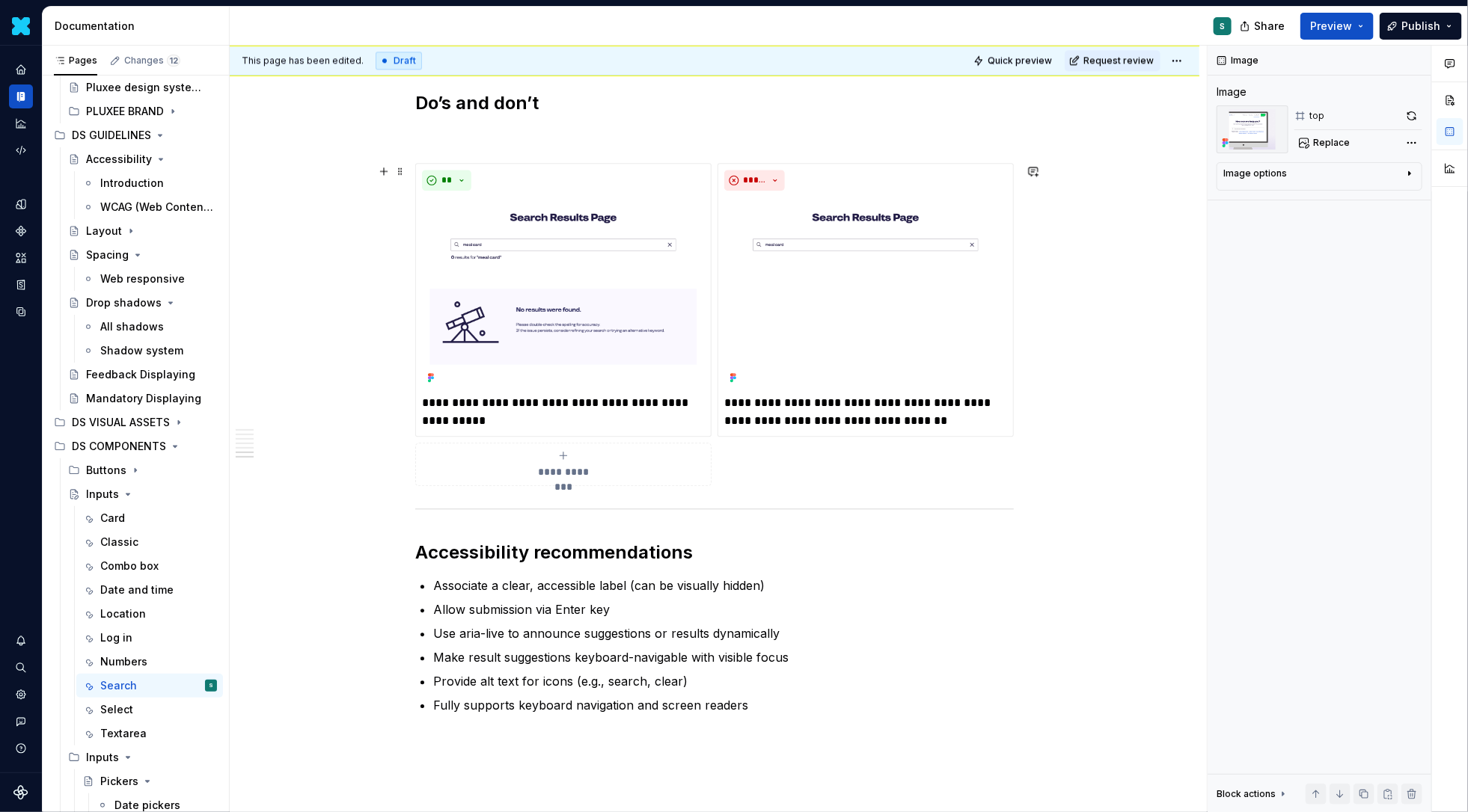
scroll to position [1921, 0]
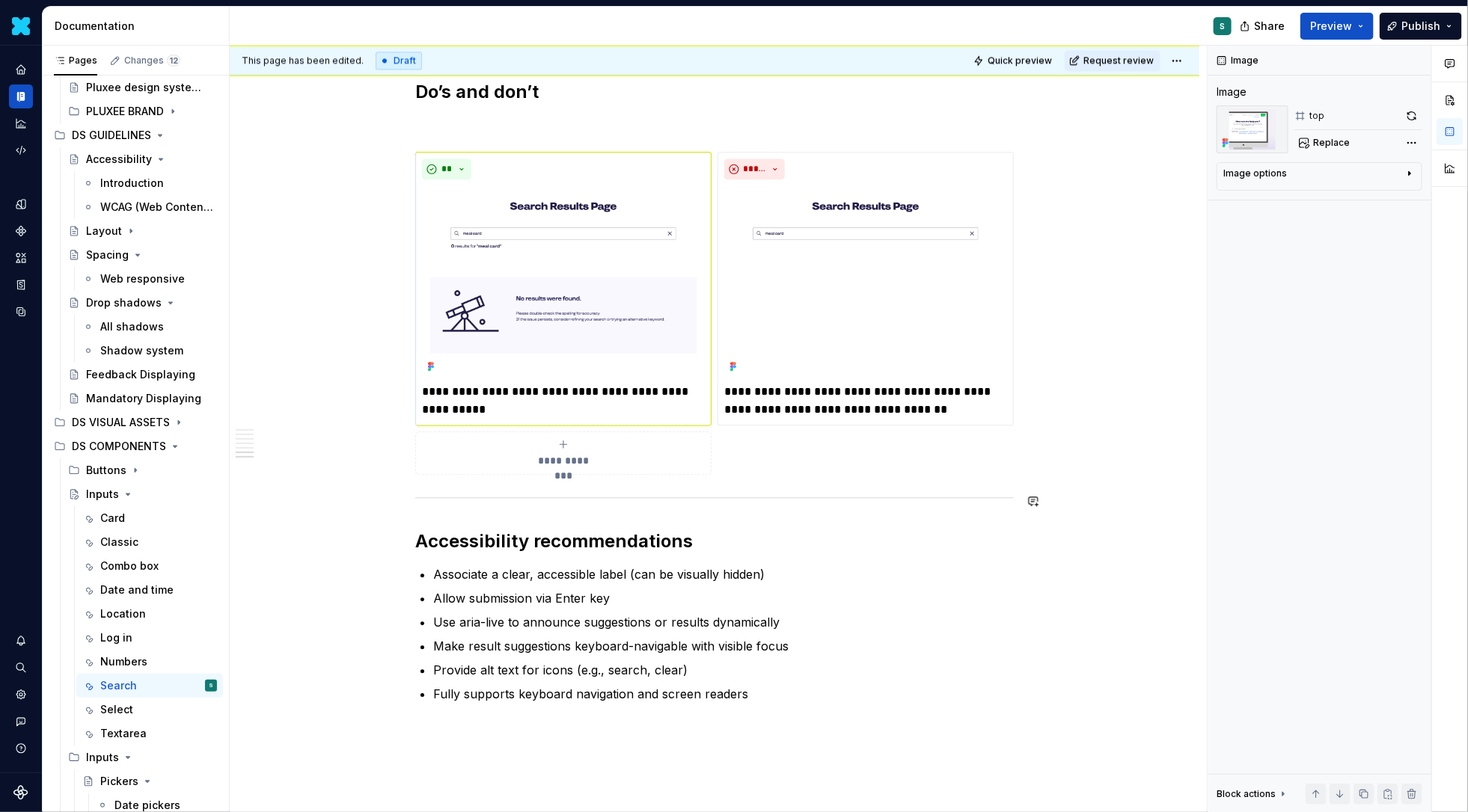
click at [651, 236] on img at bounding box center [564, 281] width 283 height 192
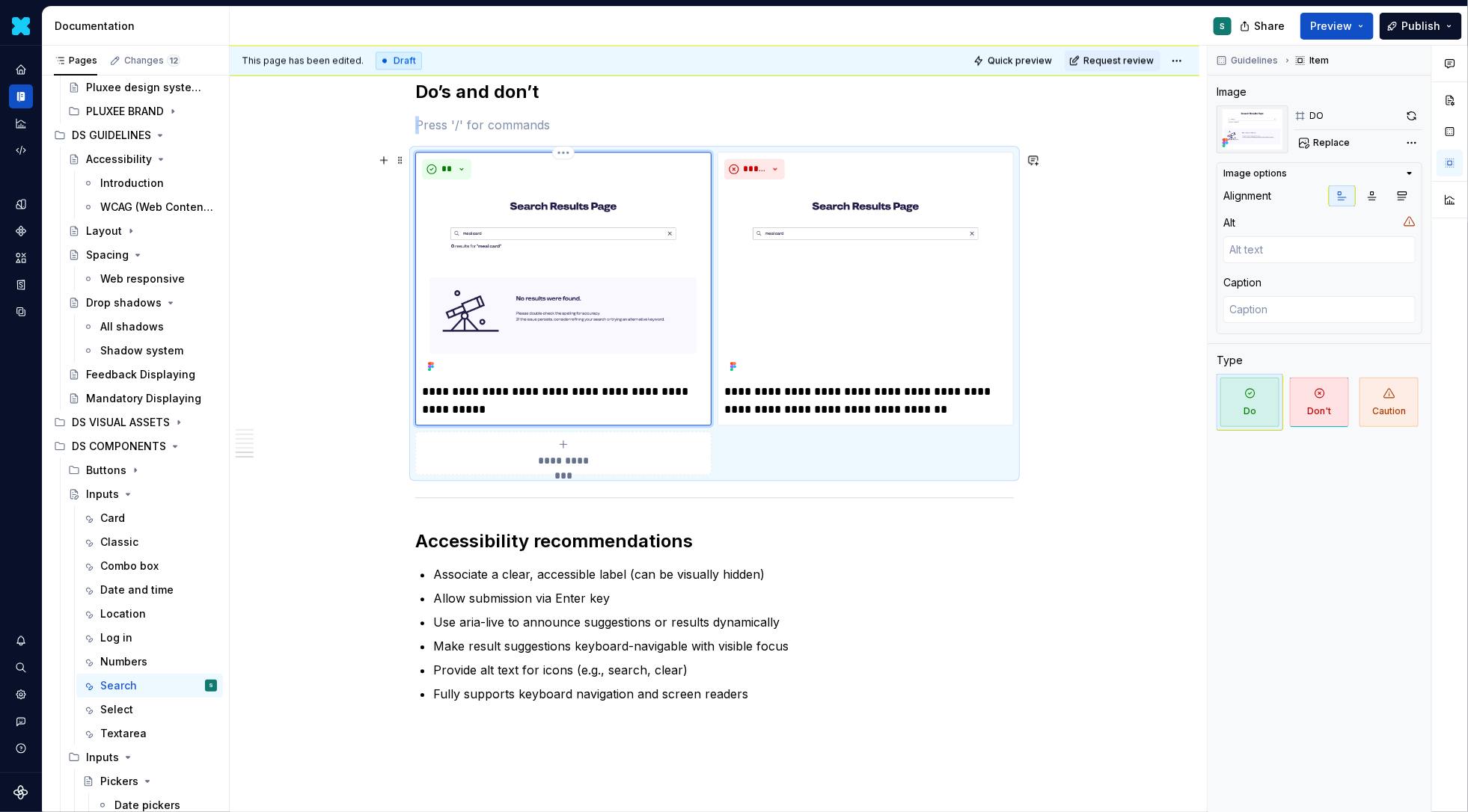
click at [651, 236] on img at bounding box center [564, 281] width 283 height 192
click at [611, 246] on img at bounding box center [564, 281] width 283 height 192
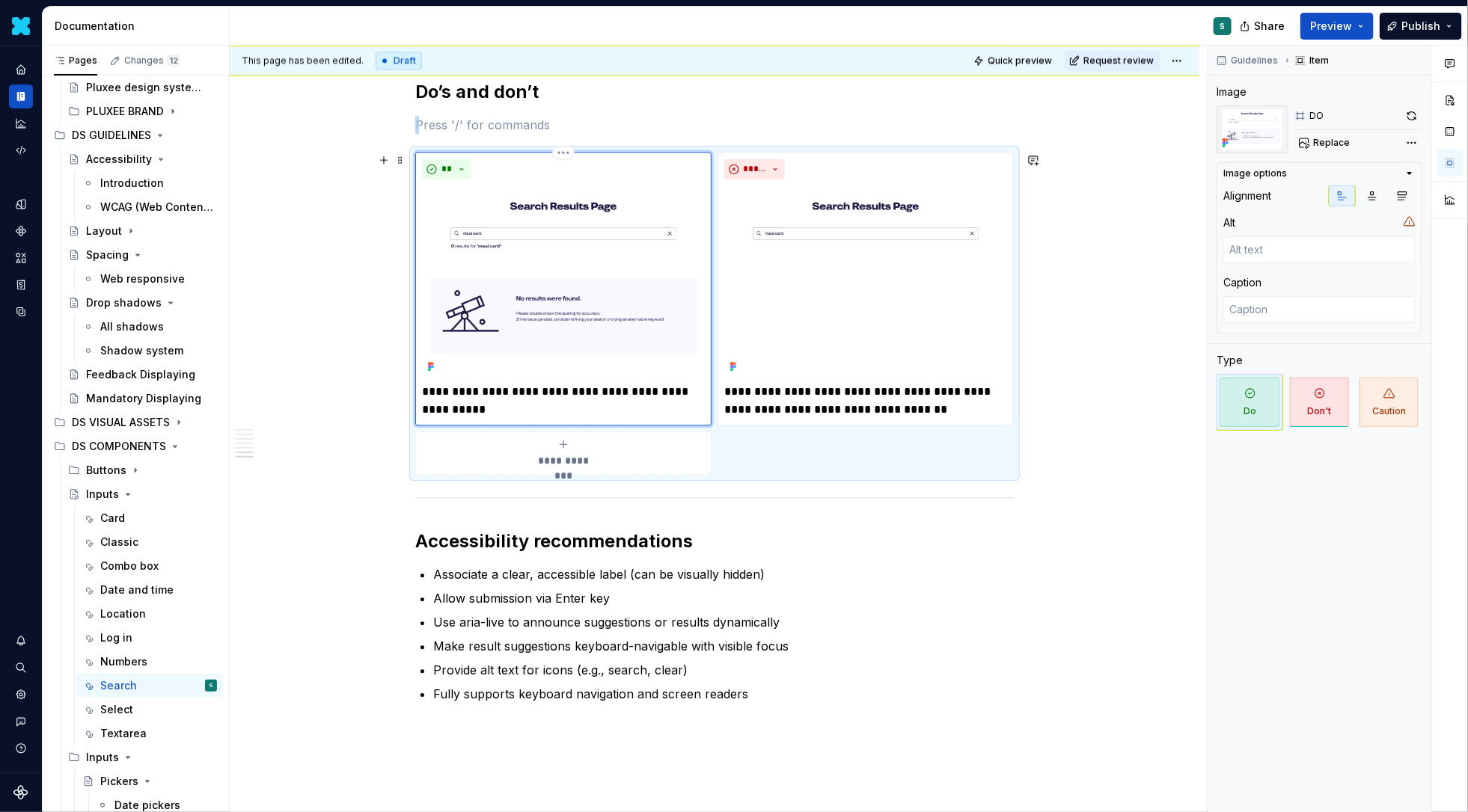
click at [616, 240] on img at bounding box center [564, 281] width 283 height 192
click at [1416, 117] on button "button" at bounding box center [1412, 115] width 21 height 21
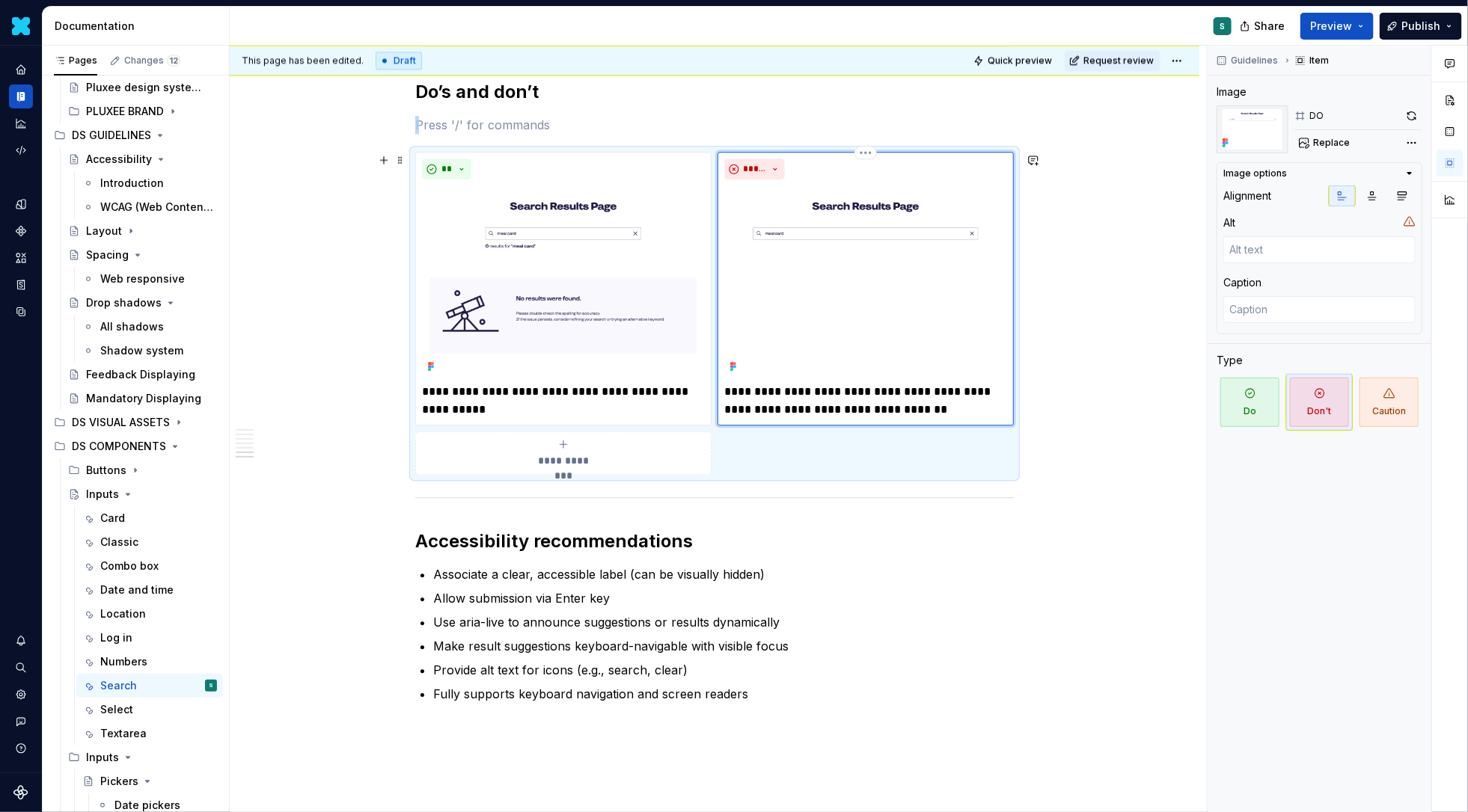
click at [864, 243] on img at bounding box center [866, 281] width 283 height 192
click at [880, 229] on img at bounding box center [866, 281] width 283 height 192
click at [915, 233] on img at bounding box center [866, 281] width 283 height 192
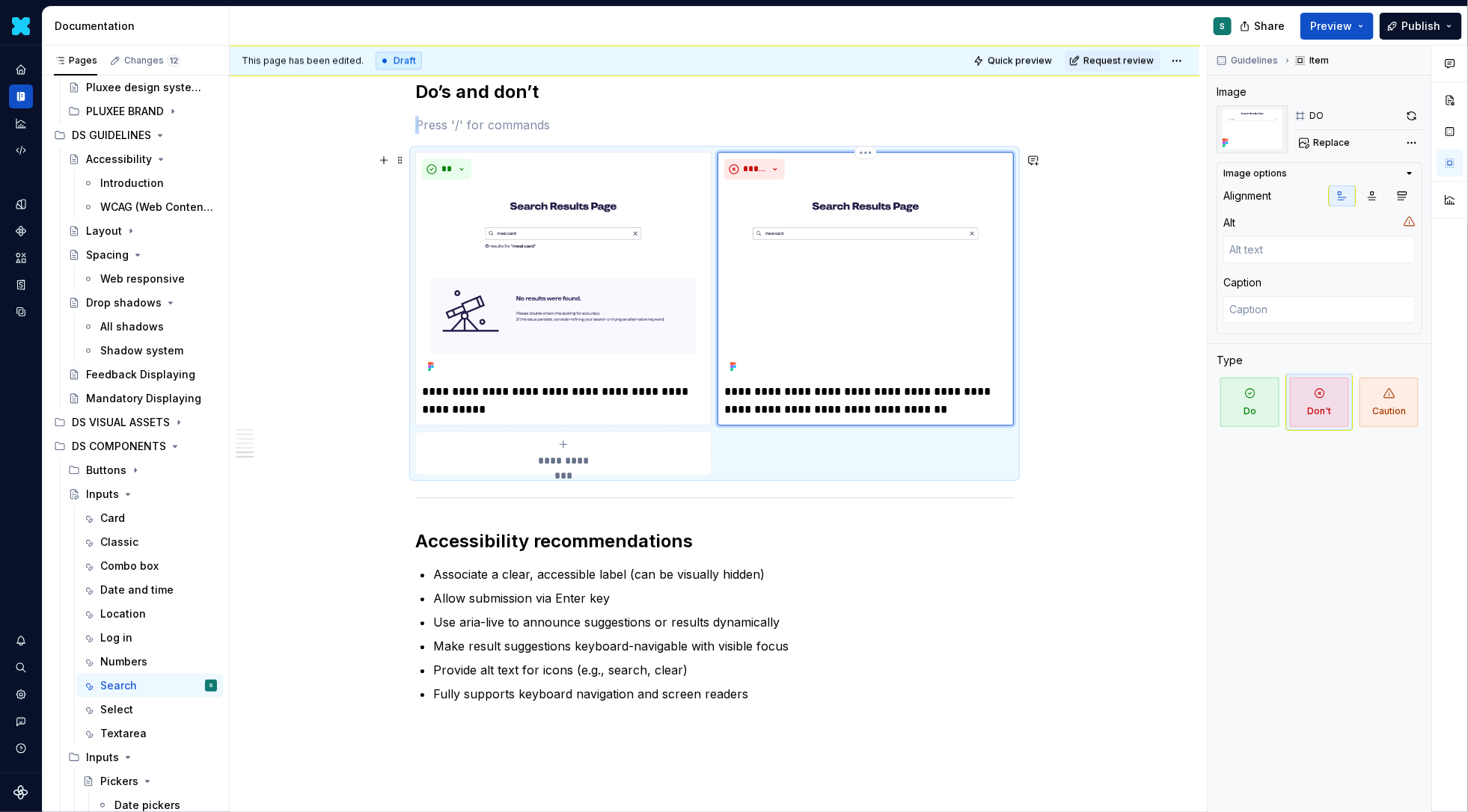
click at [915, 233] on img at bounding box center [866, 281] width 283 height 192
click at [1408, 119] on button "button" at bounding box center [1412, 115] width 21 height 21
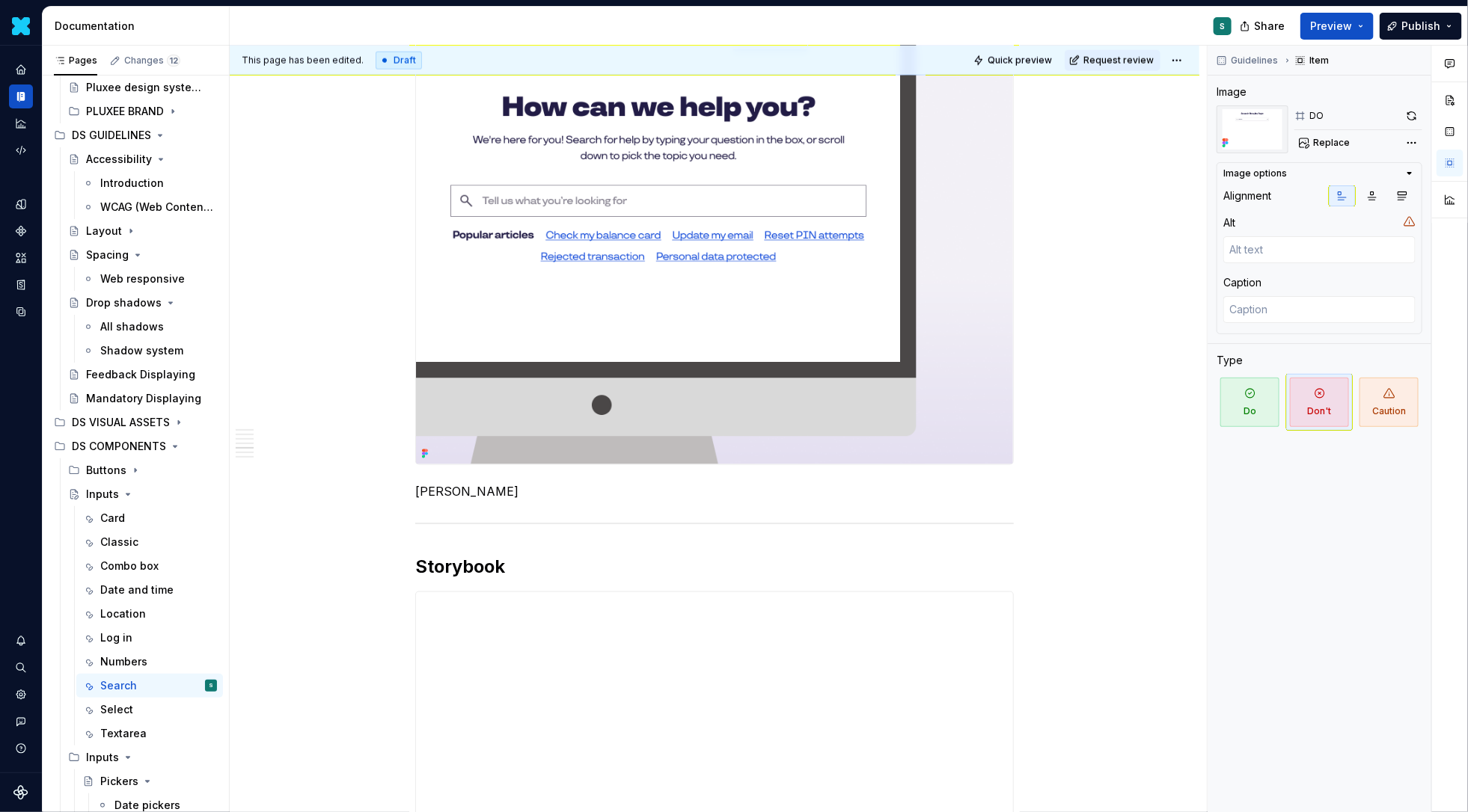
scroll to position [1037, 0]
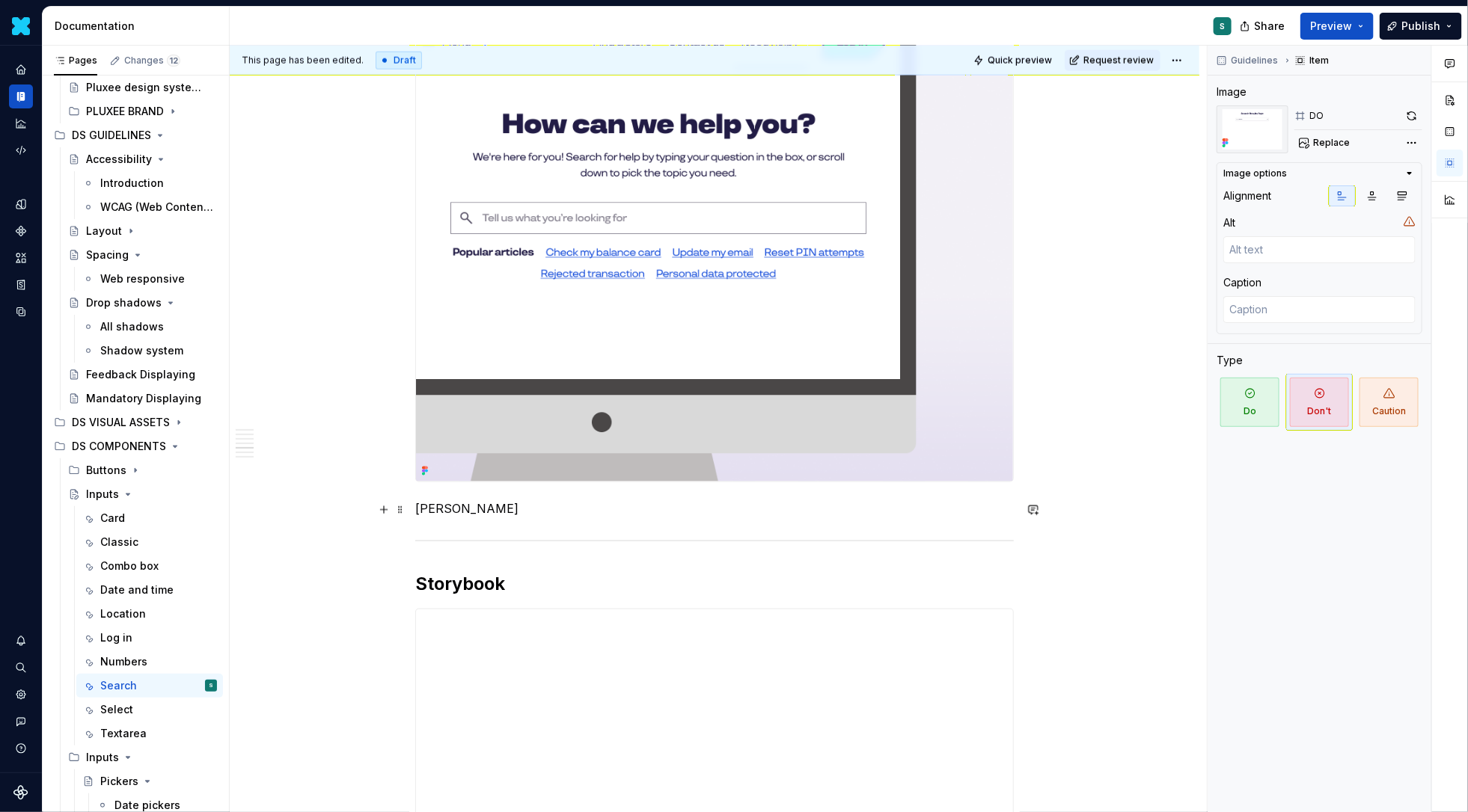
type textarea "*"
click at [497, 515] on p "[PERSON_NAME]" at bounding box center [714, 508] width 598 height 18
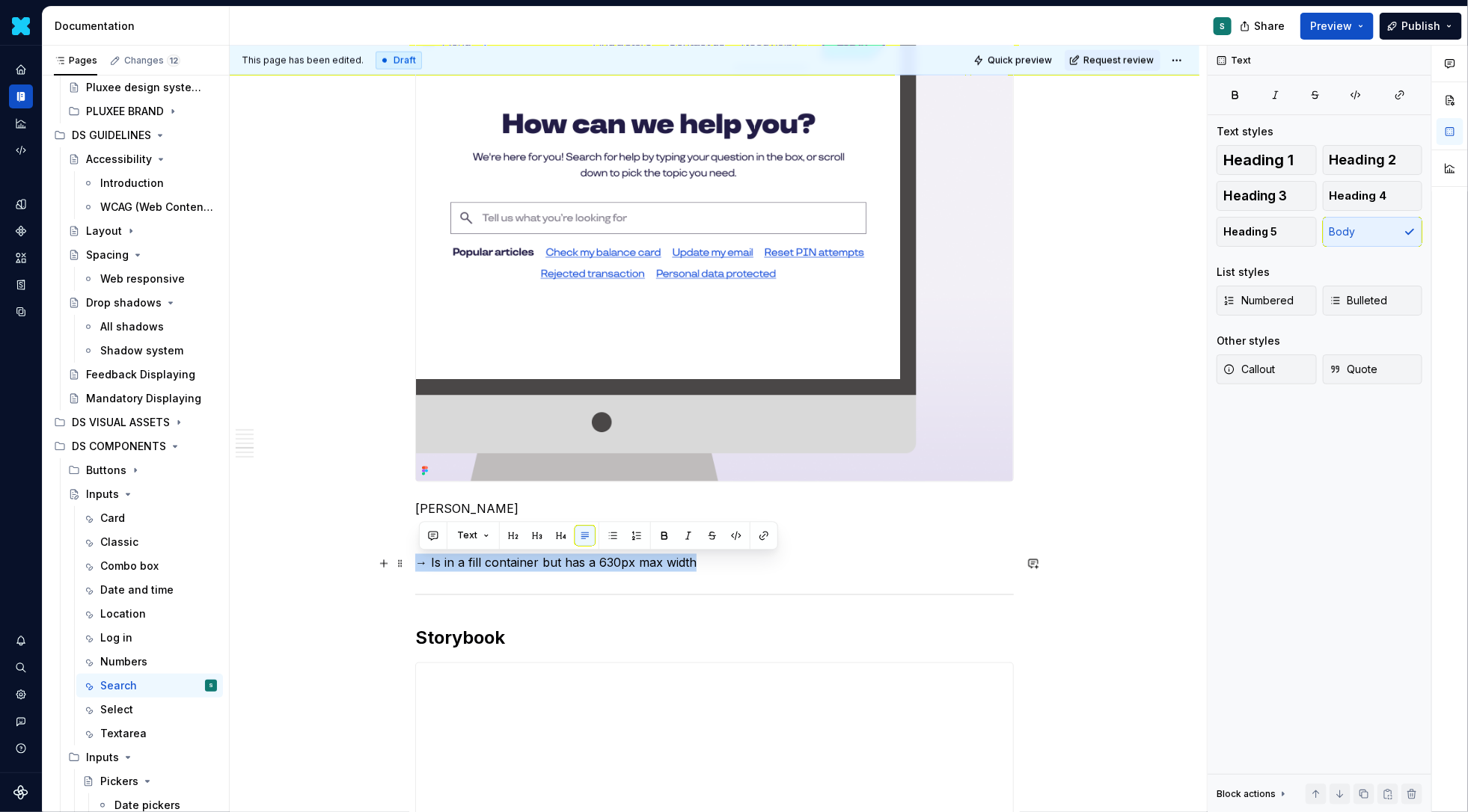
drag, startPoint x: 688, startPoint y: 566, endPoint x: 340, endPoint y: 565, distance: 348.0
click at [340, 565] on div "**********" at bounding box center [714, 562] width 969 height 2680
click at [673, 535] on button "button" at bounding box center [664, 535] width 21 height 21
click at [807, 545] on p at bounding box center [714, 535] width 598 height 18
click at [135, 707] on div "Select" at bounding box center [158, 709] width 117 height 21
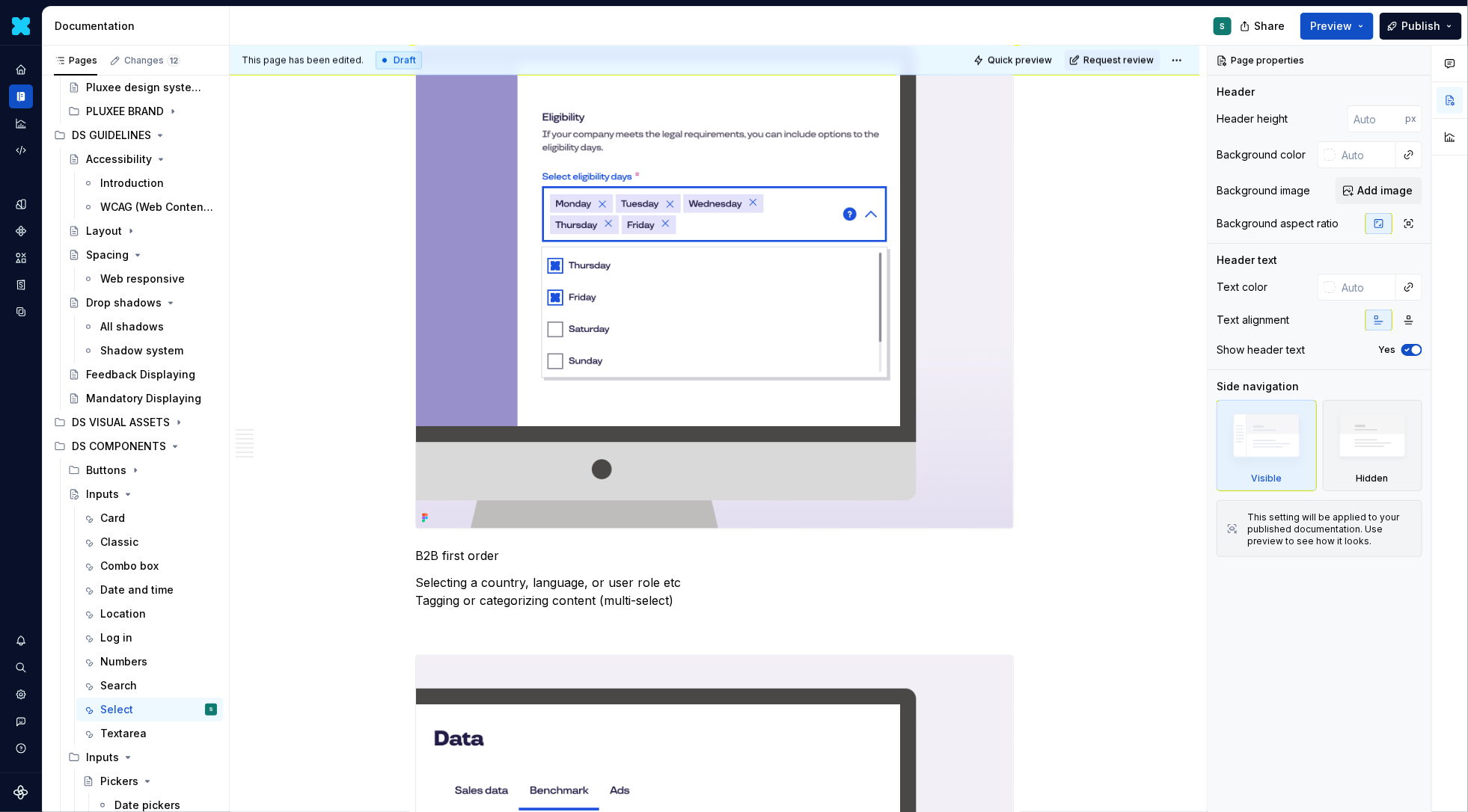
scroll to position [1303, 0]
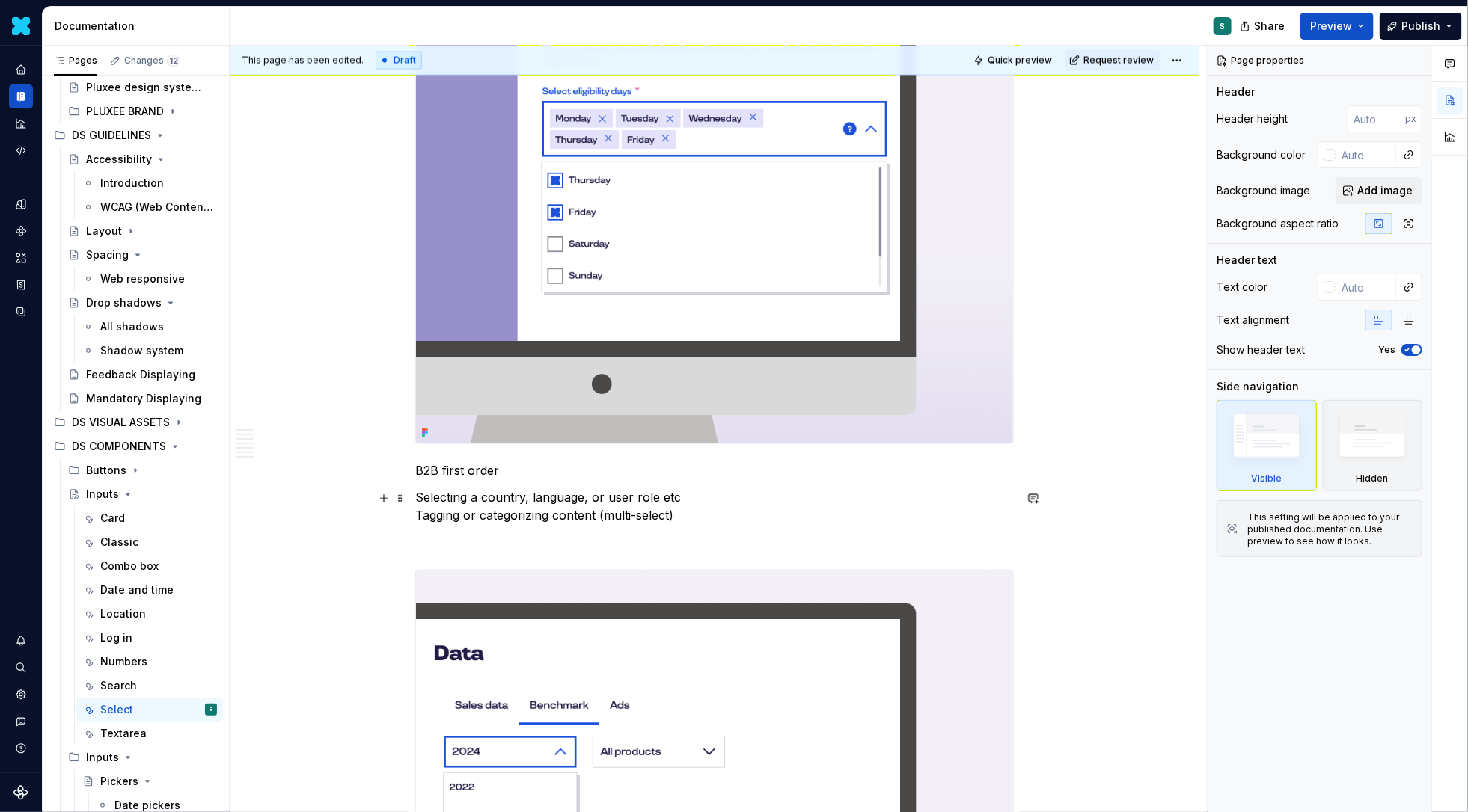
type textarea "*"
click at [690, 518] on p "Selecting a country, language, or user role etc Tagging or categorizing content…" at bounding box center [714, 507] width 598 height 36
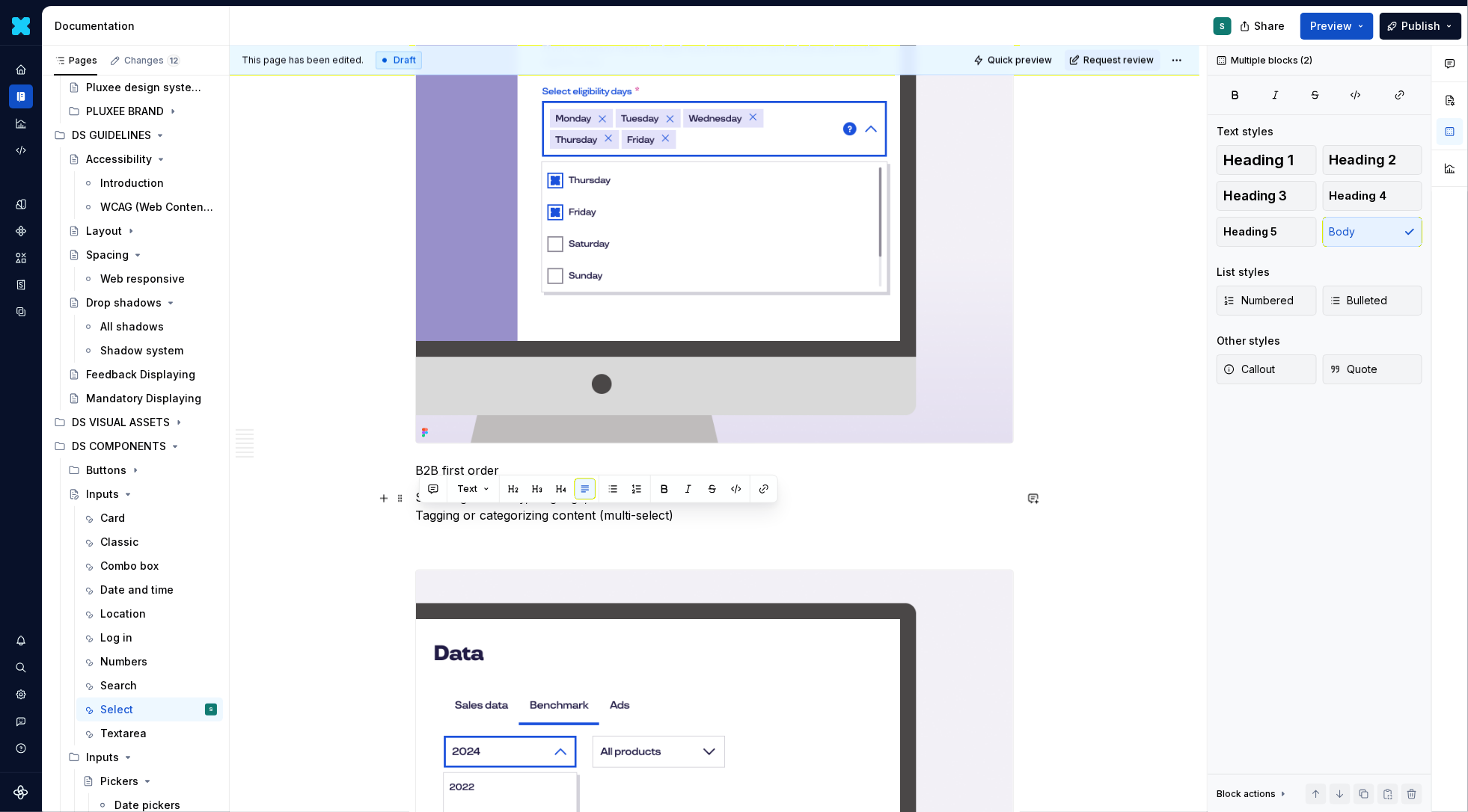
click at [694, 522] on p "Selecting a country, language, or user role etc Tagging or categorizing content…" at bounding box center [714, 507] width 598 height 36
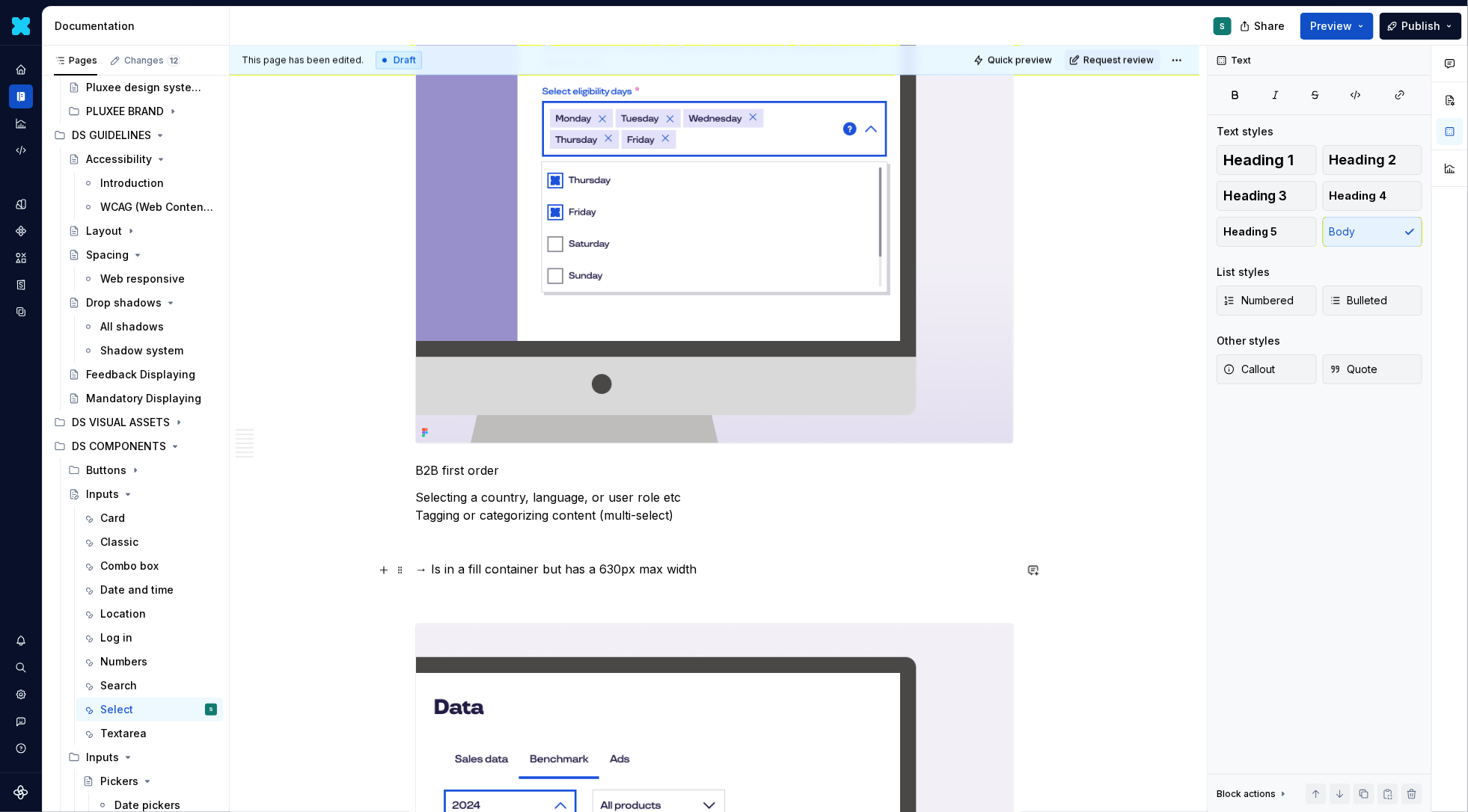
click at [622, 574] on p "→ Is in a fill container but has a 630px max width" at bounding box center [714, 569] width 598 height 18
drag, startPoint x: 672, startPoint y: 569, endPoint x: 284, endPoint y: 569, distance: 388.0
click at [284, 569] on div "Selecting a country, language, or user role etc Tagging or categorizing content…" at bounding box center [714, 768] width 969 height 3623
click at [657, 541] on button "button" at bounding box center [664, 542] width 21 height 21
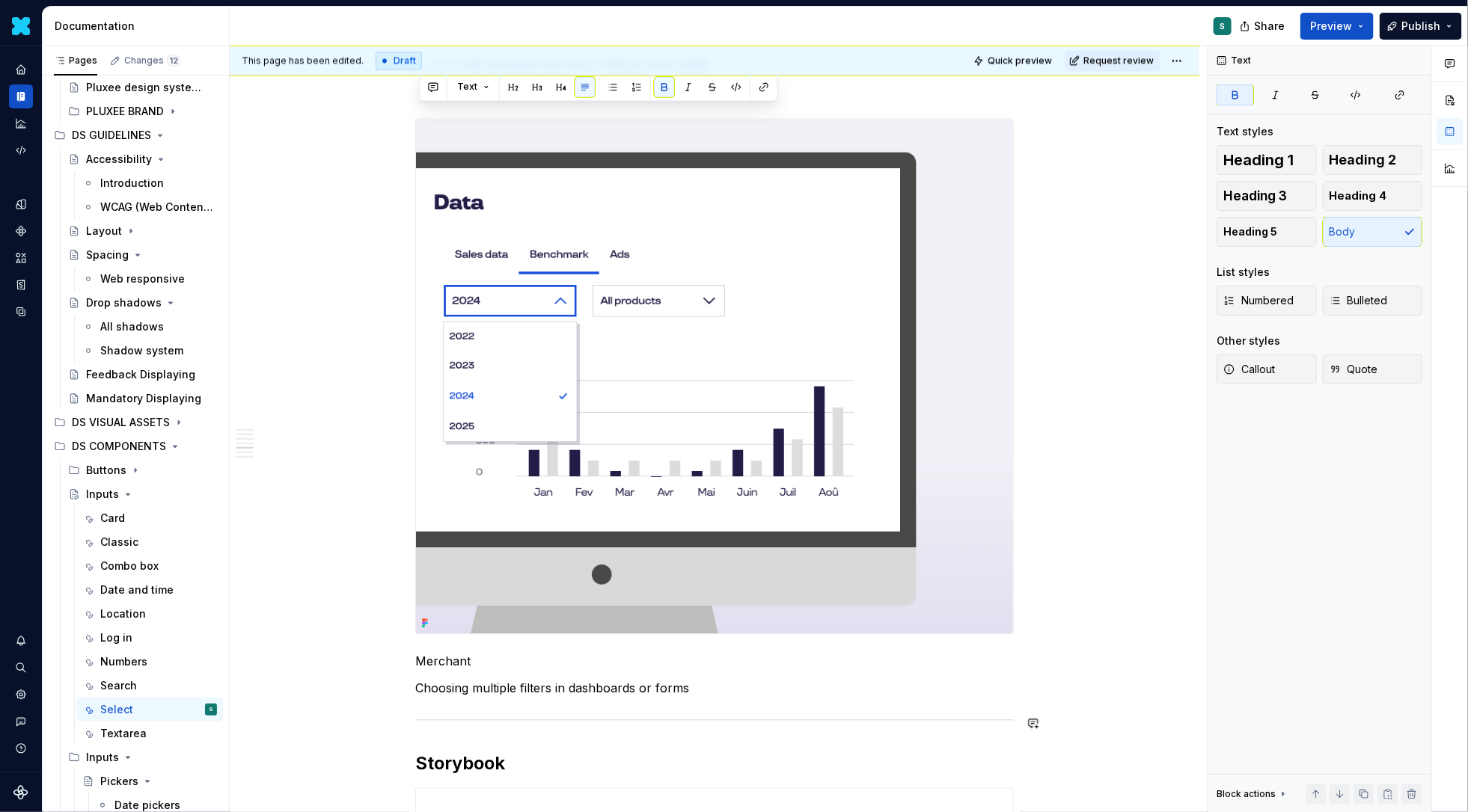
scroll to position [1826, 0]
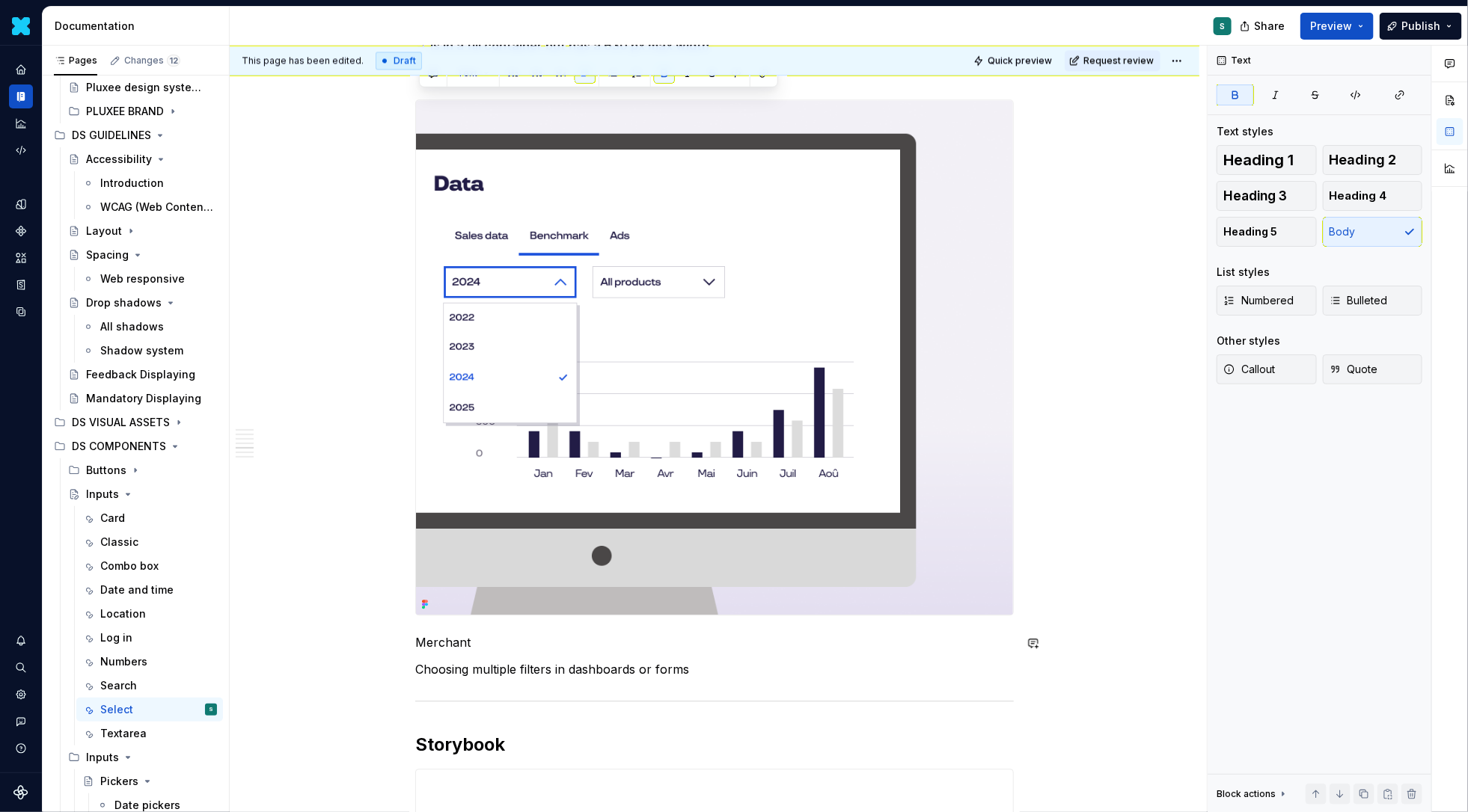
click at [708, 663] on p "Choosing multiple filters in dashboards or forms" at bounding box center [714, 669] width 598 height 18
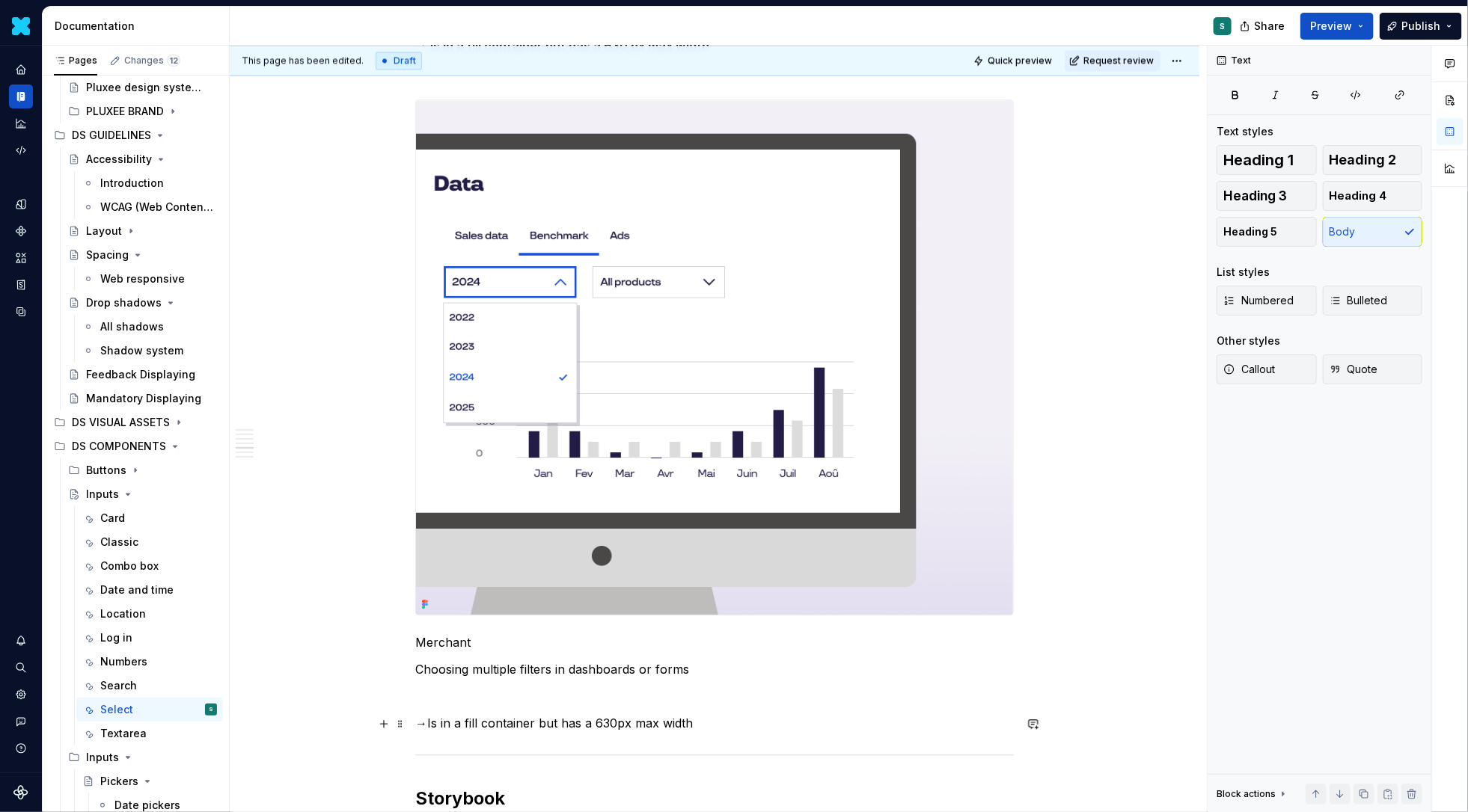
click at [430, 725] on p "→Is in a fill container but has a 630px max width" at bounding box center [714, 722] width 598 height 18
drag, startPoint x: 721, startPoint y: 725, endPoint x: 214, endPoint y: 724, distance: 507.0
click at [214, 725] on div "Pages Changes 12 Add Accessibility guide for tree Page tree. Navigate the tree …" at bounding box center [755, 432] width 1425 height 773
click at [658, 691] on button "button" at bounding box center [664, 695] width 21 height 21
click at [799, 733] on div "Selecting a country, language, or user role etc Tagging or categorizing content…" at bounding box center [714, 158] width 598 height 3379
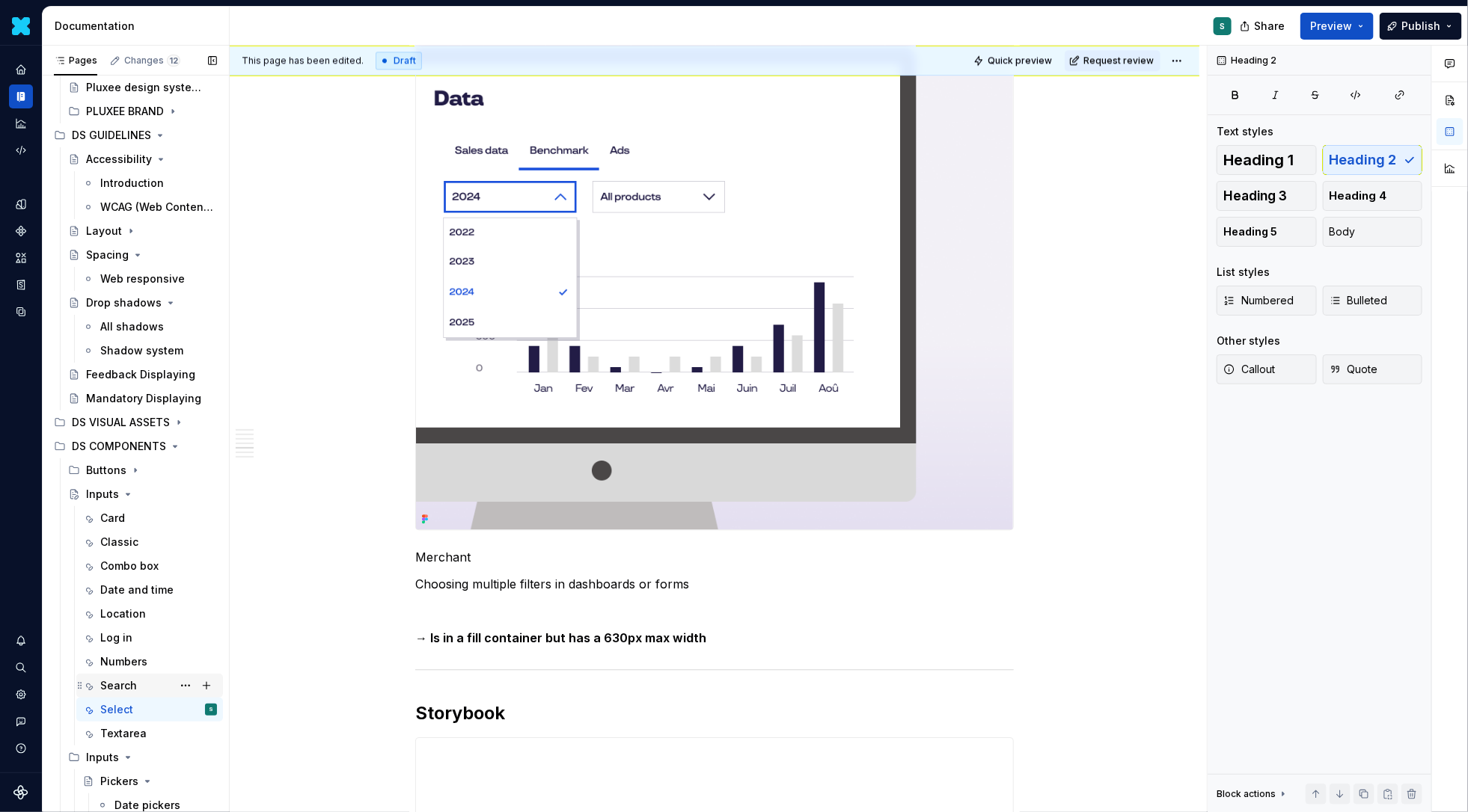
scroll to position [128, 0]
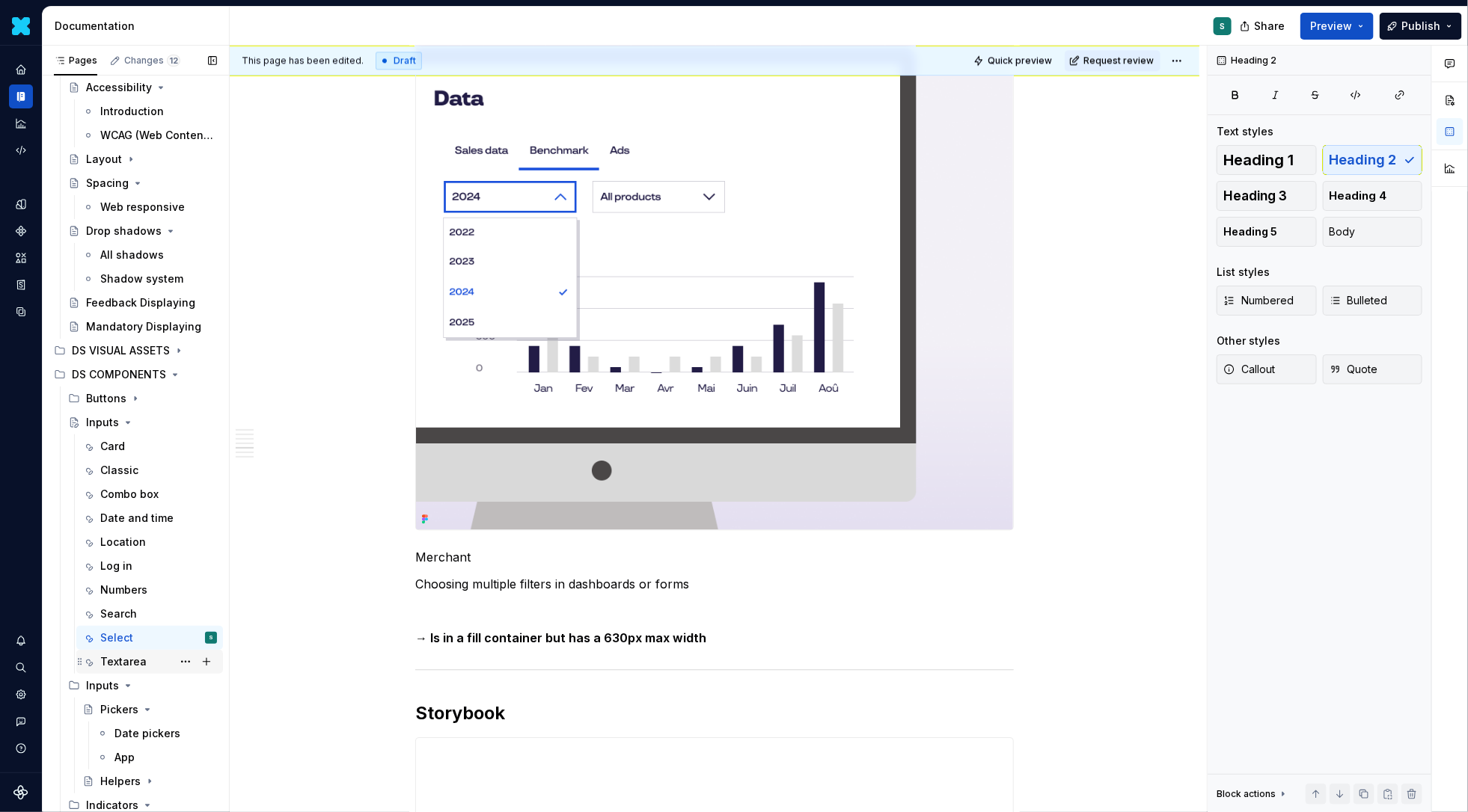
click at [134, 654] on div "Textarea" at bounding box center [124, 661] width 46 height 15
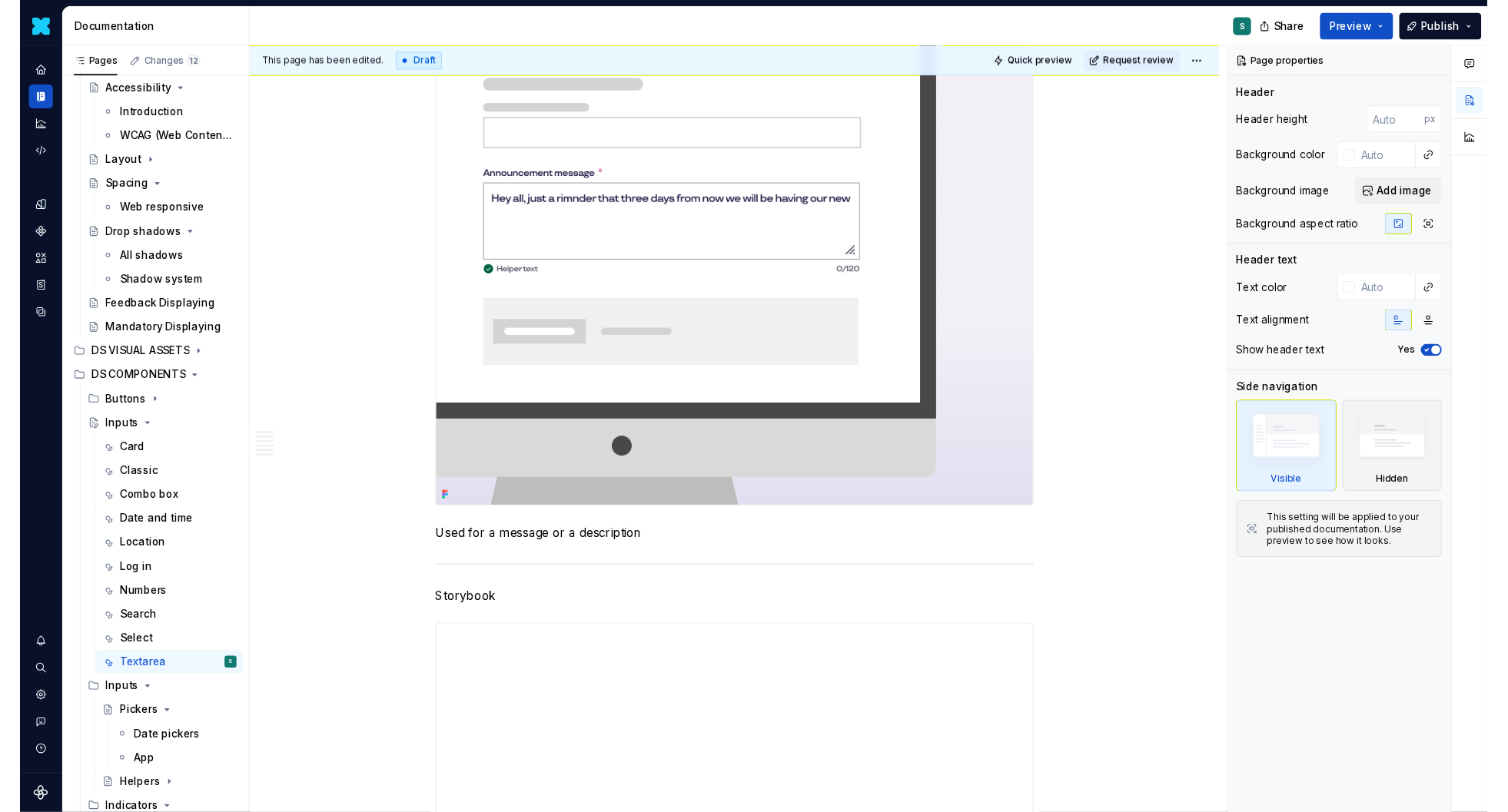
scroll to position [1043, 0]
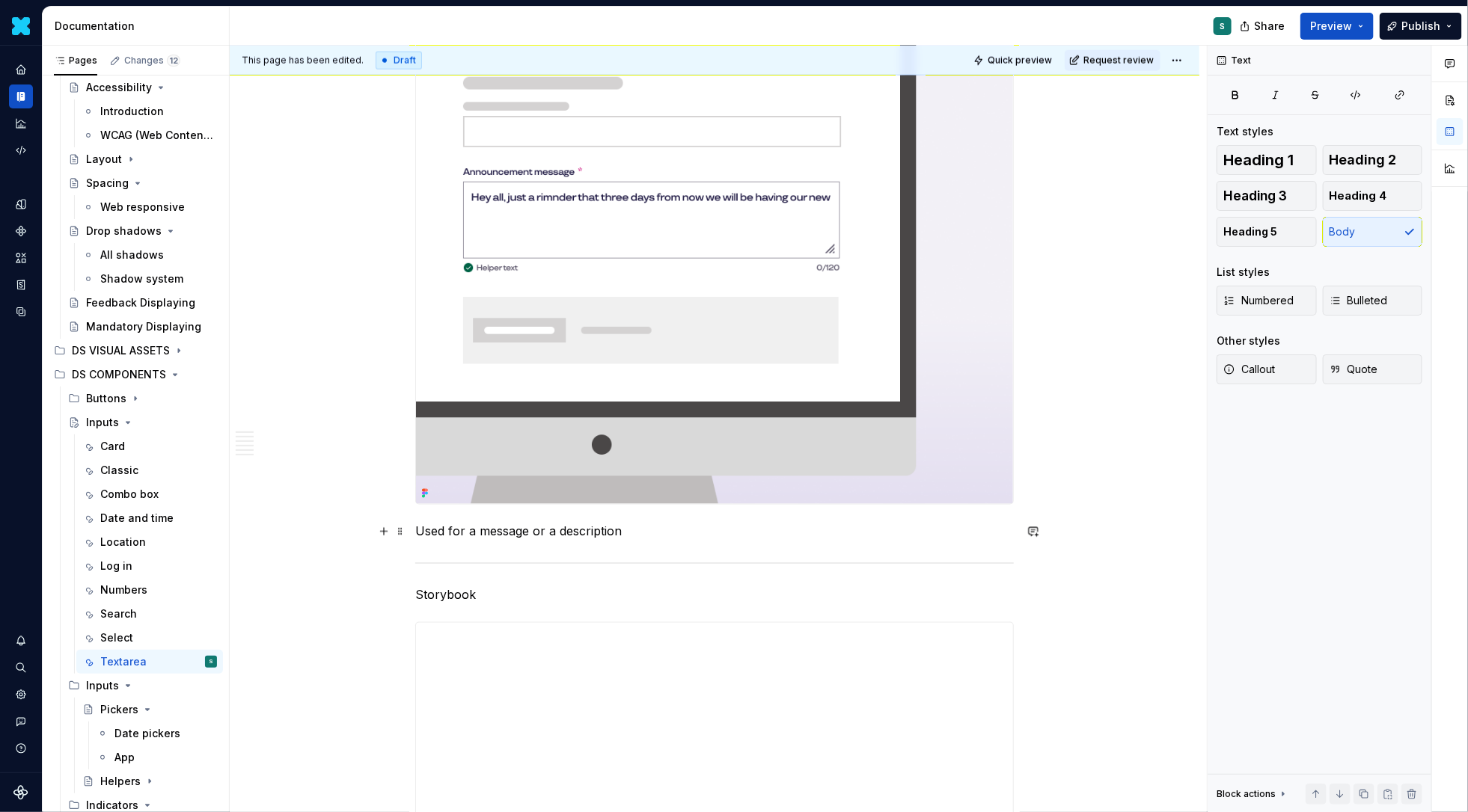
type textarea "*"
click at [638, 537] on p "Used for a message or a description" at bounding box center [714, 531] width 598 height 18
drag, startPoint x: 707, startPoint y: 586, endPoint x: 349, endPoint y: 583, distance: 358.0
click at [349, 584] on div "**********" at bounding box center [714, 563] width 969 height 2638
click at [662, 550] on button "button" at bounding box center [664, 556] width 21 height 21
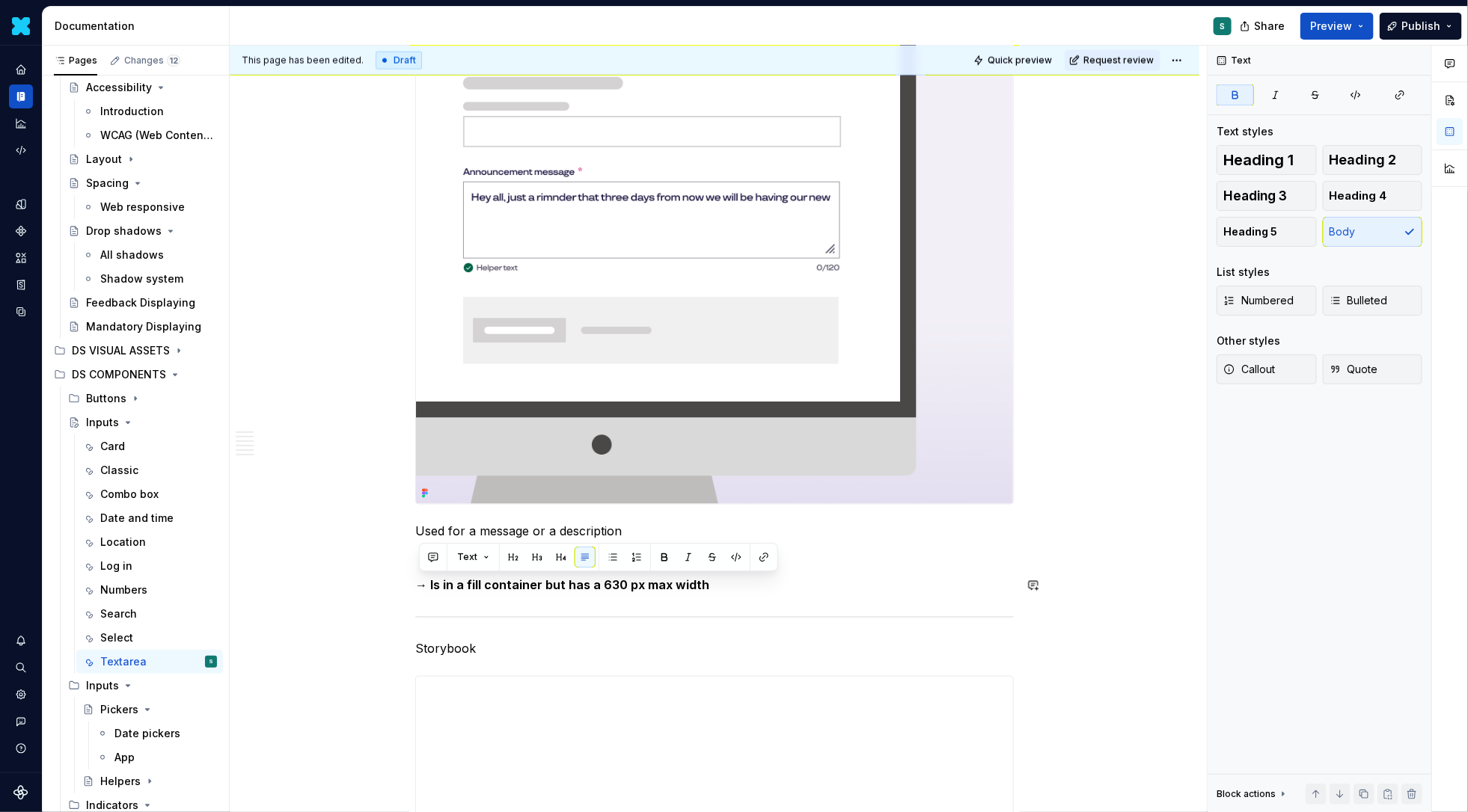
click at [808, 585] on p "→ Is in a fill container but has a 630 px max width" at bounding box center [714, 585] width 598 height 18
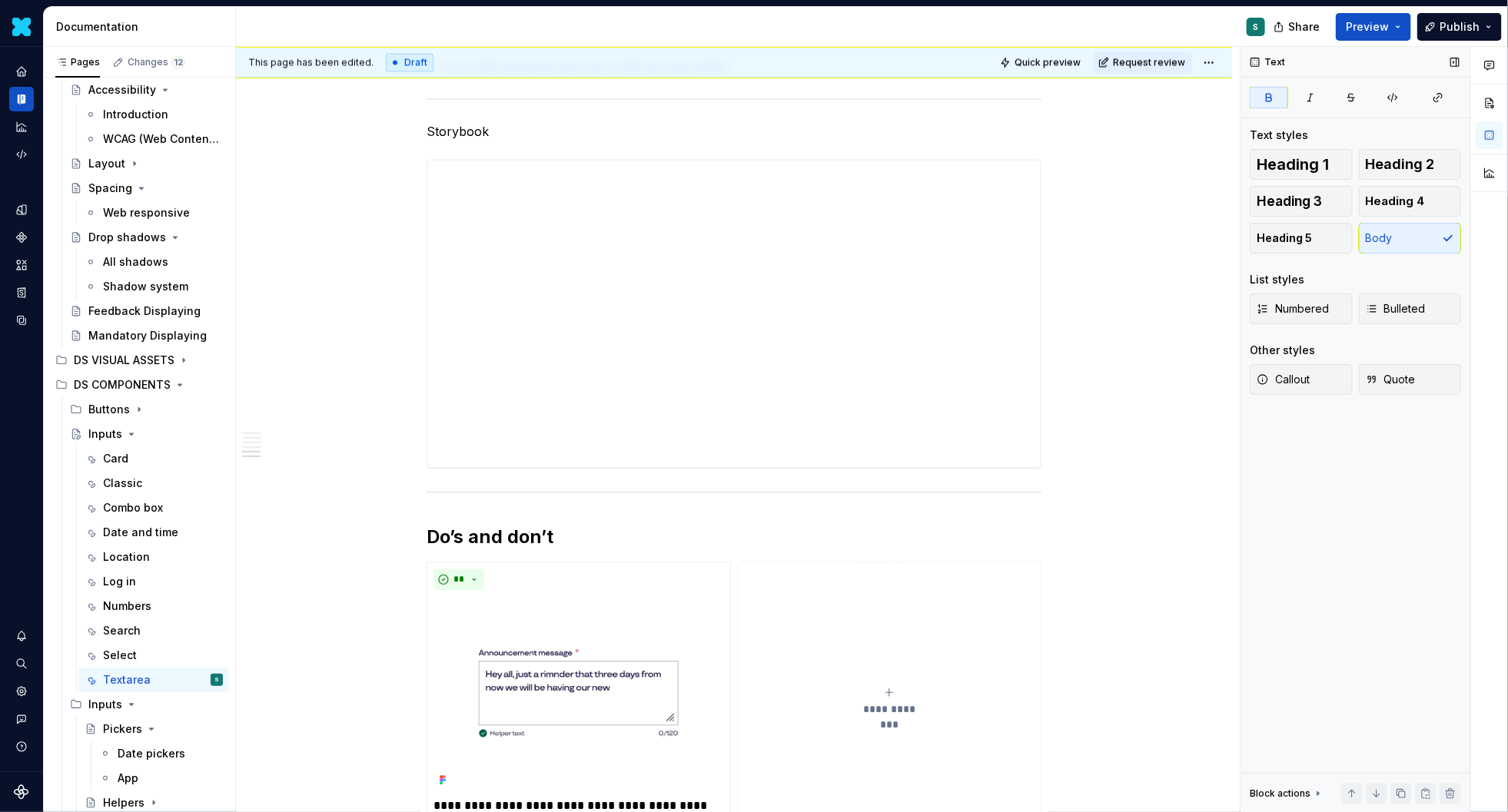
scroll to position [2158, 0]
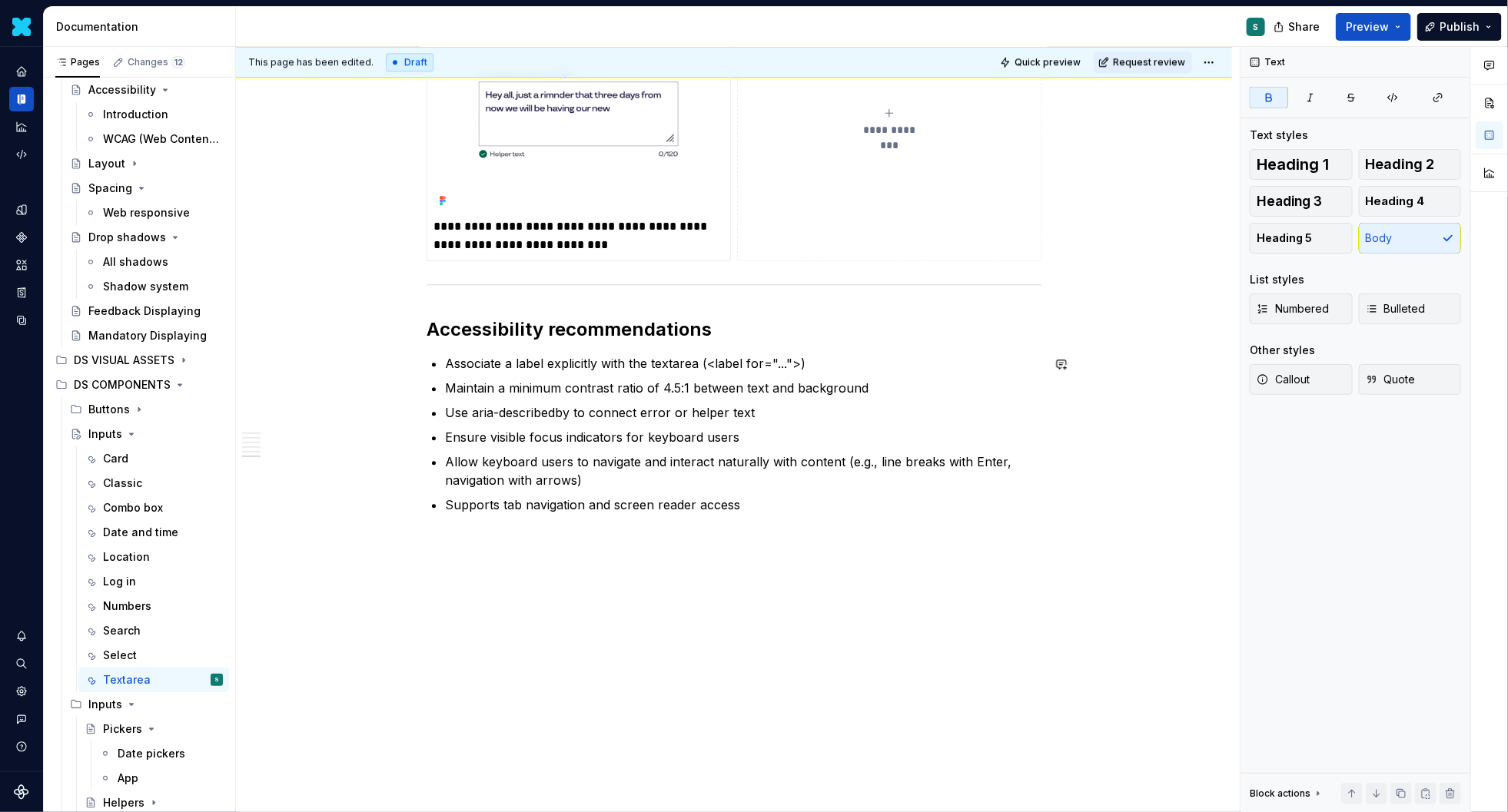
type textarea "*"
